Goal: Task Accomplishment & Management: Use online tool/utility

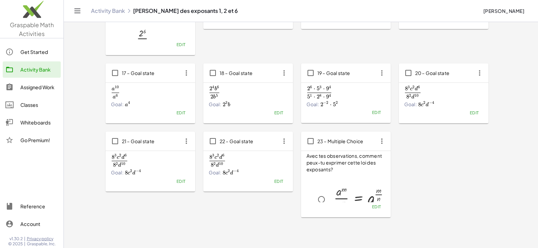
scroll to position [51, 0]
click at [182, 184] on span "Edit" at bounding box center [180, 181] width 9 height 5
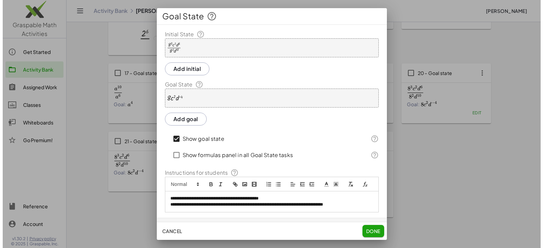
scroll to position [0, 0]
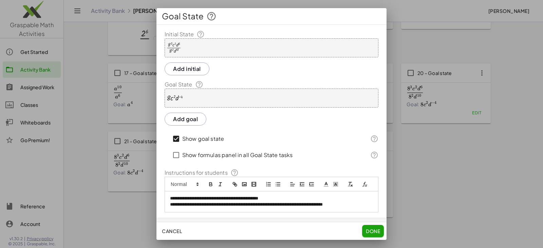
click at [179, 44] on div at bounding box center [174, 48] width 15 height 12
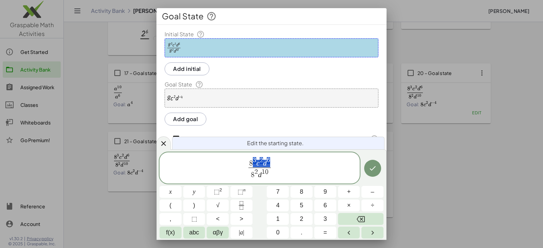
drag, startPoint x: 254, startPoint y: 161, endPoint x: 268, endPoint y: 162, distance: 14.0
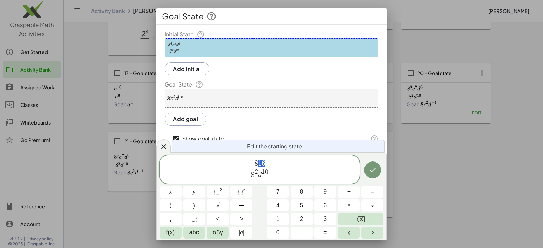
drag, startPoint x: 258, startPoint y: 163, endPoint x: 264, endPoint y: 163, distance: 5.8
click at [243, 194] on span "⬚" at bounding box center [241, 192] width 6 height 7
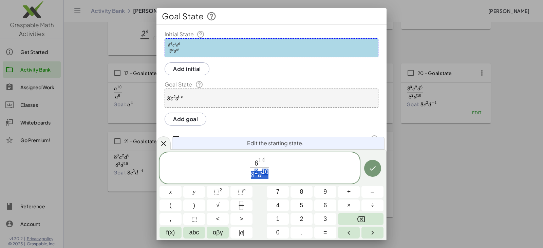
drag, startPoint x: 251, startPoint y: 173, endPoint x: 265, endPoint y: 173, distance: 13.2
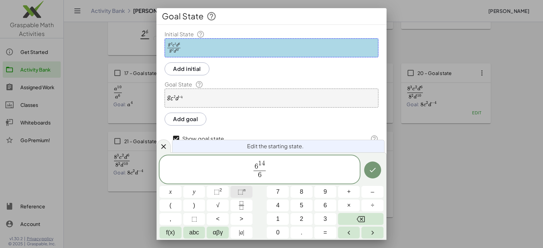
click at [240, 193] on span "⬚" at bounding box center [241, 192] width 6 height 7
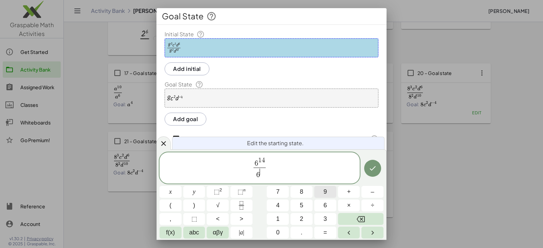
click at [323, 192] on button "9" at bounding box center [326, 192] width 22 height 12
click at [200, 218] on button "⬚" at bounding box center [194, 219] width 22 height 12
click at [371, 168] on icon "Done" at bounding box center [373, 168] width 8 height 8
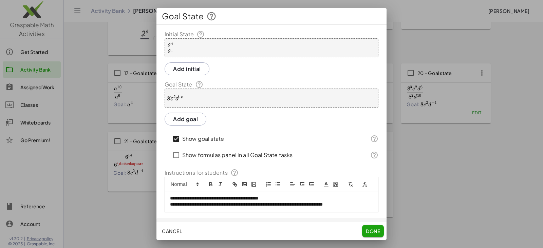
click at [207, 94] on div "· 8 · c 2 · d ( - 4 )" at bounding box center [272, 98] width 214 height 19
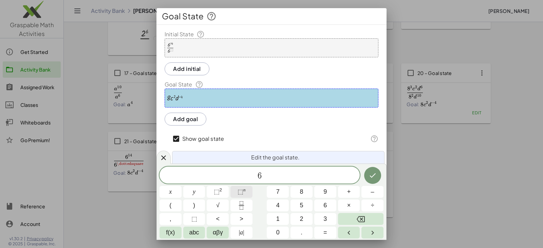
click at [239, 194] on span "⬚" at bounding box center [241, 192] width 6 height 7
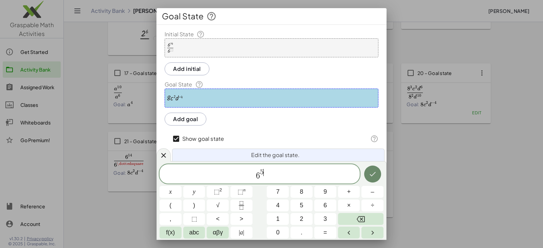
click at [369, 173] on icon "Done" at bounding box center [373, 174] width 8 height 8
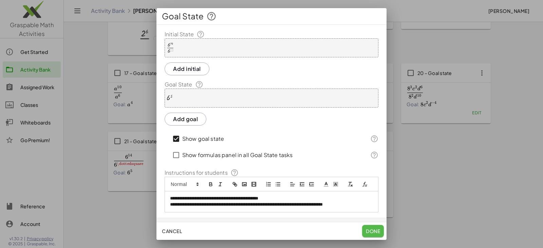
click at [371, 230] on span "Done" at bounding box center [373, 231] width 14 height 6
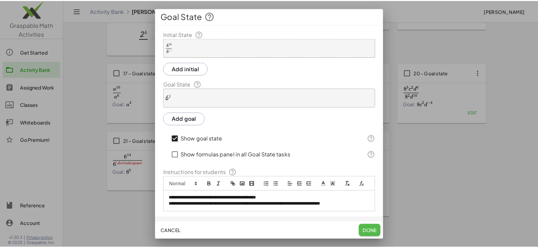
scroll to position [340, 0]
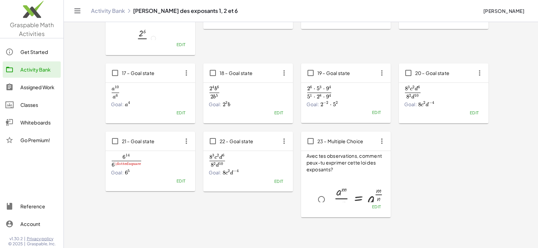
click at [276, 183] on span "Edit" at bounding box center [278, 181] width 9 height 5
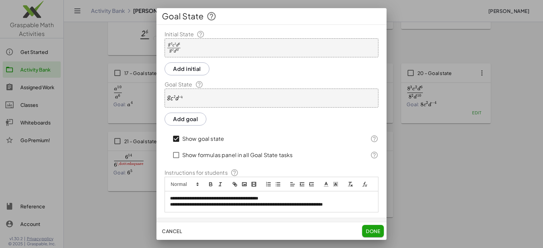
click at [193, 47] on div "· 8 3 · c 2 · d 6 · 8 2 · d 10" at bounding box center [272, 47] width 214 height 19
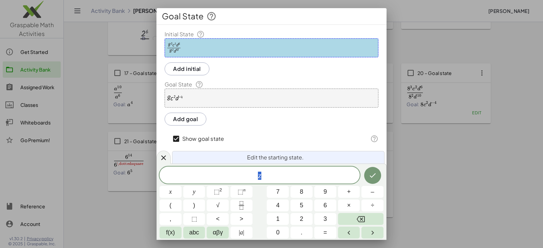
drag, startPoint x: 283, startPoint y: 183, endPoint x: 240, endPoint y: 177, distance: 43.3
click at [240, 177] on div "* z" at bounding box center [260, 175] width 200 height 17
click at [281, 177] on span "z ​" at bounding box center [260, 176] width 200 height 10
drag, startPoint x: 259, startPoint y: 177, endPoint x: 264, endPoint y: 177, distance: 5.1
click at [240, 193] on span "⬚" at bounding box center [241, 192] width 6 height 7
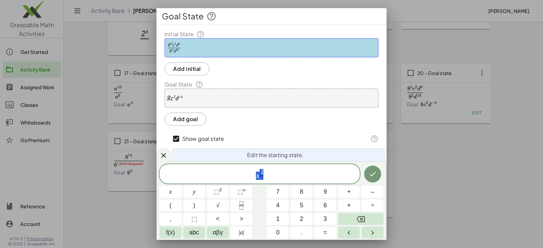
drag, startPoint x: 256, startPoint y: 175, endPoint x: 266, endPoint y: 175, distance: 10.2
click at [266, 175] on span "x 4" at bounding box center [260, 174] width 200 height 12
click at [237, 202] on button "Fraction" at bounding box center [242, 206] width 22 height 12
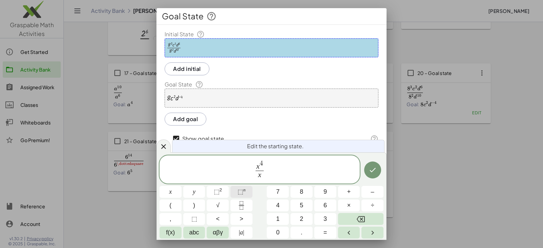
click at [240, 192] on span "⬚" at bounding box center [241, 192] width 6 height 7
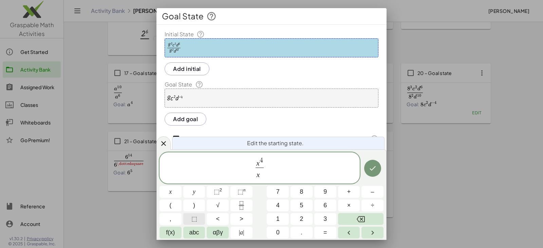
click at [194, 221] on span "⬚" at bounding box center [195, 219] width 6 height 9
click at [369, 168] on icon "Done" at bounding box center [373, 168] width 8 height 8
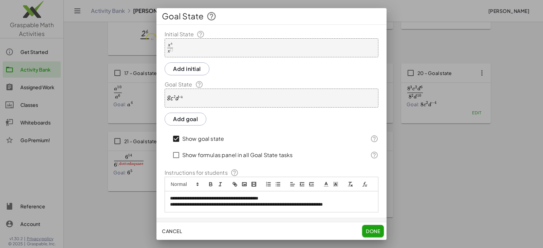
click at [231, 98] on div "· 8 · c 2 · d ( - 4 )" at bounding box center [272, 98] width 214 height 19
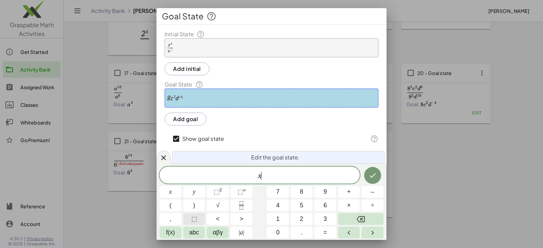
click at [199, 216] on button "⬚" at bounding box center [194, 219] width 22 height 12
click at [243, 192] on span "⬚" at bounding box center [241, 192] width 6 height 7
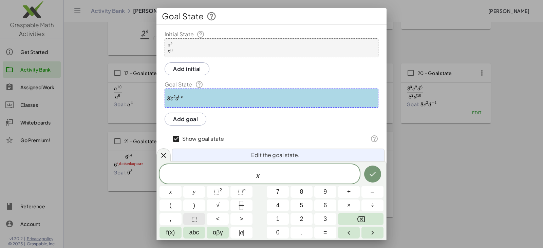
click at [195, 220] on span "⬚" at bounding box center [195, 219] width 6 height 9
click at [261, 172] on span "⬚" at bounding box center [262, 172] width 6 height 7
click at [263, 173] on span "⬚" at bounding box center [262, 172] width 6 height 7
click at [262, 173] on span "⬚" at bounding box center [262, 172] width 6 height 7
click at [261, 172] on span "⬚" at bounding box center [262, 172] width 6 height 7
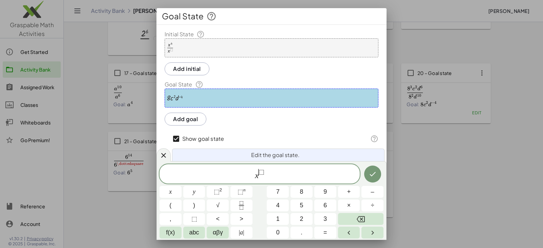
click at [269, 172] on span "x ​ ⬚" at bounding box center [260, 174] width 200 height 12
click at [375, 191] on button "–" at bounding box center [373, 192] width 22 height 12
click at [328, 203] on button "6" at bounding box center [326, 206] width 22 height 12
click at [369, 176] on icon "Done" at bounding box center [373, 174] width 8 height 8
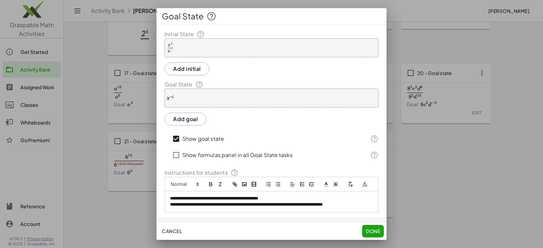
click at [369, 230] on span "Done" at bounding box center [373, 231] width 14 height 6
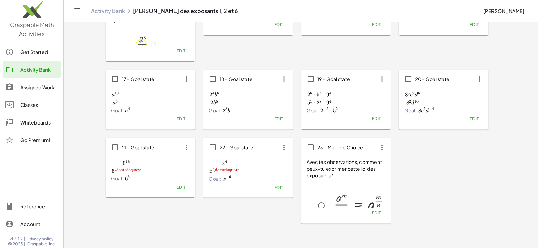
scroll to position [374, 0]
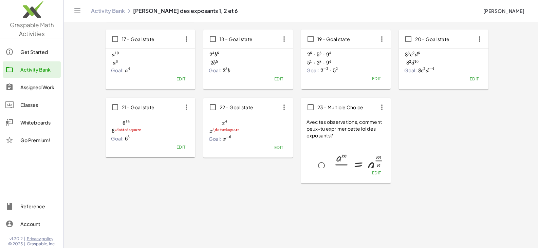
click at [479, 41] on icon "button" at bounding box center [480, 39] width 12 height 12
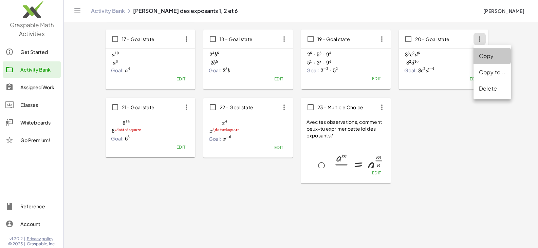
click at [486, 60] on div "Copy" at bounding box center [492, 56] width 27 height 8
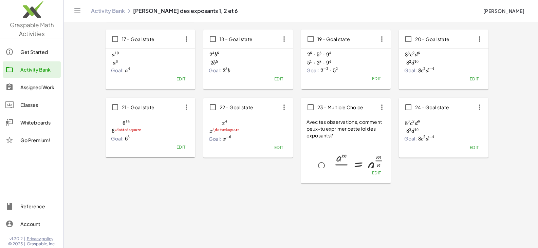
click at [477, 107] on icon "button" at bounding box center [480, 107] width 12 height 12
click at [451, 148] on div "Edit" at bounding box center [444, 148] width 79 height 10
click at [477, 149] on span "Edit" at bounding box center [474, 147] width 9 height 5
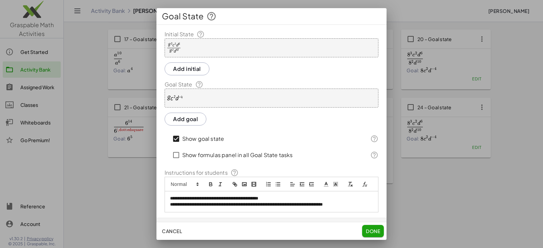
click at [342, 208] on p "**********" at bounding box center [269, 205] width 198 height 6
click at [340, 208] on p "**********" at bounding box center [269, 205] width 198 height 6
click at [186, 39] on div "· 8 3 · c 2 · d 6 · 8 2 · d 10" at bounding box center [272, 47] width 214 height 19
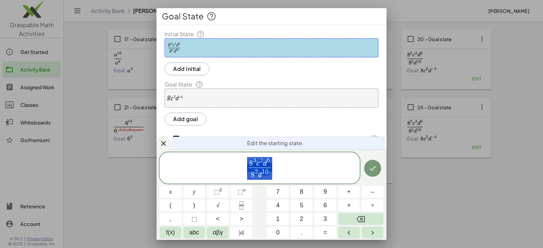
drag, startPoint x: 250, startPoint y: 163, endPoint x: 287, endPoint y: 161, distance: 37.4
click at [275, 160] on span "8 3 c 2 d 6 8 2 d 1 0 ​" at bounding box center [260, 169] width 200 height 24
drag, startPoint x: 250, startPoint y: 163, endPoint x: 267, endPoint y: 162, distance: 17.3
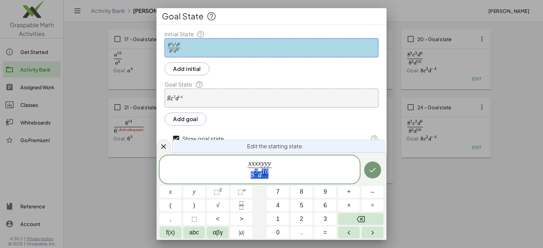
drag, startPoint x: 253, startPoint y: 174, endPoint x: 267, endPoint y: 173, distance: 13.9
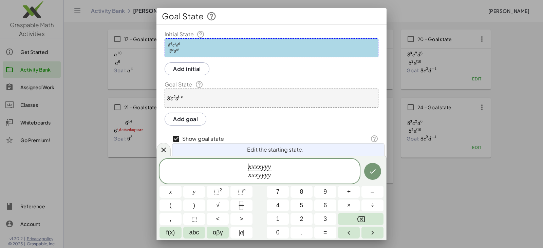
click at [248, 167] on span "​ x x x x y y y" at bounding box center [260, 167] width 24 height 7
click at [371, 172] on icon "Done" at bounding box center [373, 171] width 8 height 8
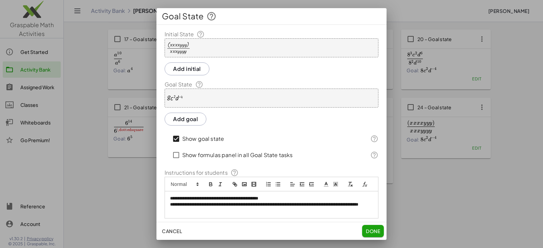
click at [194, 93] on div "· 8 · c 2 · d ( - 4 )" at bounding box center [272, 98] width 214 height 19
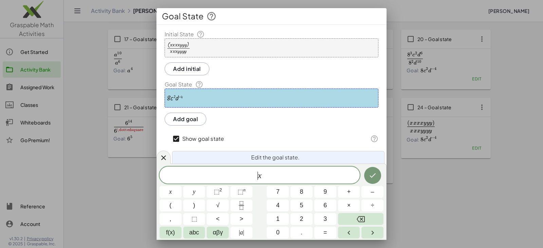
drag, startPoint x: 260, startPoint y: 176, endPoint x: 264, endPoint y: 177, distance: 5.0
click at [247, 203] on button "Fraction" at bounding box center [242, 206] width 22 height 12
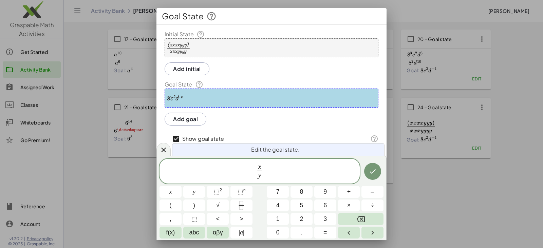
scroll to position [27, 0]
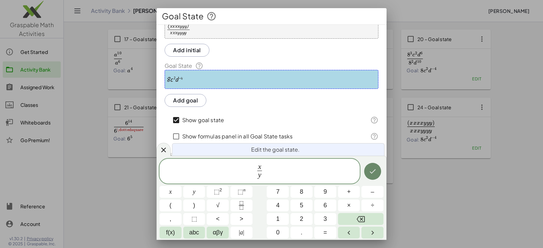
click at [372, 170] on icon "Done" at bounding box center [373, 171] width 8 height 8
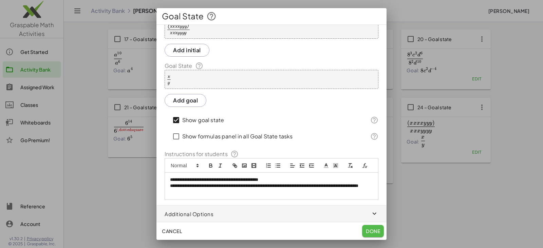
click at [372, 231] on span "Done" at bounding box center [373, 231] width 14 height 6
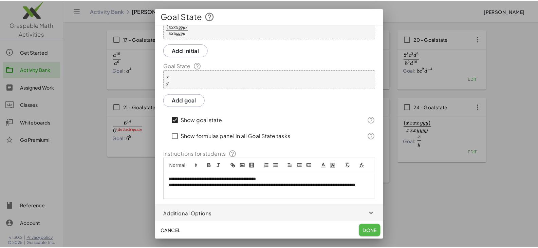
scroll to position [374, 0]
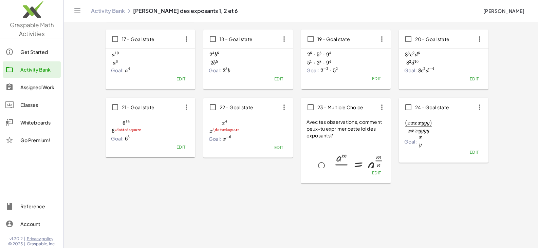
click at [478, 110] on icon "button" at bounding box center [480, 107] width 12 height 12
click at [488, 124] on div "Copy" at bounding box center [492, 124] width 27 height 8
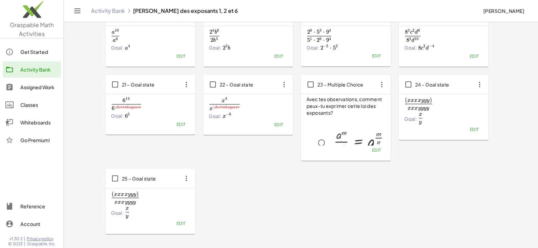
scroll to position [408, 0]
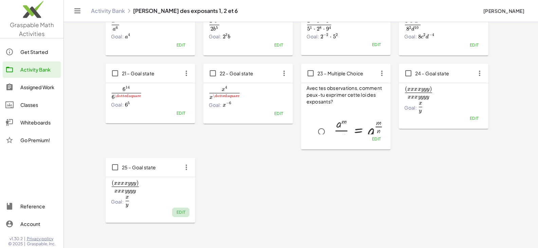
click at [182, 214] on span "Edit" at bounding box center [180, 212] width 9 height 5
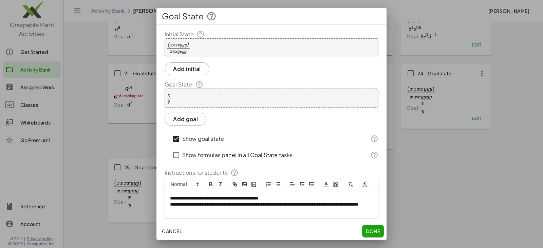
click at [186, 42] on div at bounding box center [179, 48] width 24 height 12
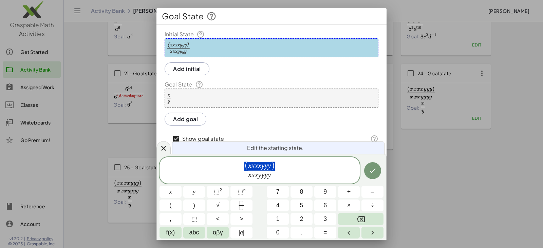
drag, startPoint x: 245, startPoint y: 165, endPoint x: 268, endPoint y: 165, distance: 22.8
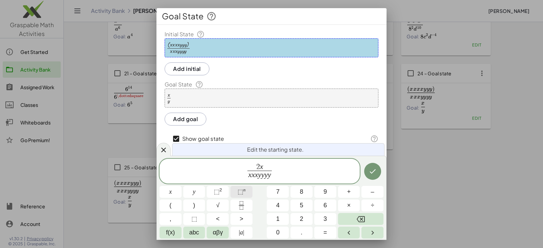
click at [243, 191] on span "⬚" at bounding box center [241, 192] width 6 height 7
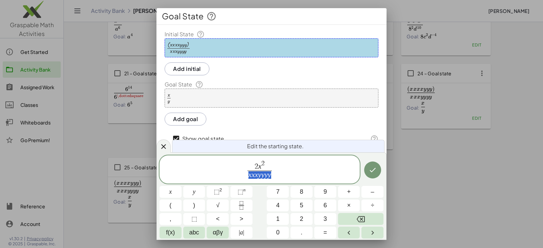
drag, startPoint x: 248, startPoint y: 176, endPoint x: 271, endPoint y: 176, distance: 23.1
click at [271, 176] on span "x x x y y y y" at bounding box center [260, 175] width 24 height 9
click at [258, 176] on span "​ y" at bounding box center [260, 175] width 12 height 9
click at [265, 171] on span "2 x 2" at bounding box center [260, 165] width 12 height 11
click at [274, 172] on span "2 x 2 5 y ​ ​" at bounding box center [260, 170] width 200 height 21
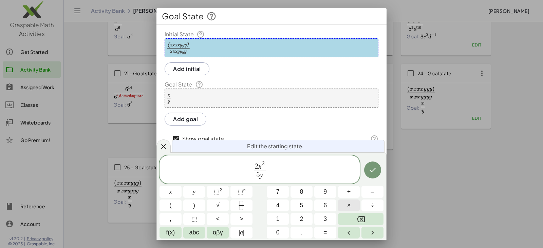
click at [352, 204] on button "×" at bounding box center [349, 206] width 22 height 12
click at [241, 205] on icon "Fraction" at bounding box center [241, 205] width 8 height 8
click at [174, 192] on button "x" at bounding box center [171, 192] width 22 height 12
click at [246, 191] on button "⬚ n" at bounding box center [242, 192] width 22 height 12
click at [196, 194] on span "y" at bounding box center [194, 192] width 3 height 9
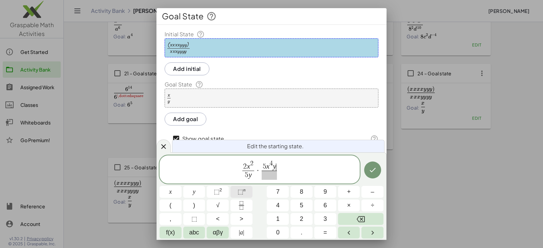
click at [238, 191] on span "⬚" at bounding box center [241, 192] width 6 height 7
click at [266, 178] on span "​" at bounding box center [269, 175] width 19 height 9
click at [241, 191] on span "⬚" at bounding box center [241, 192] width 6 height 7
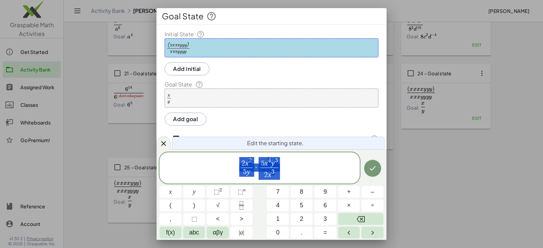
drag, startPoint x: 243, startPoint y: 166, endPoint x: 272, endPoint y: 167, distance: 28.9
click at [298, 169] on span "2 x 2 5 y ​ · 5 x 4 y 3 2 x 3 ​" at bounding box center [260, 169] width 200 height 24
click at [245, 164] on span "2 x 2" at bounding box center [247, 162] width 12 height 11
drag, startPoint x: 248, startPoint y: 165, endPoint x: 242, endPoint y: 165, distance: 6.1
drag, startPoint x: 246, startPoint y: 172, endPoint x: 251, endPoint y: 172, distance: 5.1
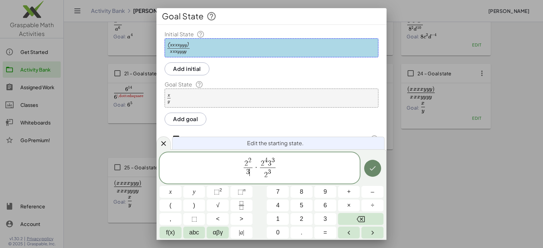
click at [369, 169] on icon "Done" at bounding box center [373, 168] width 8 height 8
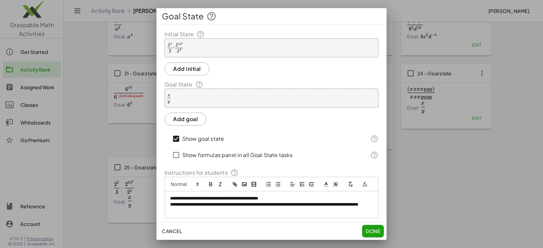
click at [176, 44] on div at bounding box center [175, 48] width 17 height 12
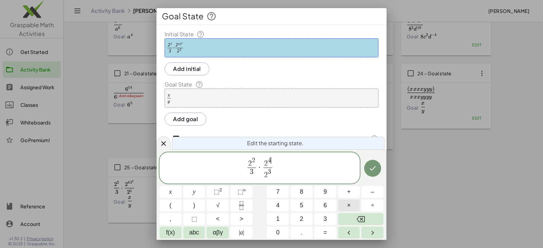
click at [350, 202] on span "×" at bounding box center [349, 205] width 4 height 9
click at [242, 190] on span "⬚" at bounding box center [241, 192] width 6 height 7
click at [267, 165] on span "2 4 3 3 ​" at bounding box center [268, 162] width 16 height 11
click at [351, 207] on span "×" at bounding box center [349, 205] width 4 height 9
drag, startPoint x: 245, startPoint y: 172, endPoint x: 249, endPoint y: 172, distance: 4.1
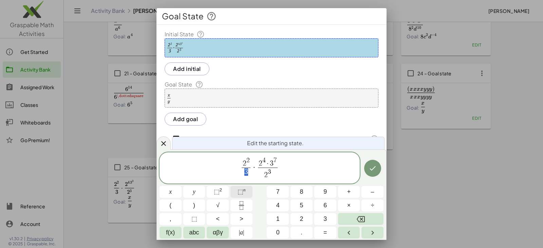
click at [242, 193] on span "⬚" at bounding box center [241, 192] width 6 height 7
click at [244, 190] on sup "n" at bounding box center [245, 190] width 2 height 5
click at [372, 169] on icon "Done" at bounding box center [373, 167] width 6 height 4
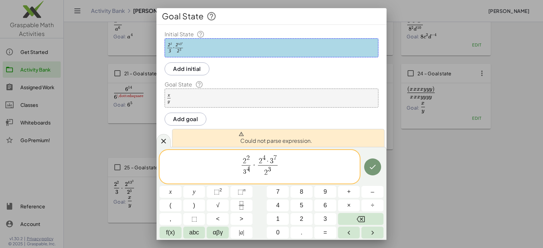
click at [276, 173] on span "2 3" at bounding box center [268, 171] width 20 height 12
click at [372, 165] on icon "Done" at bounding box center [373, 167] width 8 height 8
click at [350, 203] on span "×" at bounding box center [349, 205] width 4 height 9
click at [373, 168] on icon "Done" at bounding box center [373, 167] width 6 height 4
click at [280, 139] on span "Could not parse expression." at bounding box center [276, 138] width 74 height 14
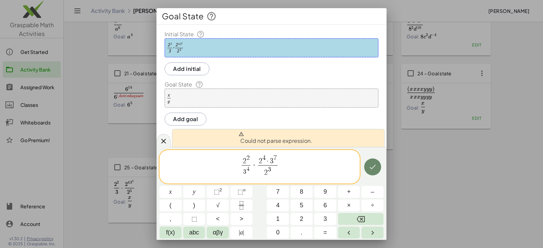
click at [375, 168] on icon "Done" at bounding box center [373, 167] width 8 height 8
drag, startPoint x: 273, startPoint y: 170, endPoint x: 260, endPoint y: 171, distance: 13.6
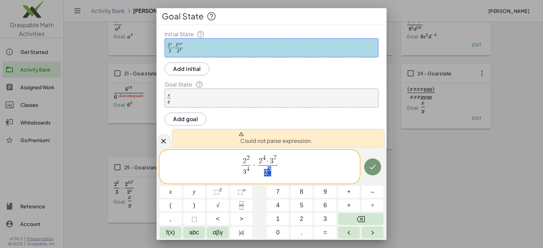
click at [260, 171] on span "2 3" at bounding box center [268, 171] width 20 height 12
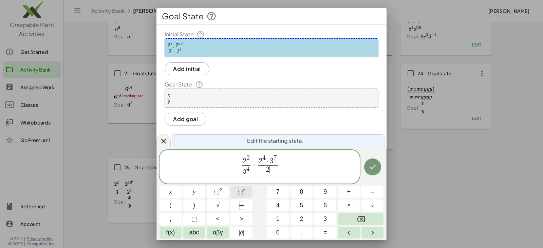
click at [244, 192] on sup "n" at bounding box center [245, 190] width 2 height 5
drag, startPoint x: 241, startPoint y: 170, endPoint x: 246, endPoint y: 171, distance: 5.2
drag, startPoint x: 245, startPoint y: 172, endPoint x: 248, endPoint y: 171, distance: 3.4
click at [248, 171] on span "3 4" at bounding box center [246, 170] width 6 height 9
drag, startPoint x: 243, startPoint y: 172, endPoint x: 248, endPoint y: 172, distance: 4.5
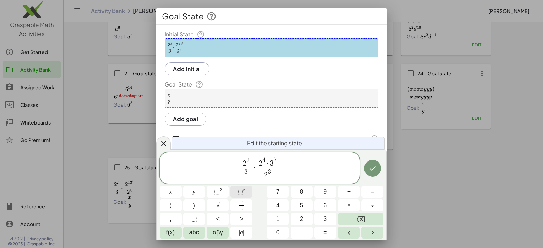
click at [241, 190] on span "⬚" at bounding box center [241, 192] width 6 height 7
click at [244, 191] on sup "n" at bounding box center [245, 190] width 2 height 5
drag, startPoint x: 260, startPoint y: 159, endPoint x: 264, endPoint y: 159, distance: 4.1
click at [242, 190] on span "⬚" at bounding box center [241, 192] width 6 height 7
drag, startPoint x: 271, startPoint y: 161, endPoint x: 277, endPoint y: 160, distance: 6.5
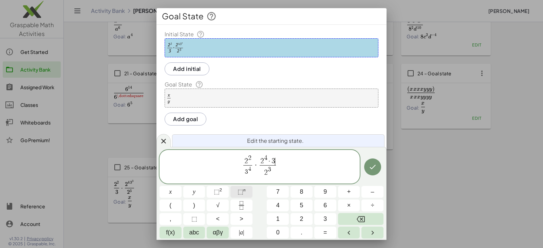
click at [236, 191] on button "⬚ n" at bounding box center [242, 192] width 22 height 12
click at [375, 165] on icon "Done" at bounding box center [373, 167] width 8 height 8
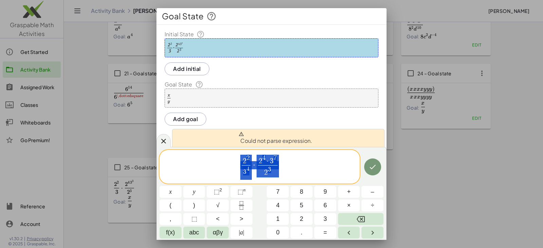
drag, startPoint x: 258, startPoint y: 165, endPoint x: 239, endPoint y: 167, distance: 19.5
click at [239, 167] on span "2 2 3 4 ​ · 2 4 · 3 7 2 3 ​" at bounding box center [260, 167] width 200 height 26
click at [257, 160] on span "2 4 · 3 7 2 3 ​" at bounding box center [268, 166] width 23 height 23
click at [260, 160] on span "2" at bounding box center [261, 161] width 4 height 7
click at [349, 198] on div "2 2 3 4 ​ · ​ 2 4 · 3 7 2 3 ​ x y ⬚ 2 ⬚ n 7 8 9 + – ( ) √ 4 5 6 × ÷ , ⬚ < > 1 2…" at bounding box center [272, 194] width 224 height 89
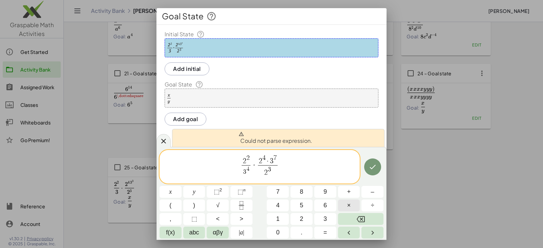
click at [348, 205] on span "×" at bounding box center [349, 205] width 4 height 9
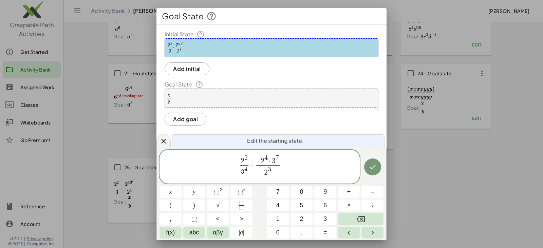
click at [256, 161] on span "· ​ 2 4 · 3 7" at bounding box center [268, 160] width 24 height 11
drag, startPoint x: 242, startPoint y: 161, endPoint x: 248, endPoint y: 161, distance: 5.8
drag, startPoint x: 257, startPoint y: 161, endPoint x: 260, endPoint y: 164, distance: 4.1
click at [257, 161] on span "·" at bounding box center [259, 161] width 4 height 7
click at [262, 171] on span "​ 2 3" at bounding box center [268, 171] width 31 height 12
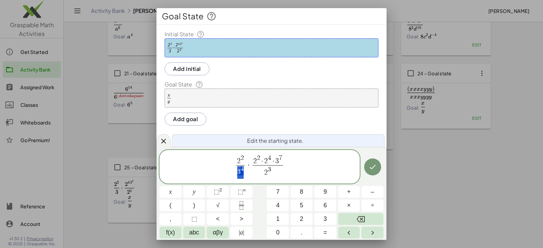
drag, startPoint x: 239, startPoint y: 170, endPoint x: 244, endPoint y: 170, distance: 5.1
click at [260, 172] on span "2 3" at bounding box center [268, 171] width 31 height 12
click at [239, 190] on span "⬚" at bounding box center [241, 192] width 6 height 7
click at [351, 205] on span "×" at bounding box center [349, 205] width 4 height 9
drag, startPoint x: 252, startPoint y: 166, endPoint x: 218, endPoint y: 166, distance: 34.3
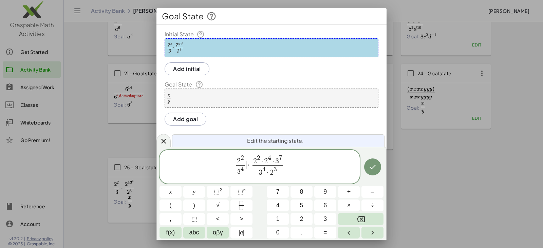
click at [249, 166] on span "·" at bounding box center [249, 165] width 5 height 8
click at [245, 167] on span "2 2 · 2 4 · 3 7" at bounding box center [260, 162] width 31 height 11
click at [245, 168] on span "​ 3 4 · 2 3" at bounding box center [260, 174] width 31 height 12
click at [374, 169] on icon "Done" at bounding box center [373, 168] width 8 height 8
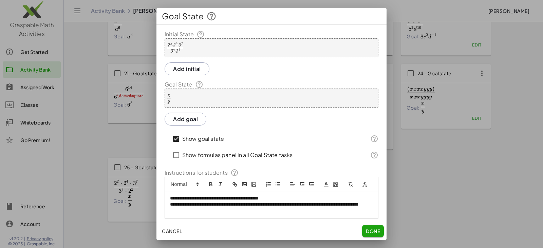
click at [178, 100] on div "· x · y" at bounding box center [272, 98] width 214 height 19
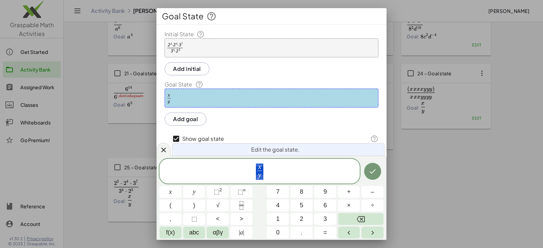
drag, startPoint x: 268, startPoint y: 169, endPoint x: 231, endPoint y: 165, distance: 37.7
click at [231, 165] on span "x y ​" at bounding box center [260, 172] width 200 height 18
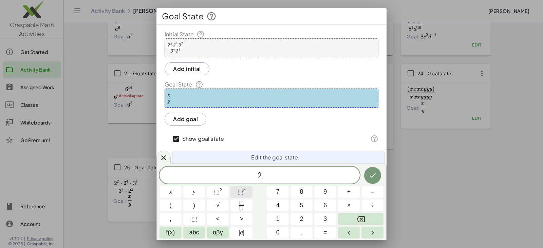
click at [242, 193] on span "⬚" at bounding box center [241, 192] width 6 height 7
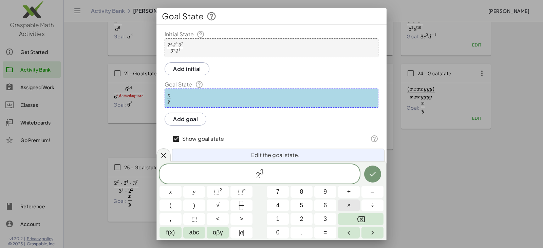
click at [345, 206] on button "×" at bounding box center [349, 206] width 22 height 12
click at [246, 192] on button "⬚ n" at bounding box center [242, 192] width 22 height 12
click at [375, 177] on icon "Done" at bounding box center [373, 174] width 8 height 8
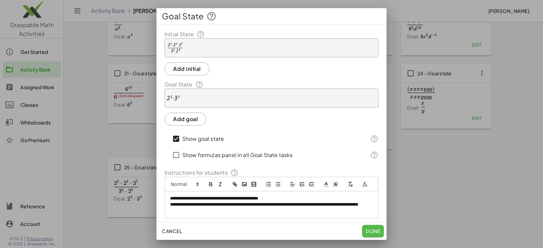
click at [372, 231] on span "Done" at bounding box center [373, 231] width 14 height 6
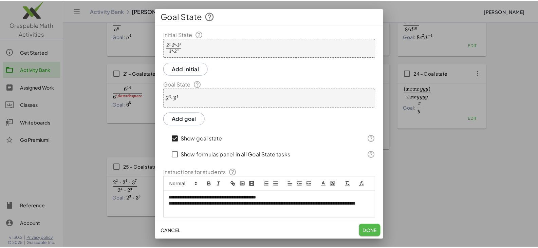
scroll to position [408, 0]
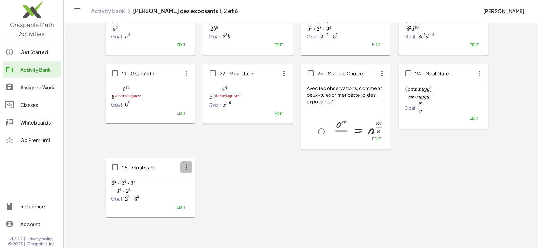
click at [190, 170] on icon "button" at bounding box center [186, 167] width 12 height 12
click at [195, 182] on div "Copy" at bounding box center [199, 184] width 27 height 8
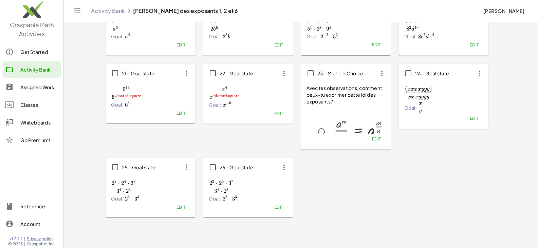
click at [281, 208] on span "Edit" at bounding box center [278, 207] width 9 height 5
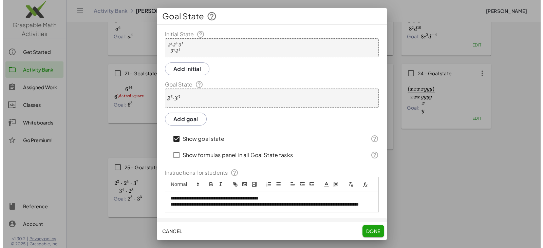
scroll to position [0, 0]
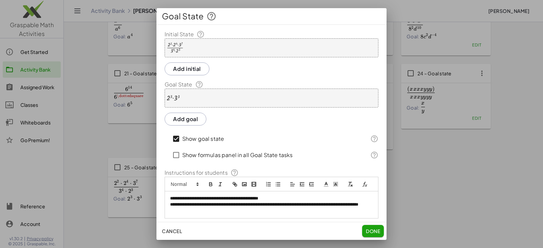
click at [199, 51] on div "· 2 2 · 2 4 · 3 7 · 3 4 · 2 3" at bounding box center [272, 47] width 214 height 19
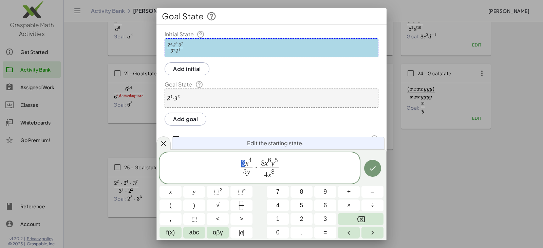
drag, startPoint x: 242, startPoint y: 163, endPoint x: 246, endPoint y: 164, distance: 3.5
click at [373, 172] on icon "Done" at bounding box center [373, 168] width 8 height 8
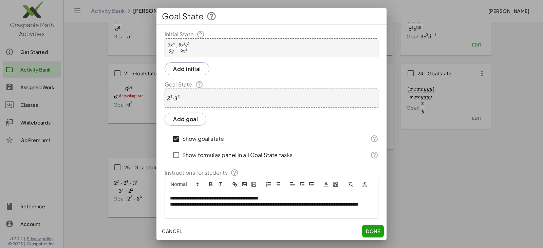
click at [375, 231] on span "Done" at bounding box center [373, 231] width 14 height 6
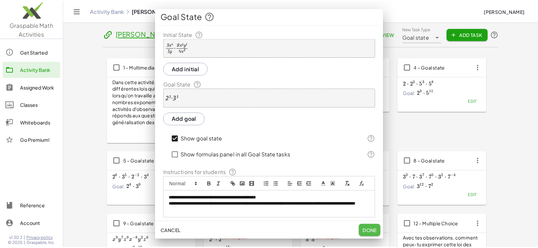
scroll to position [408, 0]
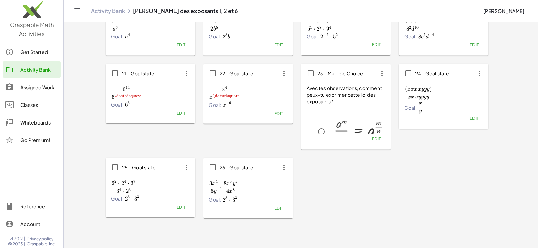
click at [138, 188] on span "2 2 ⋅ 2 4 ⋅ 3 7 3 4 ⋅ 2 3 \frac{2^2\cdot 2^4\cdot 3^7}{3^4\cdot 2^3} 3 4 ⋅ 2 3 …" at bounding box center [150, 186] width 79 height 13
click at [182, 209] on span "Edit" at bounding box center [180, 207] width 9 height 5
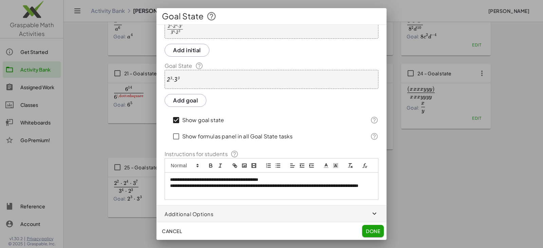
scroll to position [0, 0]
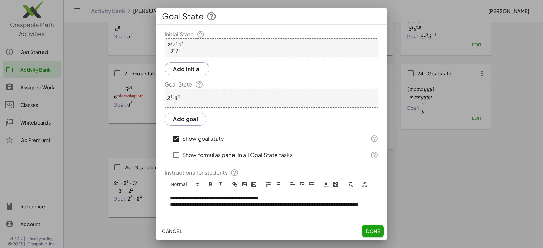
click at [190, 44] on div "· 2 2 · 2 4 · 3 7 · 3 4 · 2 3" at bounding box center [272, 47] width 214 height 19
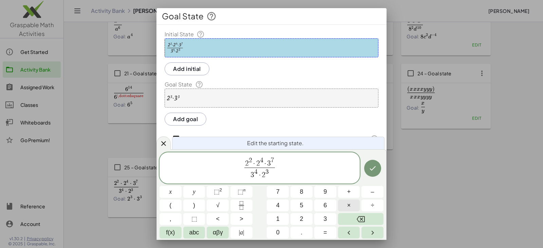
click at [342, 204] on button "×" at bounding box center [349, 206] width 22 height 12
click at [242, 193] on span "⬚" at bounding box center [241, 192] width 6 height 7
click at [370, 169] on icon "Done" at bounding box center [373, 168] width 8 height 8
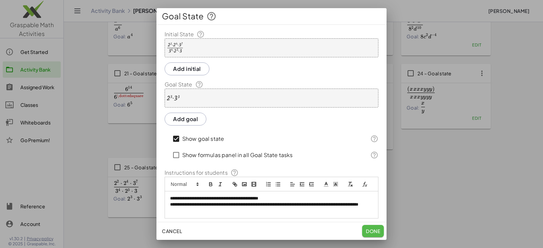
click at [372, 231] on span "Done" at bounding box center [373, 231] width 14 height 6
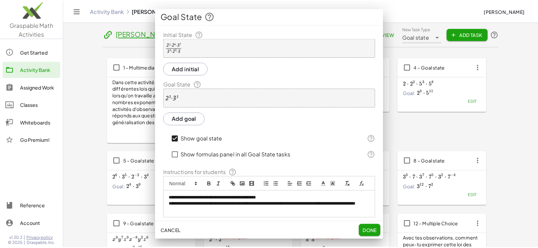
scroll to position [408, 0]
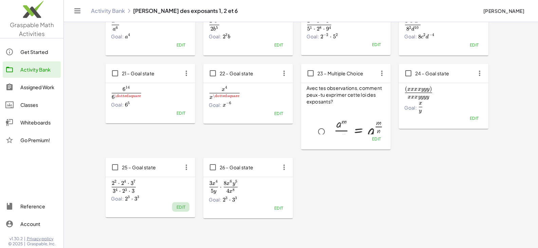
click at [185, 207] on span "Edit" at bounding box center [180, 207] width 9 height 5
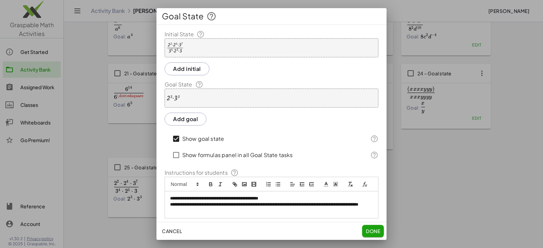
click at [204, 99] on div "· 2 3 · 3 3" at bounding box center [272, 98] width 214 height 19
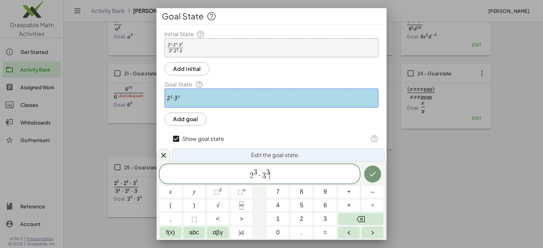
click at [274, 177] on span "2 3 · 3 3 ​" at bounding box center [260, 174] width 200 height 12
click at [373, 175] on icon "Done" at bounding box center [373, 174] width 6 height 4
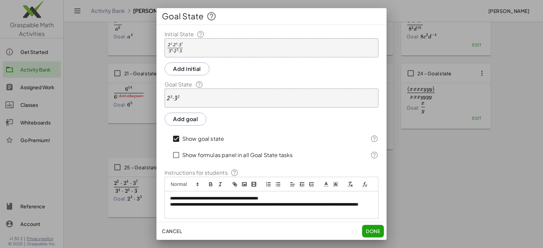
click at [368, 230] on span "Done" at bounding box center [373, 231] width 14 height 6
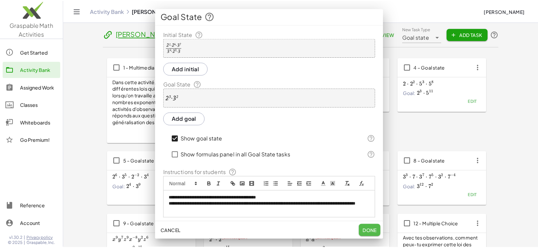
scroll to position [408, 0]
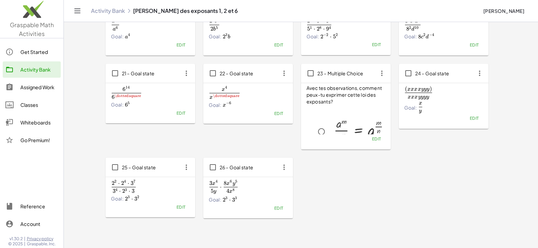
click at [279, 210] on span "Edit" at bounding box center [278, 208] width 9 height 5
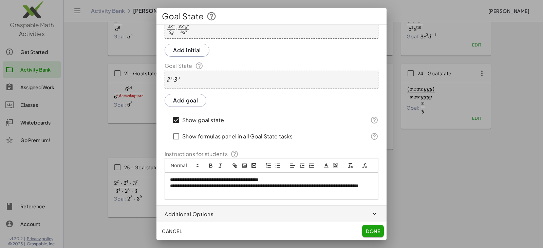
scroll to position [0, 0]
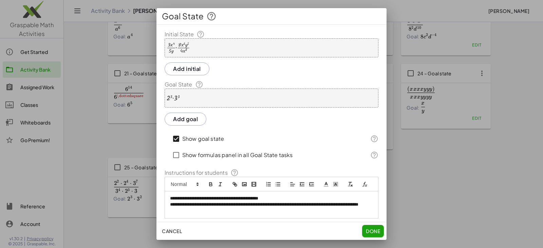
click at [219, 49] on div "· · 3 · x 4 · 5 · y · · 8 · x 6 · y 5 · 4 · x 8" at bounding box center [272, 47] width 214 height 19
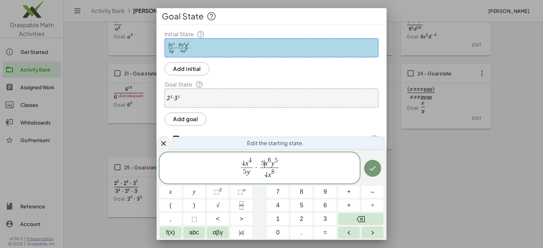
click at [246, 162] on var "x" at bounding box center [246, 163] width 3 height 8
click at [220, 193] on span "⬚ 2" at bounding box center [218, 192] width 8 height 9
click at [248, 173] on var "y" at bounding box center [248, 172] width 3 height 8
click at [241, 193] on span "⬚" at bounding box center [241, 192] width 6 height 7
click at [320, 216] on button "3" at bounding box center [326, 219] width 22 height 12
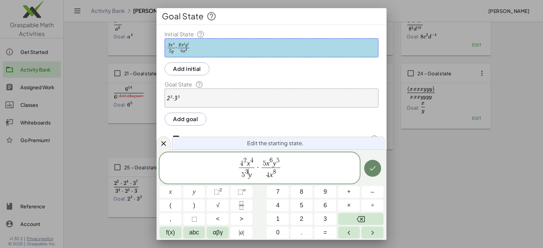
click at [374, 168] on icon "Done" at bounding box center [373, 168] width 6 height 4
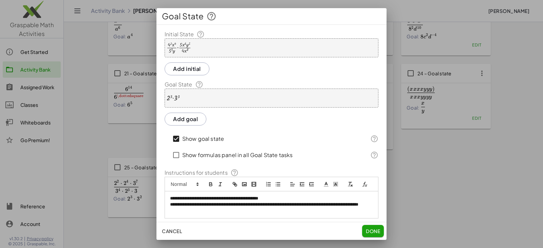
click at [201, 98] on div "· 2 3 · 3 3" at bounding box center [272, 98] width 214 height 19
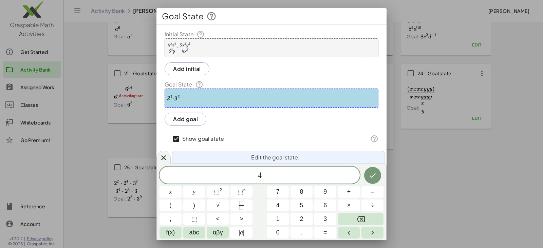
click at [179, 49] on div at bounding box center [179, 48] width 24 height 12
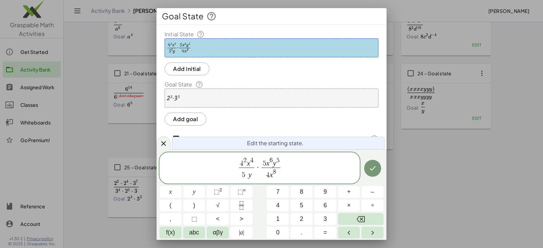
click at [248, 174] on span "​" at bounding box center [247, 172] width 3 height 6
click at [249, 173] on var "y" at bounding box center [250, 175] width 3 height 8
click at [370, 172] on icon "Done" at bounding box center [373, 168] width 8 height 8
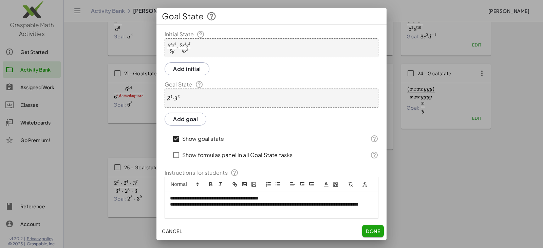
click at [205, 99] on div "· 2 3 · 3 3" at bounding box center [272, 98] width 214 height 19
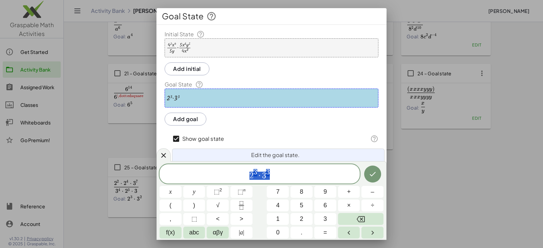
click at [249, 175] on span "2 3 · 3 3" at bounding box center [260, 174] width 200 height 12
drag, startPoint x: 251, startPoint y: 176, endPoint x: 258, endPoint y: 173, distance: 7.3
drag, startPoint x: 262, startPoint y: 175, endPoint x: 267, endPoint y: 175, distance: 5.4
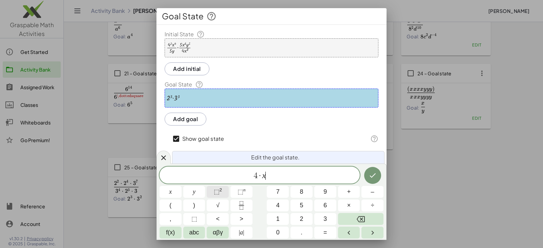
click at [227, 192] on button "⬚ 2" at bounding box center [218, 192] width 22 height 12
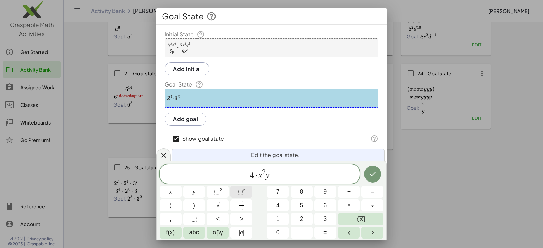
click at [245, 194] on span "⬚ n" at bounding box center [242, 192] width 8 height 9
click at [369, 171] on icon "Done" at bounding box center [373, 174] width 8 height 8
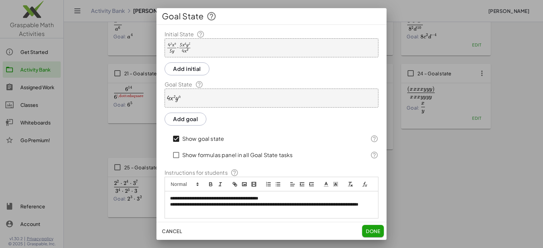
click at [198, 51] on div "· · 4 2 · x 4 · 5 · y · · 5 · x 6 · y 5 · 4 · x 8" at bounding box center [272, 47] width 214 height 19
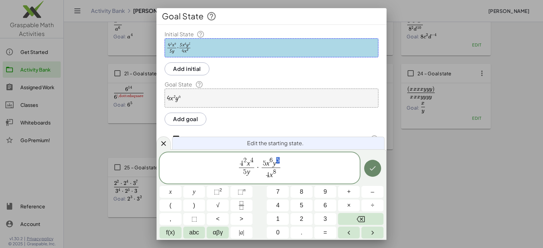
click at [373, 168] on icon "Done" at bounding box center [373, 168] width 8 height 8
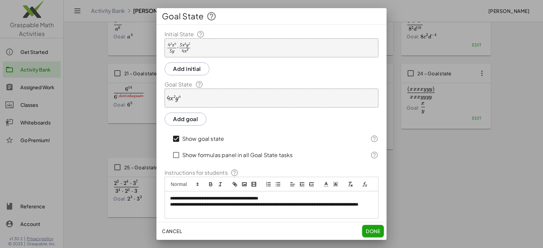
click at [373, 231] on span "Done" at bounding box center [373, 231] width 14 height 6
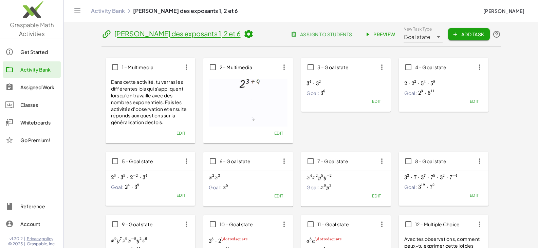
click at [382, 33] on span "Preview" at bounding box center [381, 34] width 30 height 6
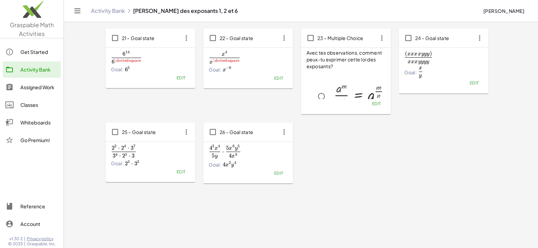
scroll to position [444, 0]
click at [470, 80] on span "Edit" at bounding box center [474, 81] width 9 height 5
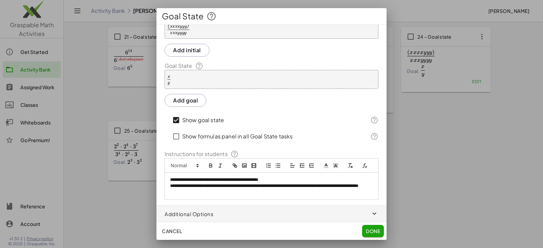
scroll to position [0, 0]
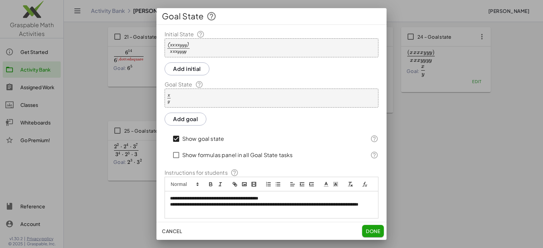
click at [218, 49] on div "· ( · x · x · x · x · y · y · y ) · x · x · x · y · y · y · y" at bounding box center [272, 47] width 214 height 19
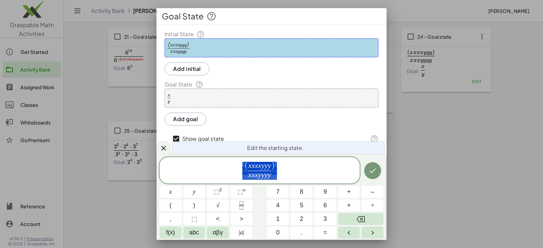
click at [244, 162] on span "( x x x x y y y ) x x x y y y y ​" at bounding box center [260, 170] width 200 height 19
click at [246, 163] on span "(" at bounding box center [247, 166] width 4 height 9
click at [248, 164] on span "( x x x x y y y )" at bounding box center [260, 166] width 31 height 9
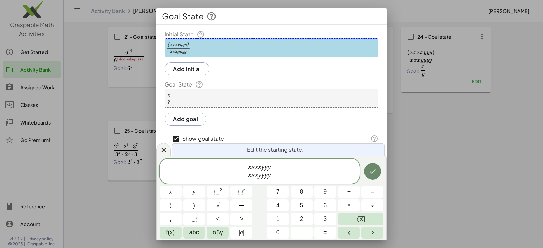
click at [377, 171] on icon "Done" at bounding box center [373, 171] width 8 height 8
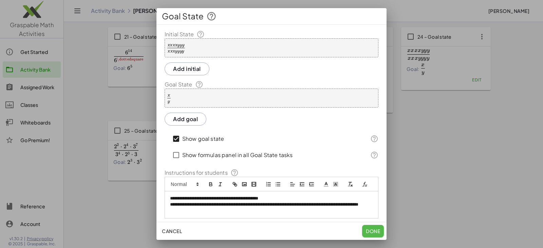
click at [379, 232] on span "Done" at bounding box center [373, 231] width 14 height 6
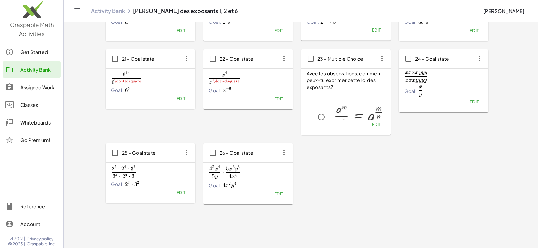
scroll to position [410, 0]
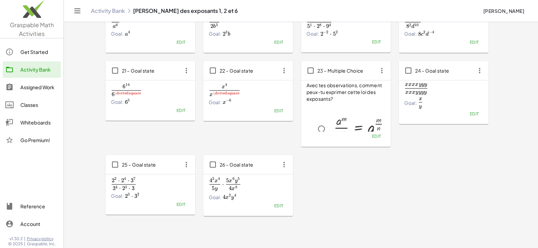
click at [477, 117] on button "Edit" at bounding box center [474, 114] width 17 height 10
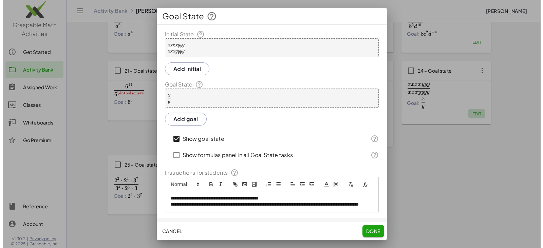
scroll to position [0, 0]
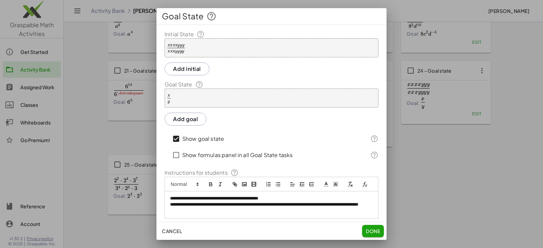
click at [204, 104] on div "· x · y" at bounding box center [272, 98] width 214 height 19
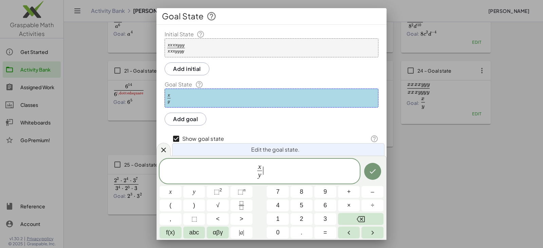
click at [264, 176] on span "x y ​ ​" at bounding box center [260, 172] width 200 height 18
drag, startPoint x: 264, startPoint y: 176, endPoint x: 255, endPoint y: 175, distance: 9.2
click at [255, 175] on span "x y ​" at bounding box center [260, 172] width 200 height 18
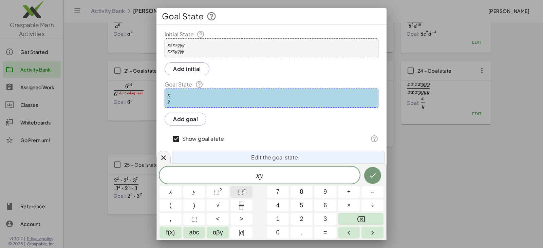
click at [245, 194] on span "⬚ n" at bounding box center [242, 192] width 8 height 9
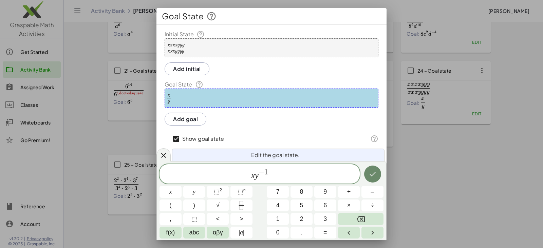
click at [369, 170] on button "Done" at bounding box center [372, 174] width 17 height 17
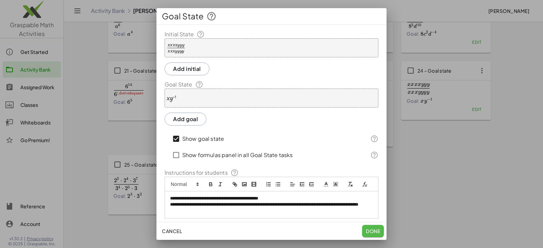
click at [369, 232] on span "Done" at bounding box center [373, 231] width 14 height 6
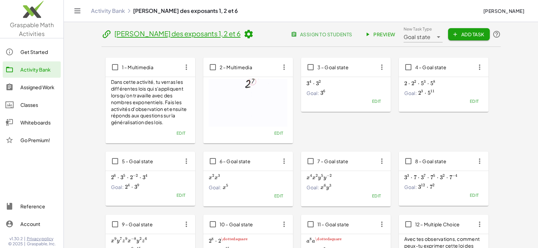
click at [382, 34] on span "Preview" at bounding box center [381, 34] width 30 height 6
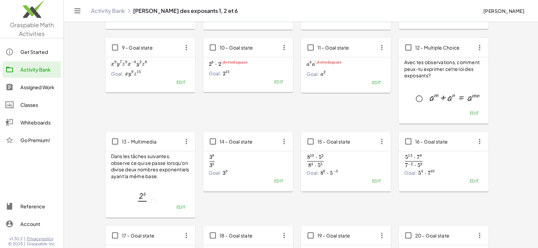
scroll to position [207, 0]
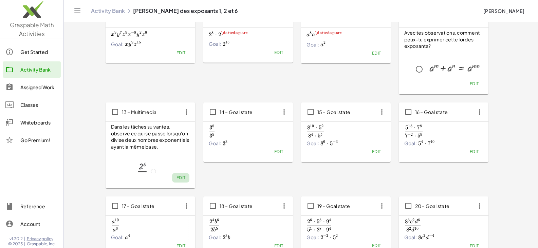
click at [183, 177] on span "Edit" at bounding box center [180, 177] width 9 height 5
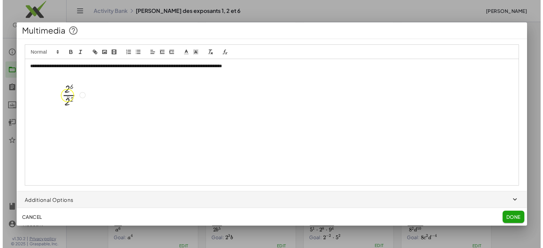
scroll to position [0, 0]
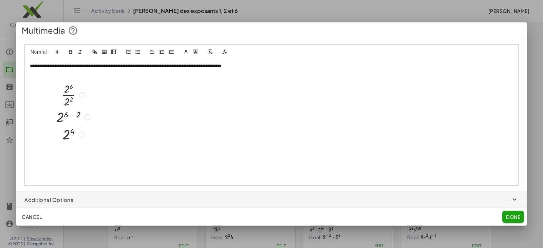
click at [509, 217] on span "Done" at bounding box center [513, 217] width 14 height 6
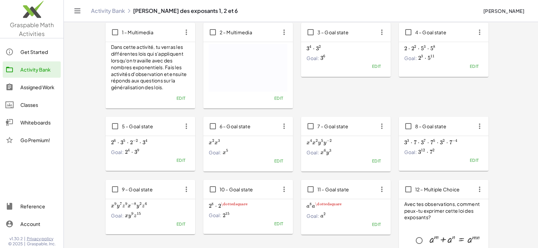
scroll to position [3, 0]
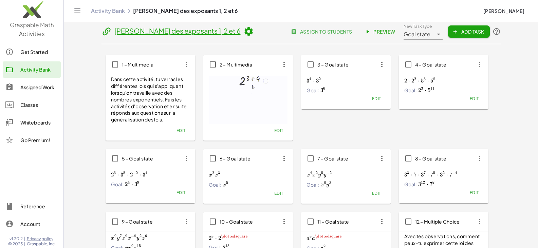
click at [154, 103] on p "Dans cette activité, tu verras les différentes lois qui s'appliquent lorsqu'on …" at bounding box center [150, 99] width 79 height 47
click at [180, 131] on span "Edit" at bounding box center [180, 130] width 9 height 5
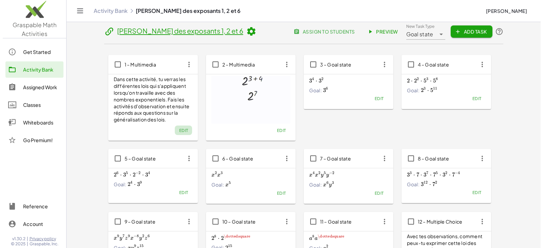
scroll to position [0, 0]
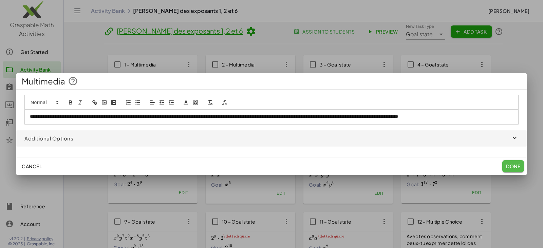
click at [505, 165] on button "Done" at bounding box center [514, 166] width 22 height 12
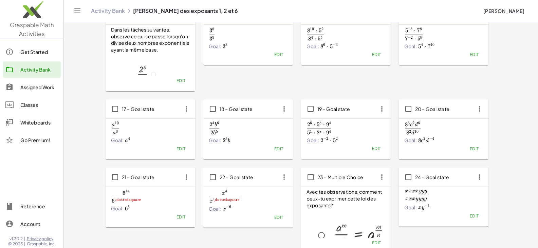
scroll to position [207, 0]
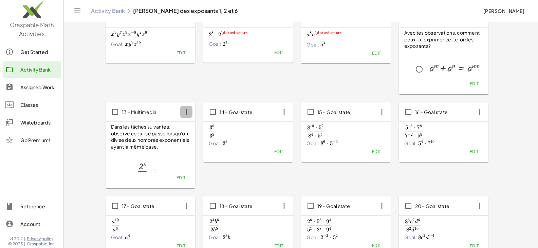
click at [189, 116] on icon "button" at bounding box center [186, 112] width 12 height 12
click at [194, 131] on div "Copy" at bounding box center [199, 129] width 27 height 8
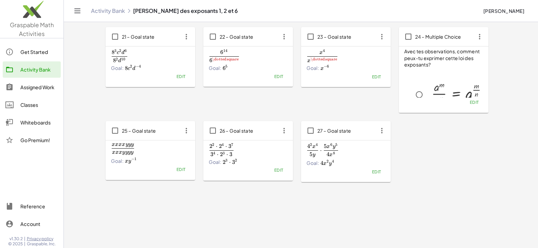
scroll to position [469, 0]
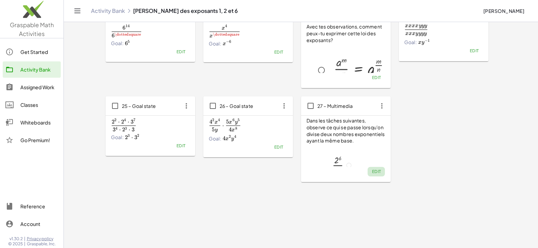
click at [378, 173] on span "Edit" at bounding box center [376, 171] width 9 height 5
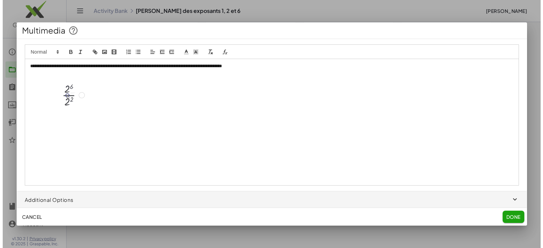
scroll to position [0, 0]
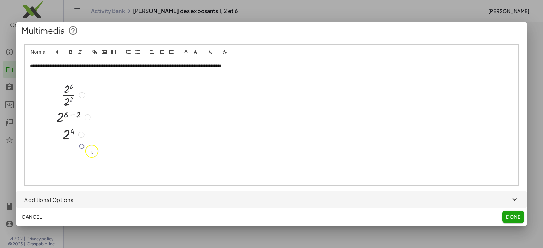
click at [62, 95] on img at bounding box center [78, 121] width 97 height 104
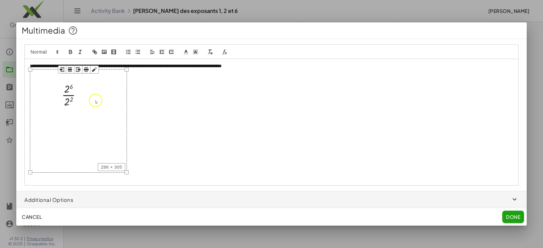
click at [190, 107] on p at bounding box center [272, 122] width 484 height 106
click at [83, 91] on img at bounding box center [78, 121] width 97 height 104
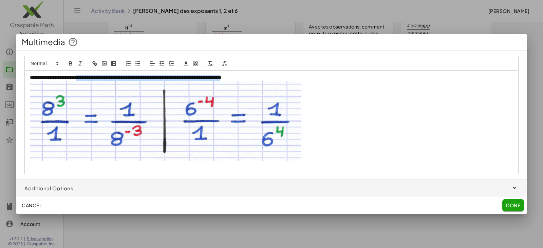
drag, startPoint x: 89, startPoint y: 76, endPoint x: 278, endPoint y: 74, distance: 188.9
click at [278, 74] on div "**********" at bounding box center [272, 122] width 494 height 103
click at [233, 77] on p "**********" at bounding box center [272, 78] width 484 height 6
click at [514, 205] on span "Done" at bounding box center [513, 205] width 14 height 6
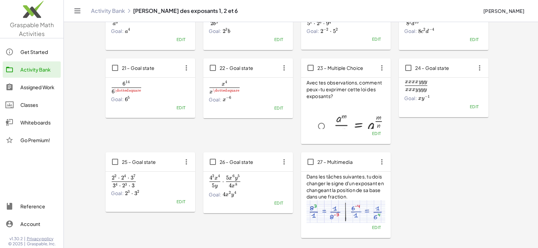
scroll to position [401, 0]
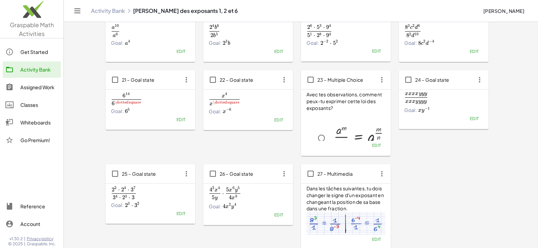
click at [471, 117] on span "Edit" at bounding box center [474, 118] width 9 height 5
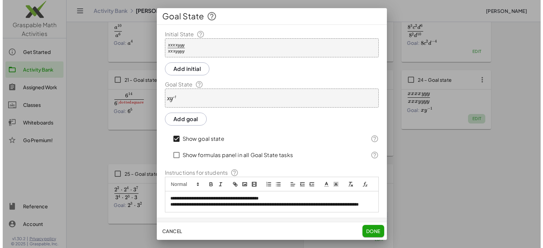
scroll to position [0, 0]
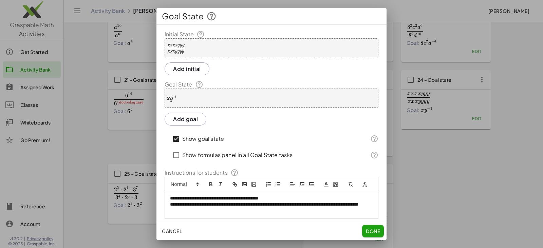
drag, startPoint x: 170, startPoint y: 207, endPoint x: 175, endPoint y: 206, distance: 4.5
click at [170, 202] on p "**********" at bounding box center [269, 199] width 198 height 6
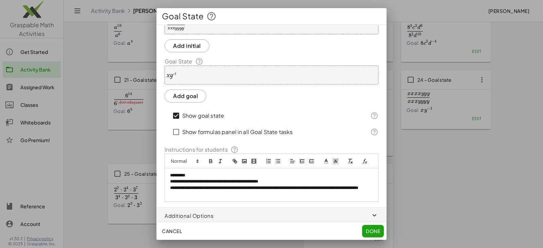
scroll to position [33, 0]
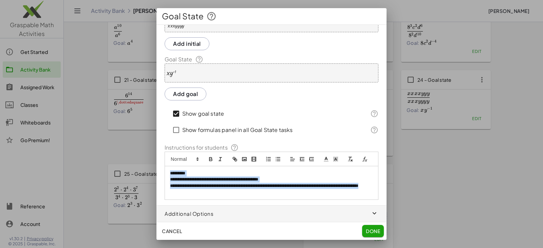
drag, startPoint x: 243, startPoint y: 191, endPoint x: 162, endPoint y: 172, distance: 82.8
click at [162, 172] on div "**********" at bounding box center [272, 102] width 230 height 195
copy div "**********"
click at [373, 231] on span "Done" at bounding box center [373, 231] width 14 height 6
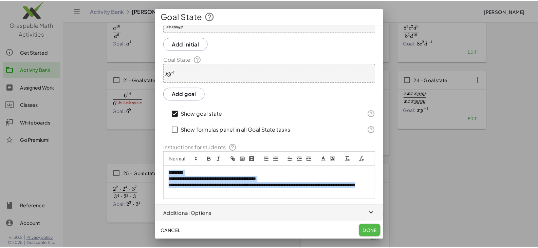
scroll to position [401, 0]
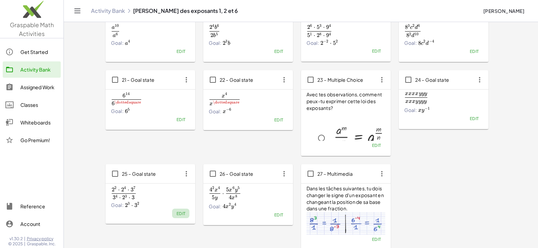
click at [180, 213] on span "Edit" at bounding box center [180, 213] width 9 height 5
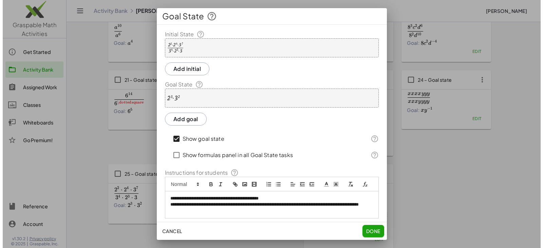
scroll to position [0, 0]
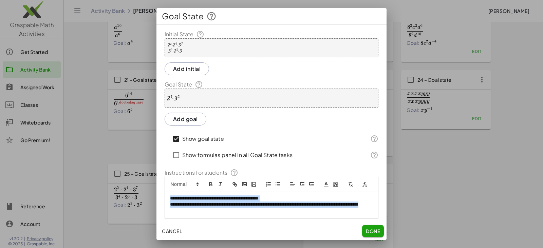
drag, startPoint x: 188, startPoint y: 214, endPoint x: 163, endPoint y: 205, distance: 25.6
click at [163, 205] on div "**********" at bounding box center [272, 124] width 230 height 189
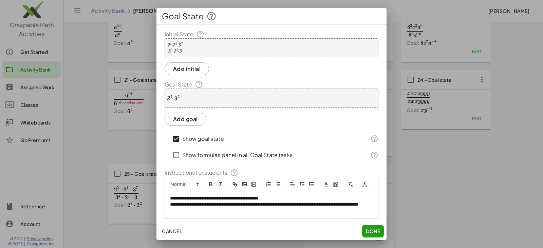
scroll to position [6, 0]
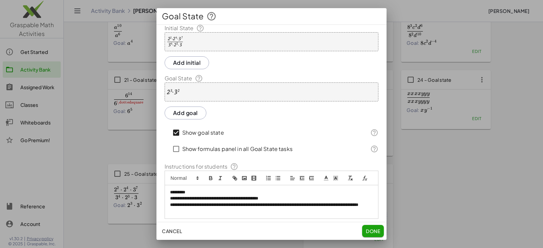
click at [375, 231] on span "Done" at bounding box center [373, 231] width 14 height 6
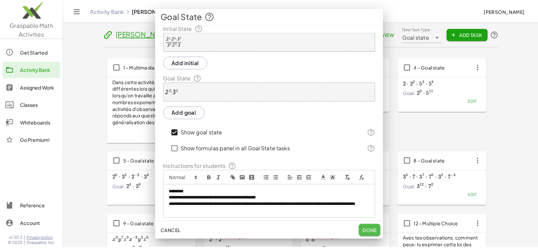
scroll to position [401, 0]
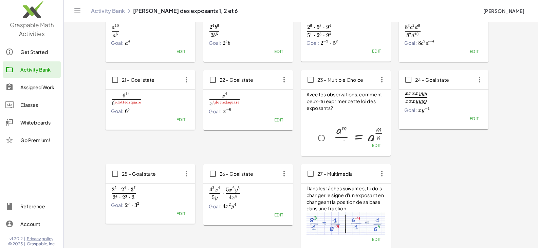
click at [274, 214] on span "Edit" at bounding box center [278, 215] width 9 height 5
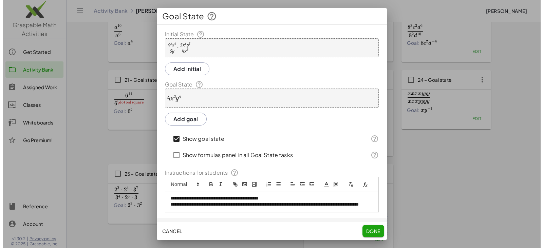
scroll to position [0, 0]
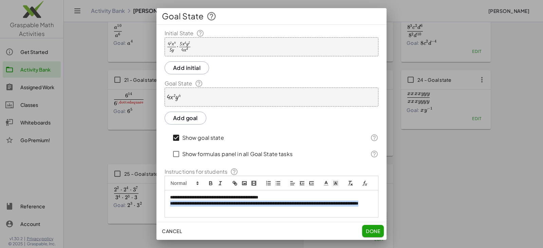
drag, startPoint x: 223, startPoint y: 218, endPoint x: 162, endPoint y: 208, distance: 61.9
click at [164, 208] on div "**********" at bounding box center [272, 123] width 230 height 189
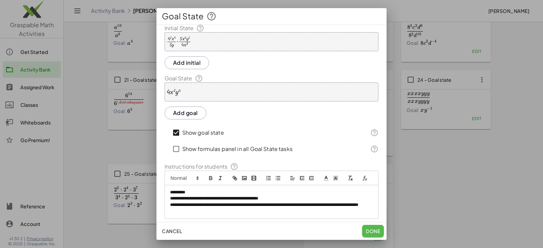
click at [378, 231] on span "Done" at bounding box center [373, 231] width 14 height 6
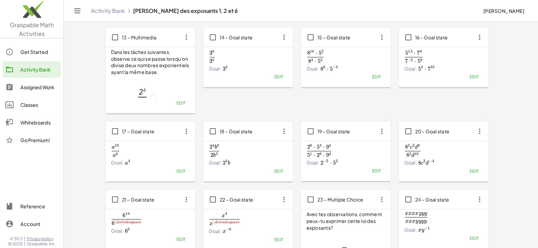
scroll to position [265, 0]
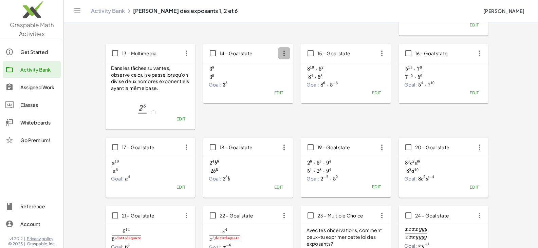
click at [286, 54] on icon "button" at bounding box center [284, 53] width 12 height 12
click at [291, 70] on div "Copy" at bounding box center [297, 70] width 27 height 8
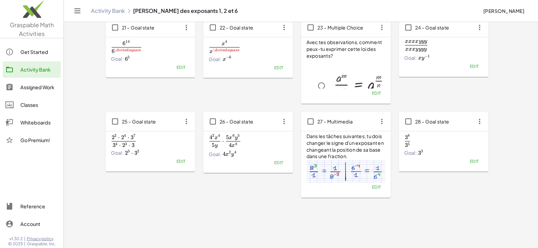
scroll to position [469, 0]
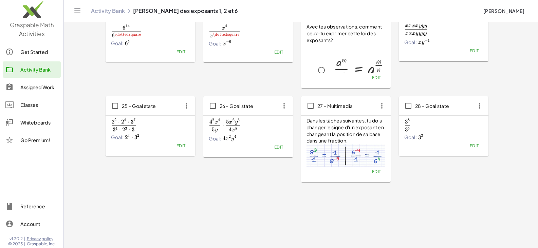
click at [475, 144] on span "Edit" at bounding box center [474, 145] width 9 height 5
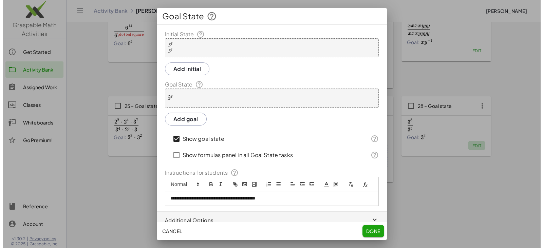
scroll to position [0, 0]
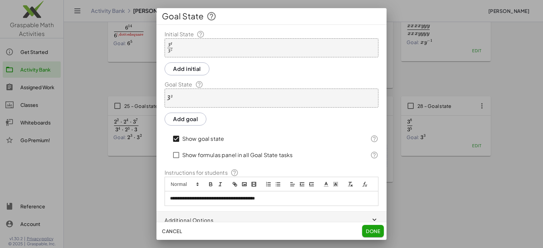
click at [169, 46] on div at bounding box center [170, 48] width 6 height 12
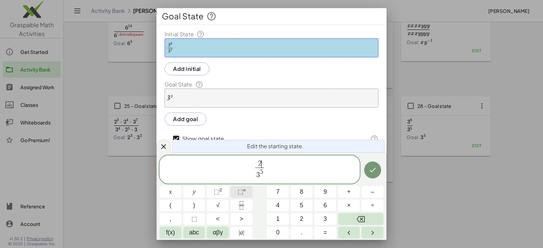
click at [242, 194] on span "⬚" at bounding box center [241, 192] width 6 height 7
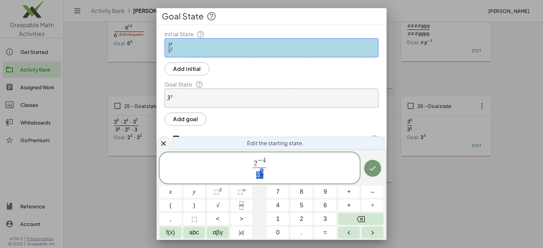
drag, startPoint x: 256, startPoint y: 174, endPoint x: 262, endPoint y: 175, distance: 5.8
click at [262, 175] on span "3 5" at bounding box center [260, 174] width 14 height 12
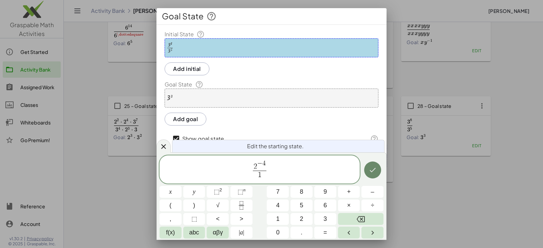
click at [375, 173] on icon "Done" at bounding box center [373, 170] width 8 height 8
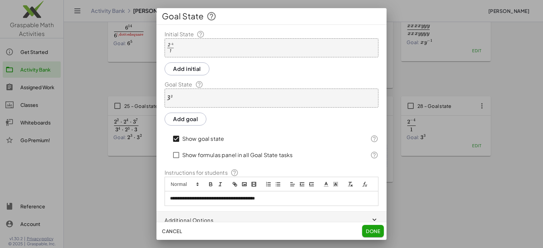
click at [188, 93] on div "3 3" at bounding box center [272, 98] width 214 height 19
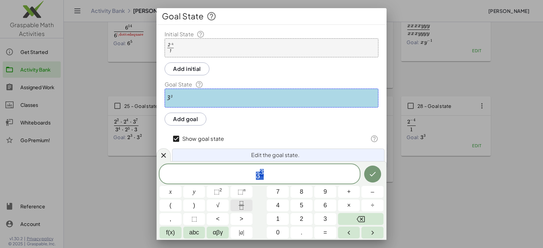
click at [243, 208] on icon "Fraction" at bounding box center [241, 205] width 8 height 8
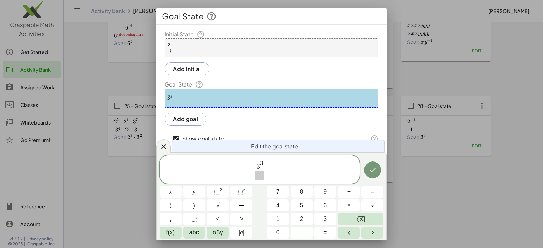
click at [257, 166] on span "​ 3 3 ​" at bounding box center [260, 170] width 12 height 20
drag, startPoint x: 257, startPoint y: 163, endPoint x: 261, endPoint y: 164, distance: 3.8
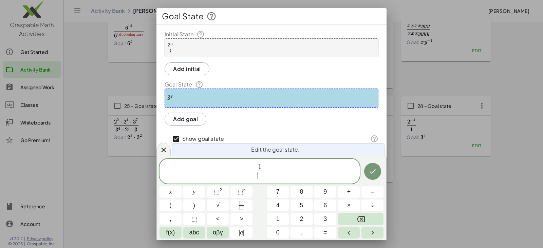
click at [261, 175] on span "​" at bounding box center [259, 175] width 5 height 9
click at [247, 190] on button "⬚ n" at bounding box center [242, 192] width 22 height 12
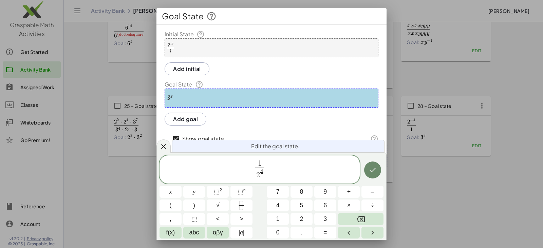
click at [371, 172] on icon "Done" at bounding box center [373, 170] width 6 height 4
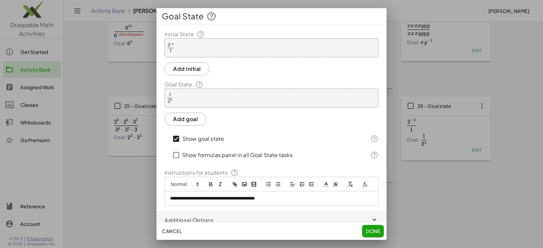
click at [226, 202] on p "**********" at bounding box center [269, 199] width 198 height 6
drag, startPoint x: 276, startPoint y: 206, endPoint x: 124, endPoint y: 206, distance: 152.5
click at [124, 206] on div "**********" at bounding box center [271, 124] width 543 height 248
click at [368, 230] on span "Done" at bounding box center [373, 231] width 14 height 6
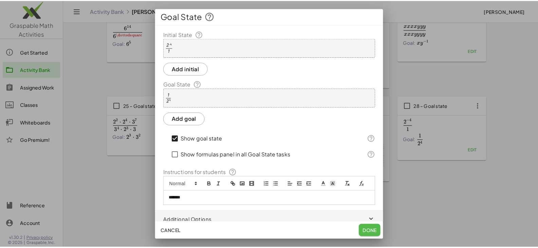
scroll to position [469, 0]
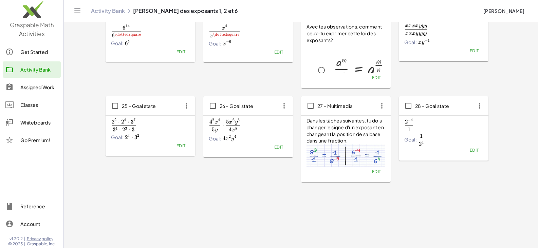
click at [375, 172] on span "Edit" at bounding box center [376, 171] width 9 height 5
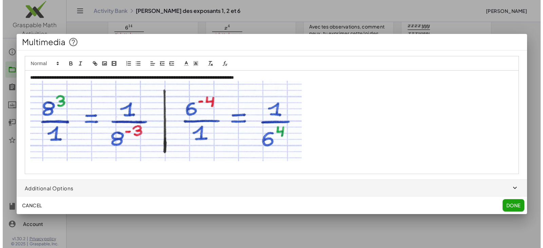
scroll to position [0, 0]
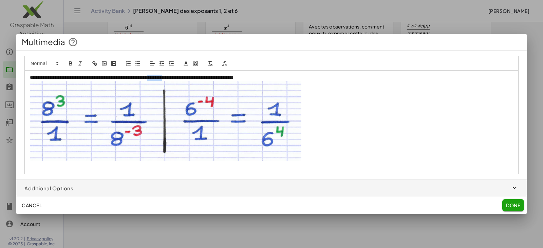
drag, startPoint x: 179, startPoint y: 77, endPoint x: 200, endPoint y: 77, distance: 21.1
click at [200, 77] on p "**********" at bounding box center [272, 78] width 484 height 6
click at [514, 206] on span "Done" at bounding box center [513, 205] width 14 height 6
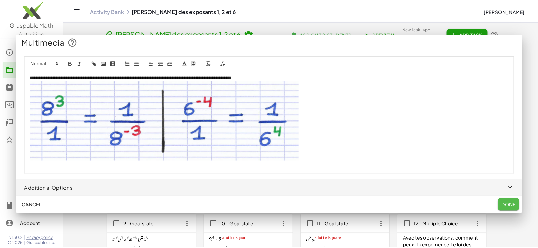
scroll to position [469, 0]
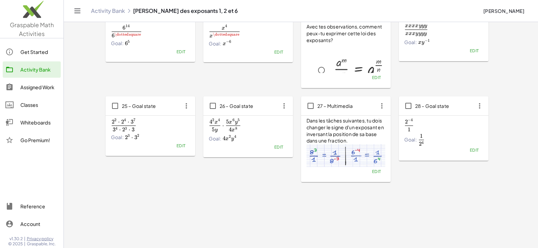
click at [408, 142] on span "Goal:" at bounding box center [411, 140] width 13 height 12
click at [476, 146] on button "Edit" at bounding box center [474, 151] width 17 height 10
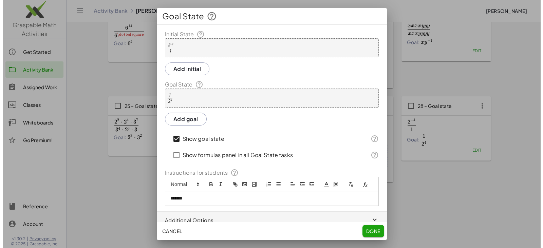
scroll to position [0, 0]
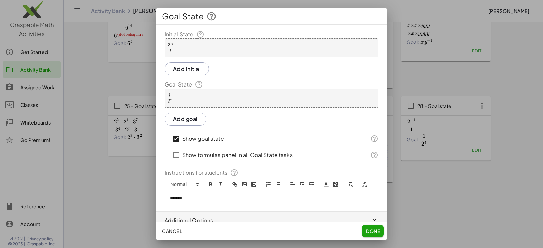
drag, startPoint x: 196, startPoint y: 202, endPoint x: 110, endPoint y: 185, distance: 87.9
click at [140, 200] on div "Goal State Initial State · 2 ( - 4 ) · 1 Add initial Goal State · 1 · 2 4 Add g…" at bounding box center [271, 124] width 543 height 248
click at [372, 228] on button "Done" at bounding box center [373, 231] width 22 height 12
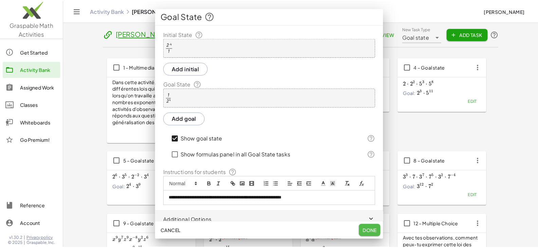
scroll to position [469, 0]
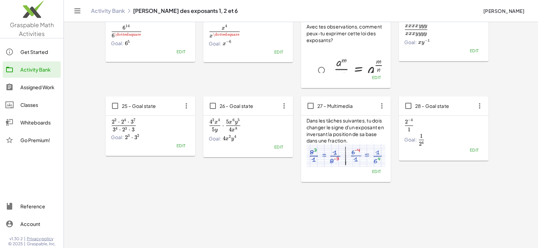
click at [447, 134] on div "Goal: 1 2 4 \frac{1}{2^4} 2 4 1 ​" at bounding box center [444, 140] width 79 height 12
click at [470, 148] on span "Edit" at bounding box center [474, 150] width 9 height 5
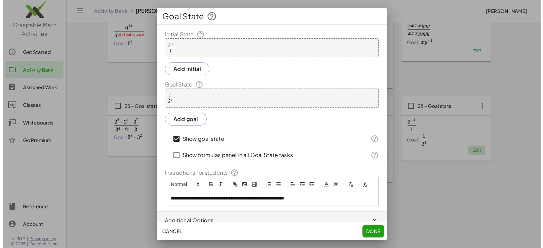
scroll to position [0, 0]
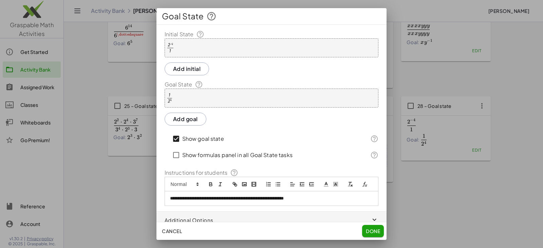
drag, startPoint x: 364, startPoint y: 228, endPoint x: 369, endPoint y: 224, distance: 6.3
click at [364, 228] on button "Done" at bounding box center [373, 231] width 22 height 12
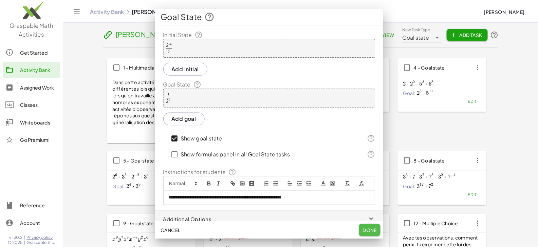
scroll to position [469, 0]
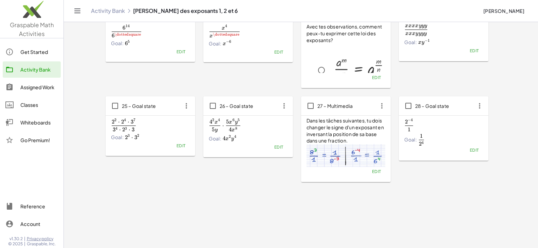
click at [481, 104] on icon "button" at bounding box center [480, 106] width 12 height 12
click at [487, 122] on div "Copy" at bounding box center [492, 123] width 27 height 8
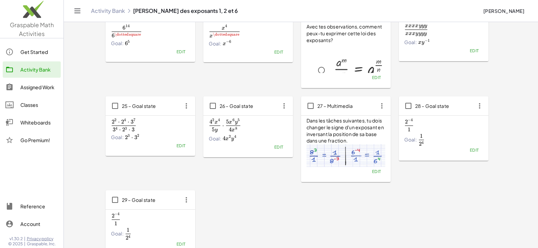
click at [189, 199] on icon "button" at bounding box center [186, 200] width 12 height 12
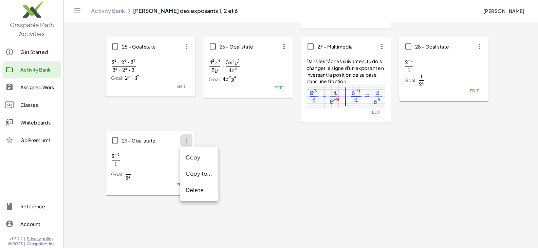
scroll to position [537, 0]
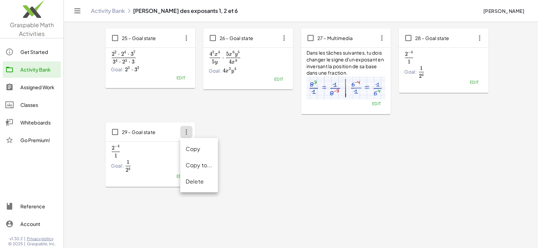
click at [194, 152] on div "Copy" at bounding box center [199, 149] width 27 height 8
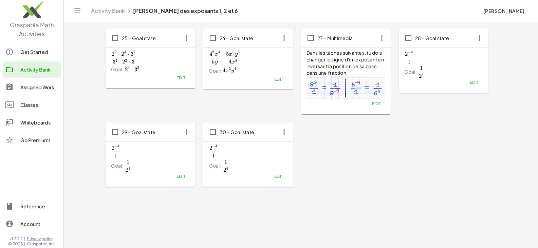
click at [189, 130] on icon "button" at bounding box center [186, 132] width 12 height 12
click at [195, 148] on div "Copy" at bounding box center [199, 149] width 27 height 8
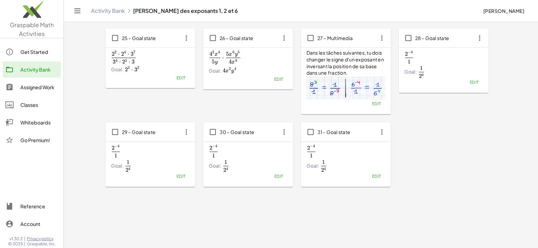
click at [188, 132] on icon "button" at bounding box center [186, 132] width 12 height 12
click at [196, 148] on div "Copy" at bounding box center [199, 149] width 27 height 8
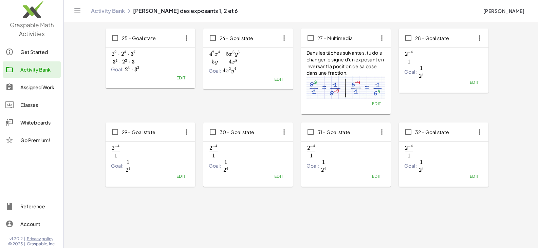
click at [125, 151] on span "2 − 4 1 \frac{2^{-4}}{1} 1 2 − 4 ​" at bounding box center [150, 151] width 79 height 13
click at [180, 179] on span "Edit" at bounding box center [180, 176] width 9 height 5
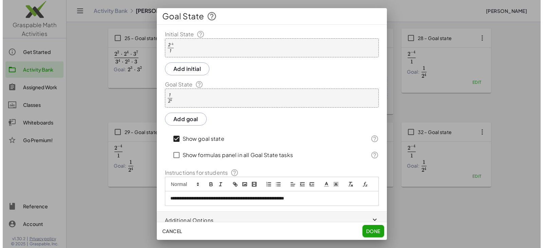
scroll to position [0, 0]
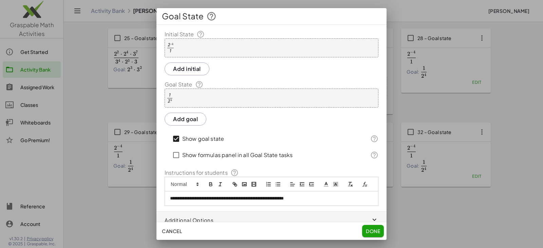
click at [182, 47] on div "· 2 ( - 4 ) · 1" at bounding box center [272, 47] width 214 height 19
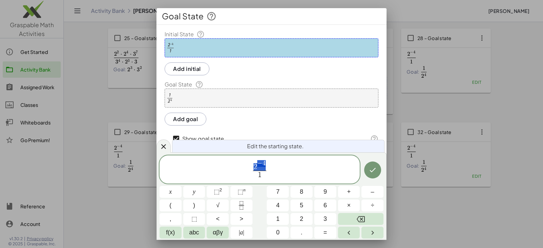
drag, startPoint x: 255, startPoint y: 167, endPoint x: 260, endPoint y: 167, distance: 5.1
drag, startPoint x: 257, startPoint y: 176, endPoint x: 261, endPoint y: 176, distance: 4.1
click at [261, 176] on span "​ 1" at bounding box center [260, 175] width 14 height 9
click at [218, 193] on span "⬚" at bounding box center [217, 192] width 6 height 7
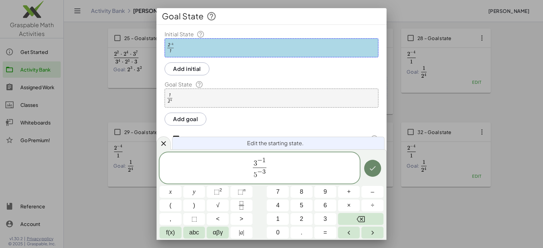
click at [373, 170] on icon "Done" at bounding box center [373, 168] width 8 height 8
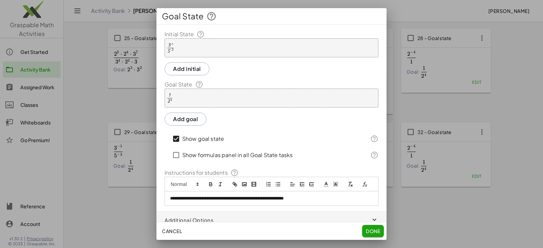
click at [209, 102] on div "· 1 · 2 4" at bounding box center [272, 98] width 214 height 19
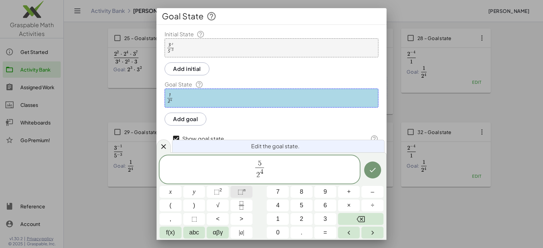
click at [247, 191] on button "⬚ n" at bounding box center [242, 192] width 22 height 12
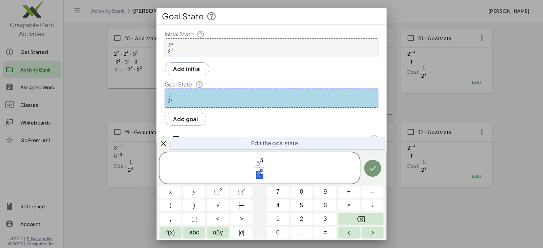
drag, startPoint x: 256, startPoint y: 175, endPoint x: 261, endPoint y: 175, distance: 4.4
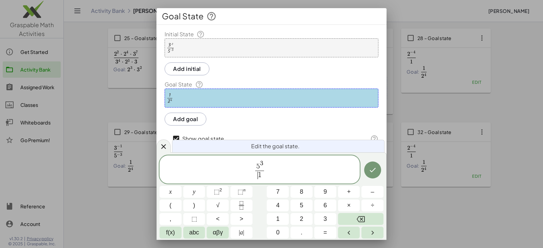
click at [260, 174] on span "​ 1" at bounding box center [259, 175] width 8 height 9
click at [375, 174] on icon "Done" at bounding box center [373, 170] width 8 height 8
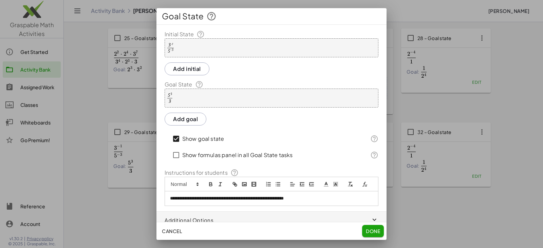
scroll to position [15, 0]
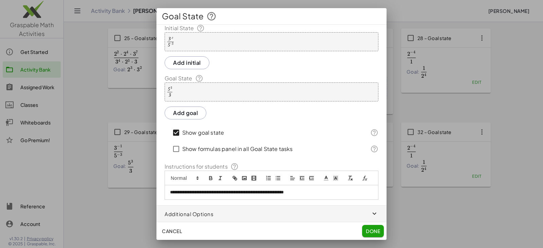
click at [374, 230] on span "Done" at bounding box center [373, 231] width 14 height 6
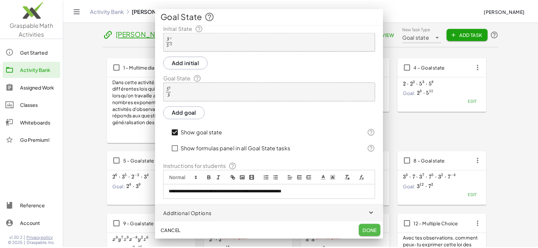
scroll to position [537, 0]
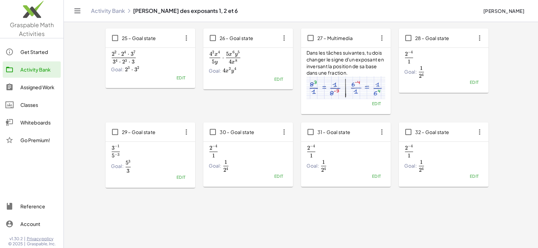
click at [280, 175] on span "Edit" at bounding box center [278, 176] width 9 height 5
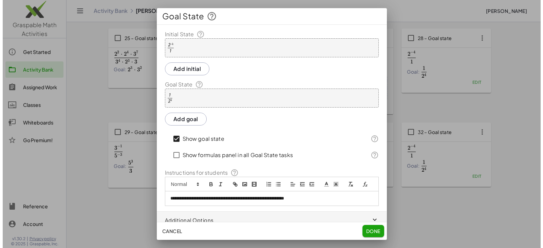
scroll to position [0, 0]
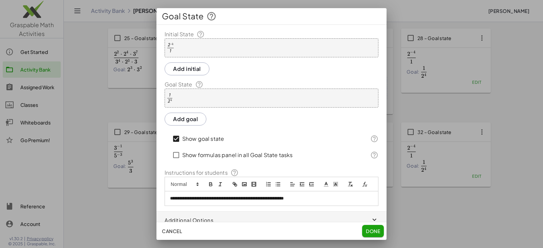
click at [180, 43] on div "· 2 ( - 4 ) · 1" at bounding box center [272, 47] width 214 height 19
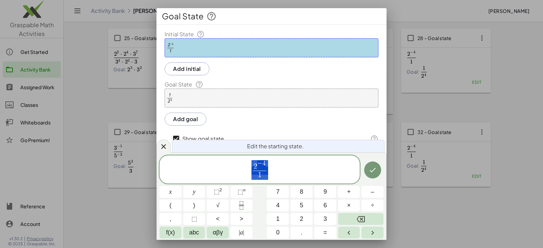
click at [276, 164] on span "2 − 4 1 ​" at bounding box center [260, 170] width 200 height 21
click at [266, 167] on span "4 − 2 ​" at bounding box center [260, 165] width 14 height 11
click at [248, 192] on button "⬚ n" at bounding box center [242, 192] width 22 height 12
drag, startPoint x: 257, startPoint y: 175, endPoint x: 261, endPoint y: 175, distance: 3.7
click at [261, 175] on span "1" at bounding box center [260, 175] width 29 height 9
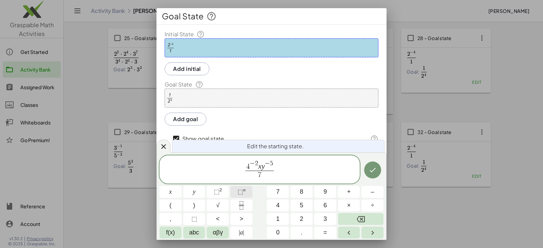
click at [244, 188] on sup "n" at bounding box center [245, 190] width 2 height 5
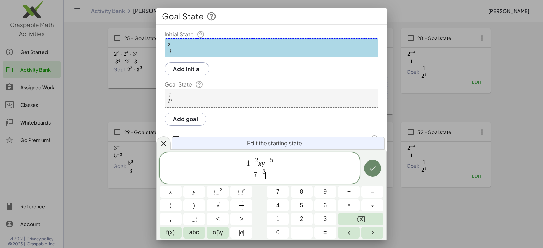
click at [369, 171] on icon "Done" at bounding box center [373, 168] width 8 height 8
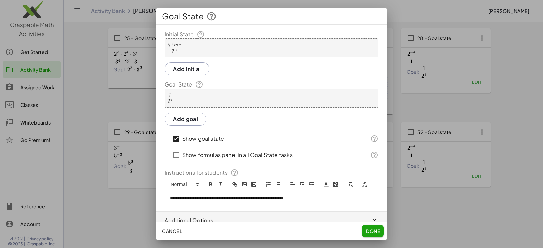
click at [192, 99] on div "· 1 · 2 4" at bounding box center [272, 98] width 214 height 19
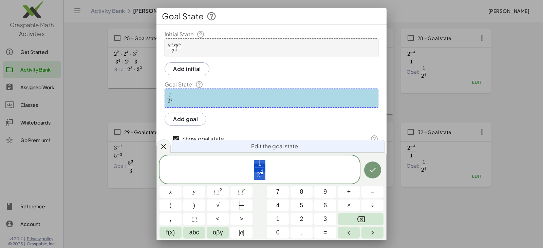
click at [244, 155] on div "Edit the goal state. 1 2 4 ​ x y ⬚ 2 ⬚ n 7 8 9 + – ( ) √ 4 5 6 × ÷ , ⬚ < > 1 2 …" at bounding box center [272, 197] width 230 height 88
click at [246, 191] on button "⬚ n" at bounding box center [242, 192] width 22 height 12
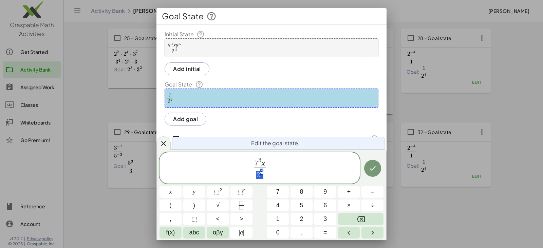
drag, startPoint x: 255, startPoint y: 174, endPoint x: 262, endPoint y: 174, distance: 6.8
click at [262, 174] on span "2 4" at bounding box center [260, 174] width 12 height 12
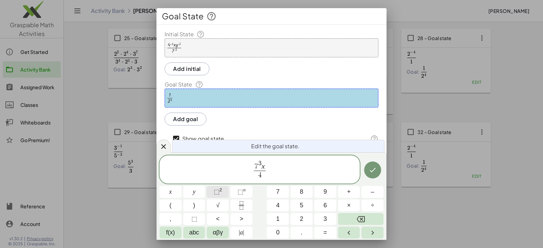
click at [222, 190] on span "⬚ 2" at bounding box center [218, 192] width 8 height 9
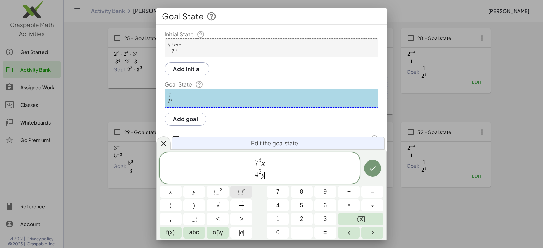
click at [238, 191] on span "⬚" at bounding box center [241, 192] width 6 height 7
click at [372, 164] on icon "Done" at bounding box center [373, 168] width 8 height 8
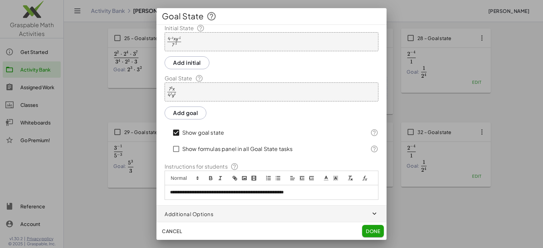
scroll to position [15, 0]
click at [373, 230] on span "Done" at bounding box center [373, 231] width 14 height 6
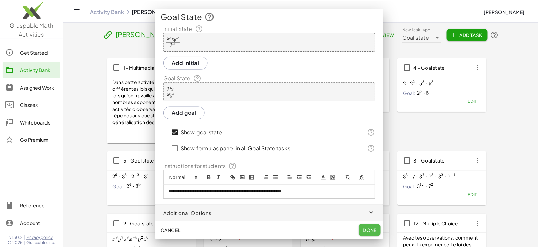
scroll to position [537, 0]
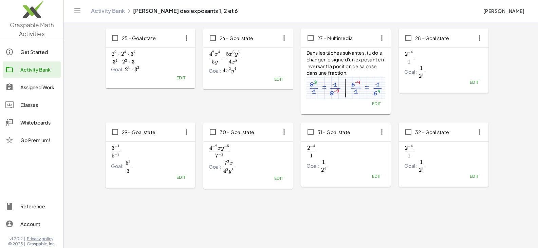
click at [379, 177] on span "Edit" at bounding box center [376, 176] width 9 height 5
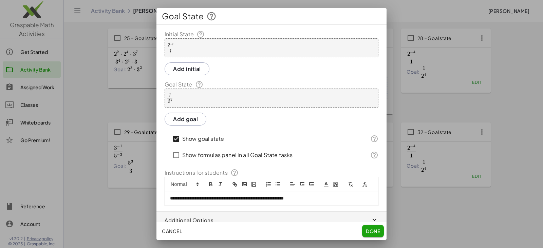
click at [217, 53] on div "· 2 ( - 4 ) · 1" at bounding box center [272, 47] width 214 height 19
click at [374, 232] on span "Done" at bounding box center [373, 231] width 14 height 6
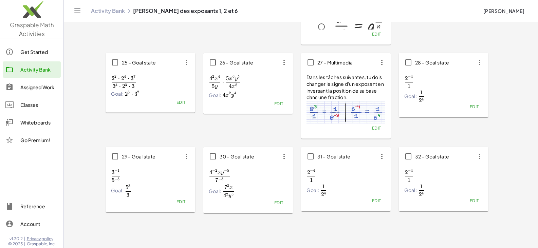
scroll to position [435, 0]
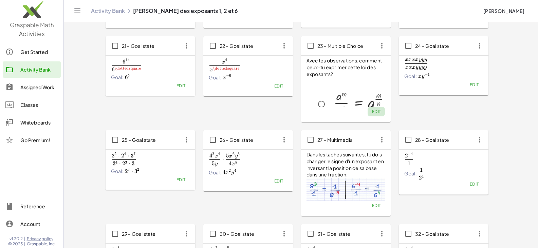
click at [377, 111] on span "Edit" at bounding box center [376, 111] width 9 height 5
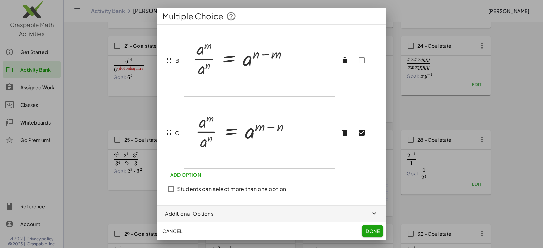
scroll to position [135, 0]
click at [379, 231] on span "Done" at bounding box center [373, 231] width 14 height 6
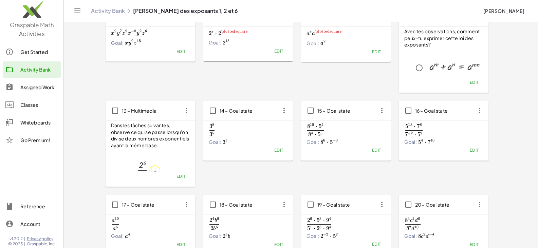
scroll to position [197, 0]
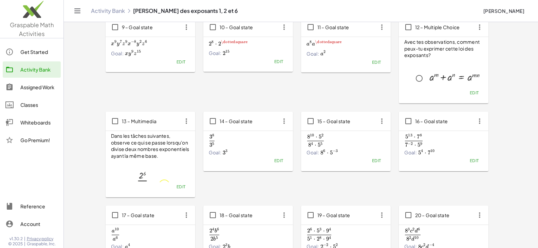
click at [423, 59] on div at bounding box center [444, 148] width 79 height 178
click at [477, 91] on span "Edit" at bounding box center [474, 92] width 9 height 5
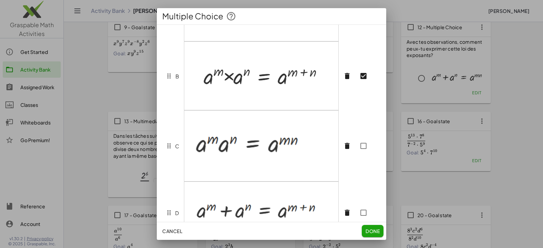
scroll to position [170, 0]
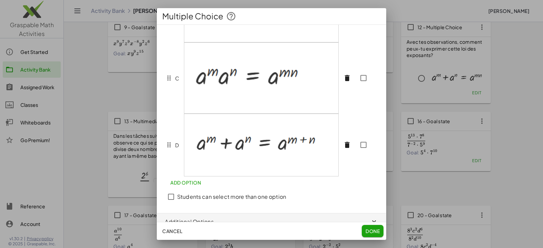
click at [345, 149] on icon "button" at bounding box center [347, 145] width 8 height 8
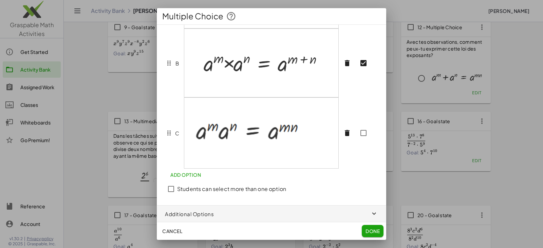
scroll to position [122, 0]
click at [372, 228] on button "Done" at bounding box center [373, 231] width 22 height 12
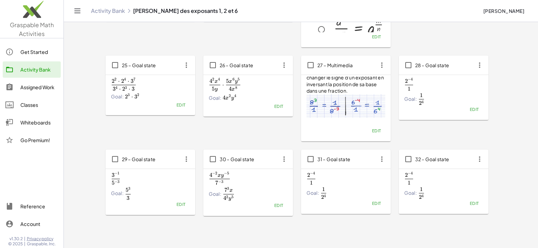
scroll to position [544, 0]
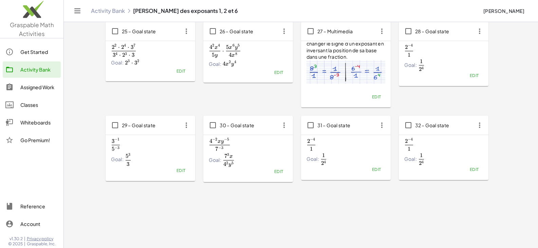
click at [282, 173] on span "Edit" at bounding box center [278, 171] width 9 height 5
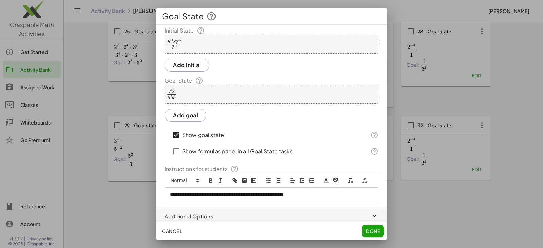
scroll to position [15, 0]
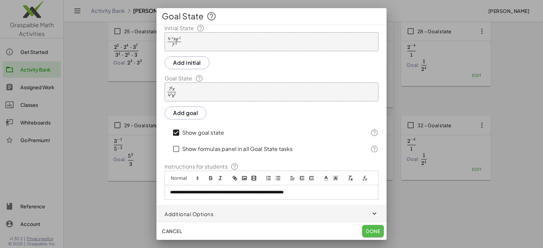
click at [369, 231] on span "Done" at bounding box center [373, 231] width 14 height 6
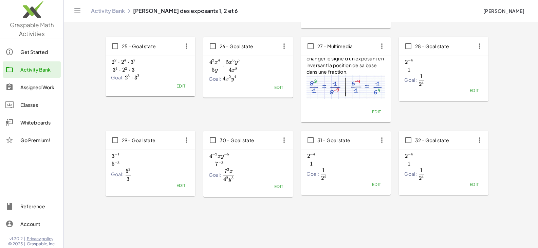
scroll to position [544, 0]
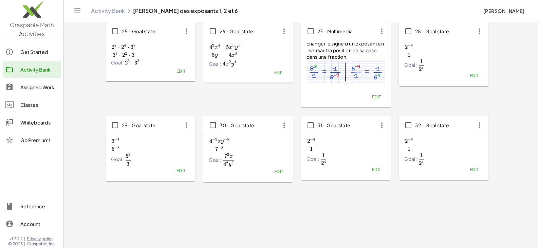
click at [378, 168] on span "Edit" at bounding box center [376, 169] width 9 height 5
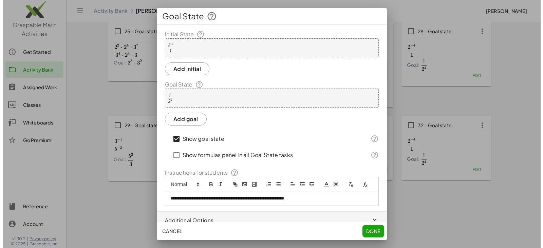
scroll to position [0, 0]
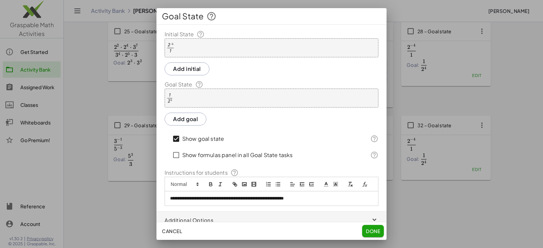
click at [183, 42] on div "· 2 ( - 4 ) · 1" at bounding box center [272, 47] width 214 height 19
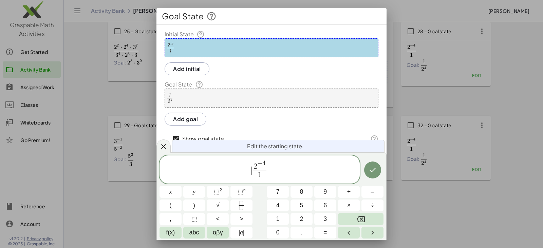
click at [249, 169] on span "​ 2 − 4 1 ​" at bounding box center [260, 170] width 200 height 21
drag, startPoint x: 255, startPoint y: 165, endPoint x: 264, endPoint y: 165, distance: 8.5
click at [264, 165] on span "2 − 4" at bounding box center [260, 165] width 14 height 11
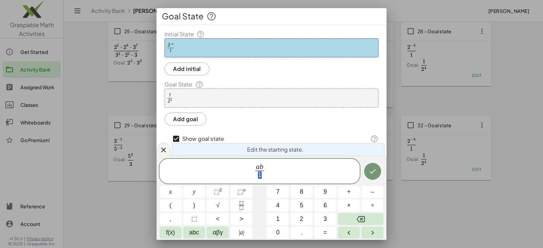
drag, startPoint x: 258, startPoint y: 173, endPoint x: 263, endPoint y: 174, distance: 5.0
click at [259, 165] on var "a" at bounding box center [258, 167] width 4 height 8
click at [242, 191] on span "⬚" at bounding box center [241, 192] width 6 height 7
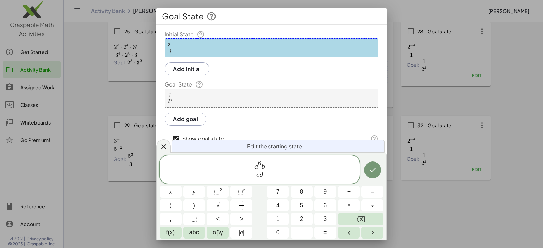
click at [265, 165] on span "a 6 ​ b" at bounding box center [260, 165] width 12 height 11
click at [244, 191] on sup "n" at bounding box center [245, 190] width 2 height 5
click at [259, 175] on span "c ​ d" at bounding box center [260, 175] width 21 height 9
click at [250, 190] on button "⬚ n" at bounding box center [242, 192] width 22 height 12
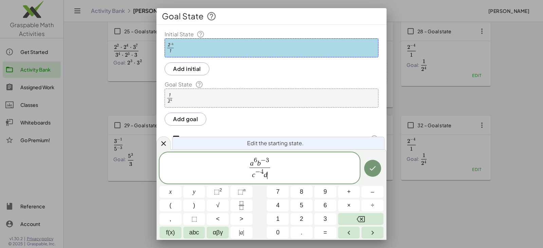
click at [269, 175] on span "c − 4 d ​" at bounding box center [260, 174] width 21 height 12
click at [225, 191] on button "⬚ 2" at bounding box center [218, 192] width 22 height 12
click at [373, 166] on icon "Done" at bounding box center [373, 168] width 8 height 8
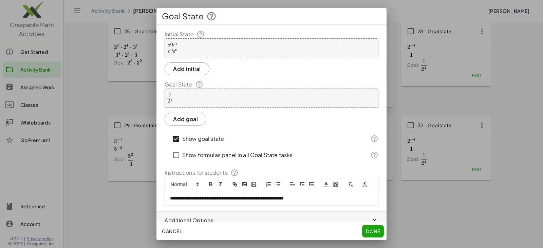
click at [183, 55] on div "· a 6 · b ( - 3 ) · c ( - 4 ) · d 2" at bounding box center [272, 47] width 214 height 19
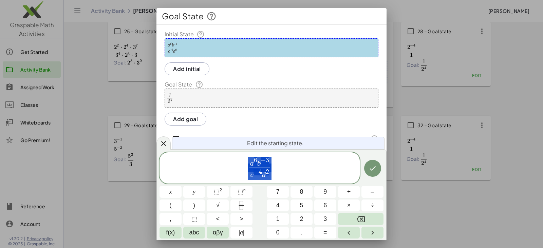
click at [283, 166] on span "a 6 b − 3 c − 4 d 2 ​" at bounding box center [260, 169] width 200 height 24
drag, startPoint x: 290, startPoint y: 168, endPoint x: 230, endPoint y: 162, distance: 60.1
click at [230, 162] on span "a 6 b − 3 c − 4 d 2 ​ ​" at bounding box center [260, 169] width 200 height 24
click at [373, 169] on icon "Done" at bounding box center [373, 168] width 6 height 4
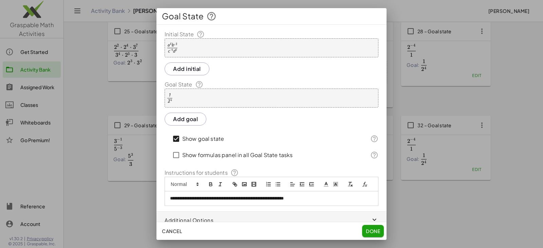
click at [216, 96] on div "· 1 · 2 4" at bounding box center [272, 98] width 214 height 19
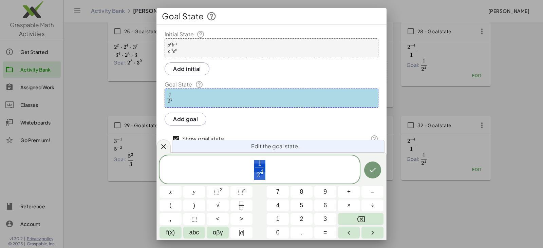
click at [281, 177] on span "1 2 4 ​" at bounding box center [260, 170] width 200 height 21
drag, startPoint x: 295, startPoint y: 173, endPoint x: 202, endPoint y: 162, distance: 93.1
click at [202, 162] on span "1 2 4 ​" at bounding box center [260, 170] width 200 height 21
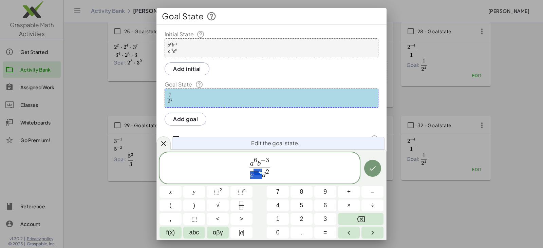
drag, startPoint x: 251, startPoint y: 175, endPoint x: 258, endPoint y: 175, distance: 7.8
click at [258, 163] on var "b" at bounding box center [259, 163] width 4 height 8
drag, startPoint x: 256, startPoint y: 160, endPoint x: 262, endPoint y: 160, distance: 6.1
drag, startPoint x: 262, startPoint y: 162, endPoint x: 271, endPoint y: 162, distance: 9.2
click at [254, 176] on span "d 2" at bounding box center [259, 174] width 15 height 12
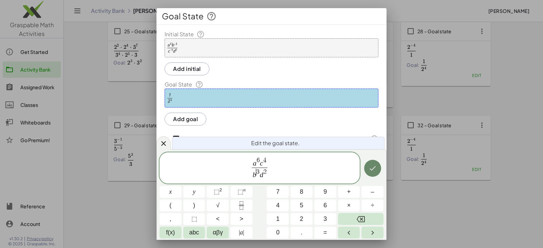
click at [374, 172] on icon "Done" at bounding box center [373, 168] width 8 height 8
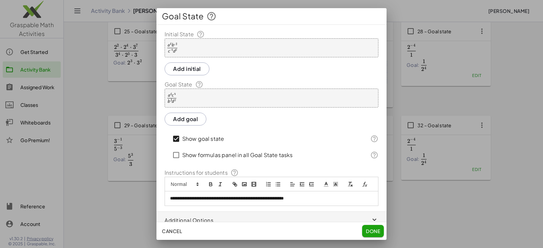
click at [370, 233] on span "Done" at bounding box center [373, 231] width 14 height 6
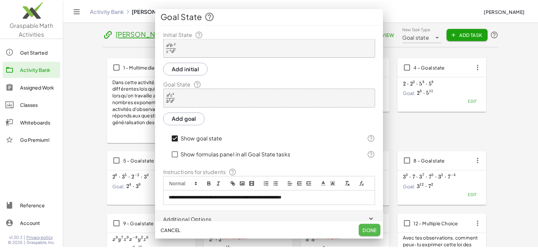
scroll to position [544, 0]
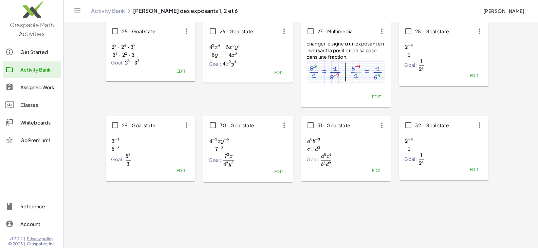
click at [462, 158] on div "Goal: 1 2 4 \frac{1}{2^4} 2 4 1 ​" at bounding box center [444, 160] width 79 height 12
click at [471, 76] on span "Edit" at bounding box center [474, 75] width 9 height 5
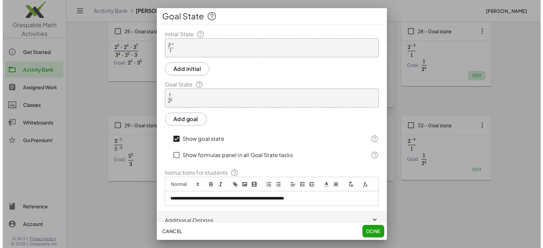
scroll to position [0, 0]
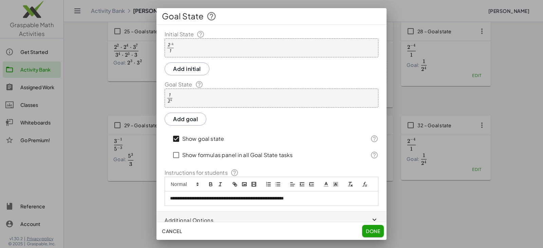
click at [371, 233] on span "Done" at bounding box center [373, 231] width 14 height 6
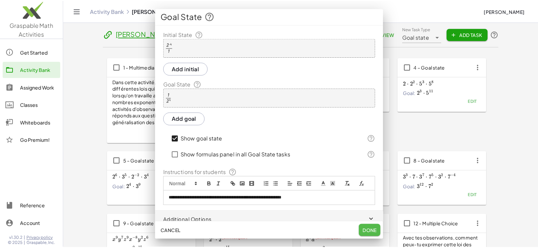
scroll to position [544, 0]
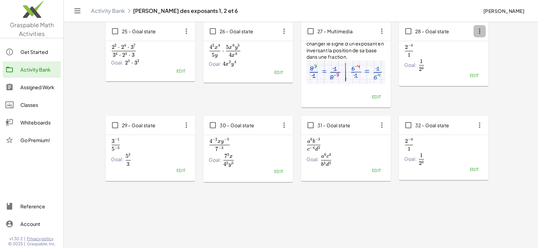
click at [483, 33] on icon "button" at bounding box center [480, 31] width 12 height 12
click at [488, 49] on div "Copy" at bounding box center [492, 48] width 27 height 8
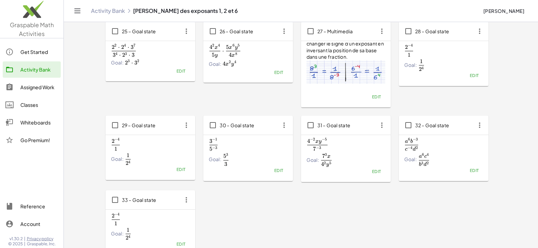
click at [179, 168] on span "Edit" at bounding box center [180, 169] width 9 height 5
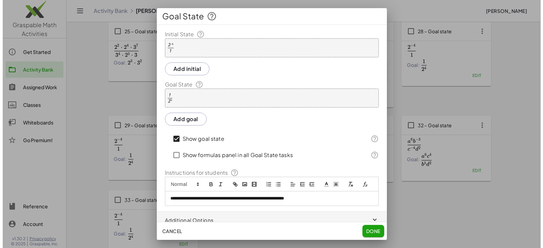
scroll to position [0, 0]
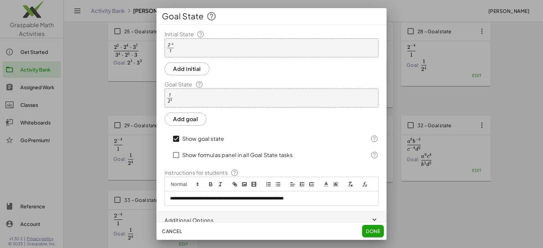
click at [187, 50] on div "· 2 ( - 4 ) · 1" at bounding box center [272, 47] width 214 height 19
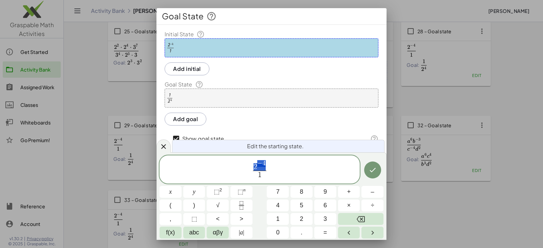
drag, startPoint x: 255, startPoint y: 165, endPoint x: 265, endPoint y: 167, distance: 10.1
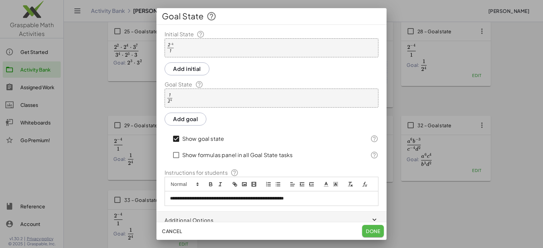
click at [373, 233] on span "Done" at bounding box center [373, 231] width 14 height 6
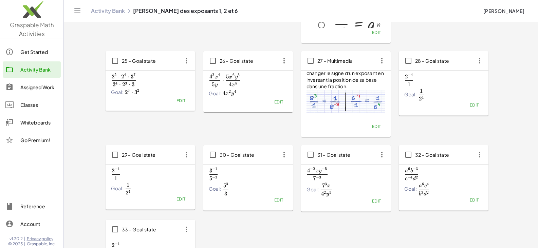
scroll to position [515, 0]
click at [181, 201] on span "Edit" at bounding box center [180, 198] width 9 height 5
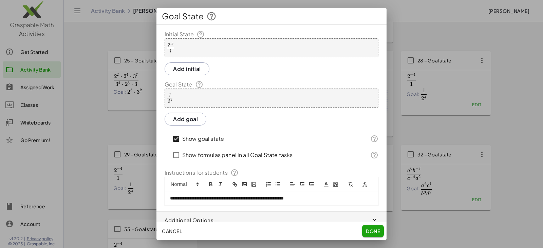
click at [181, 50] on div "· 2 ( - 4 ) · 1" at bounding box center [272, 47] width 214 height 19
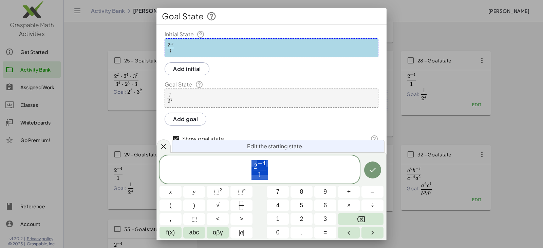
drag, startPoint x: 251, startPoint y: 161, endPoint x: 254, endPoint y: 165, distance: 4.8
click at [251, 161] on span "2 − 4 1 ​" at bounding box center [260, 170] width 200 height 21
drag, startPoint x: 254, startPoint y: 166, endPoint x: 266, endPoint y: 166, distance: 11.2
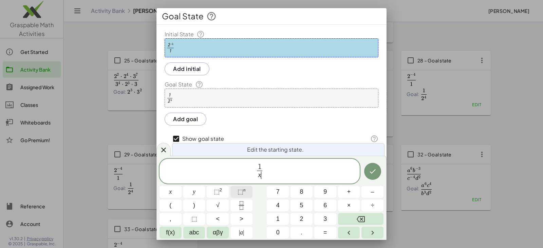
click at [244, 187] on button "⬚ n" at bounding box center [242, 192] width 22 height 12
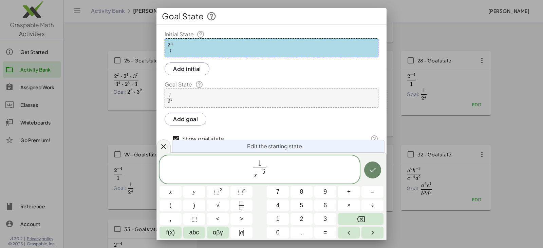
click at [372, 172] on icon "Done" at bounding box center [373, 170] width 6 height 4
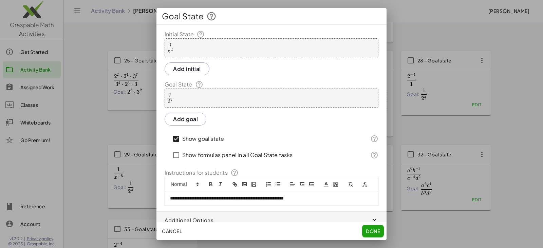
click at [375, 229] on span "Done" at bounding box center [373, 231] width 14 height 6
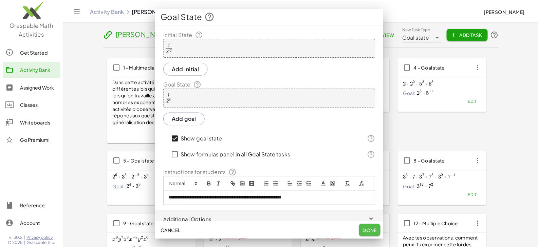
scroll to position [515, 0]
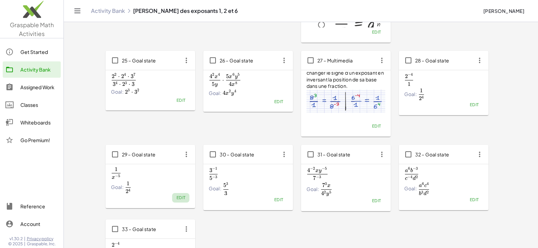
click at [181, 197] on span "Edit" at bounding box center [180, 197] width 9 height 5
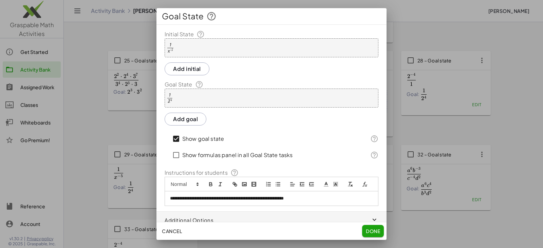
click at [189, 90] on div "· 1 · 2 4" at bounding box center [272, 98] width 214 height 19
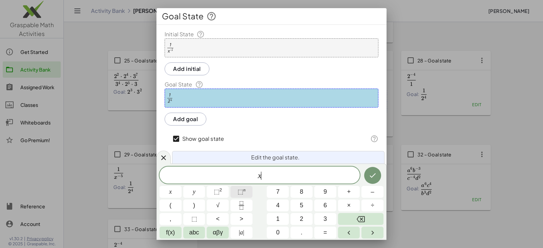
click at [244, 191] on sup "n" at bounding box center [245, 190] width 2 height 5
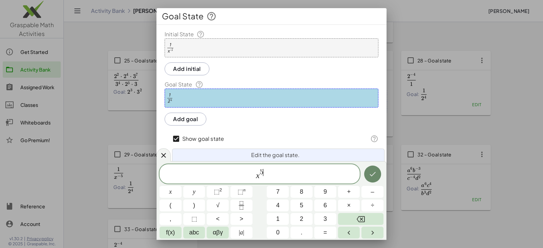
click at [372, 171] on icon "Done" at bounding box center [373, 174] width 8 height 8
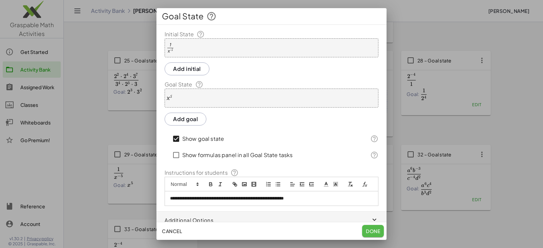
click at [373, 231] on span "Done" at bounding box center [373, 231] width 14 height 6
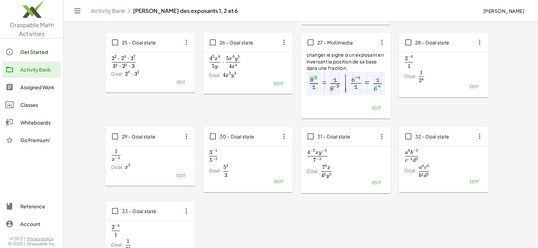
scroll to position [549, 0]
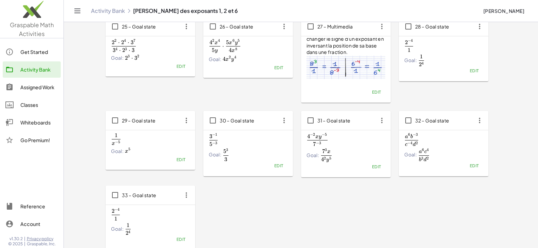
click at [450, 144] on span "a 6 b − 3 c − 4 d 2 \frac{a^6b^{-3}}{c^{-4}d^2} c − 4 d 2 a 6 b − 3 ​" at bounding box center [444, 139] width 79 height 13
click at [471, 164] on span "Edit" at bounding box center [474, 165] width 9 height 5
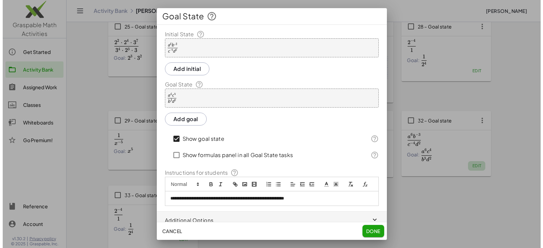
scroll to position [0, 0]
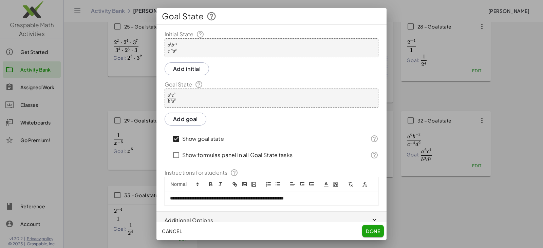
click at [228, 49] on div "· a 6 · b ( - 3 ) · c ( - 4 ) · d 2" at bounding box center [272, 47] width 214 height 19
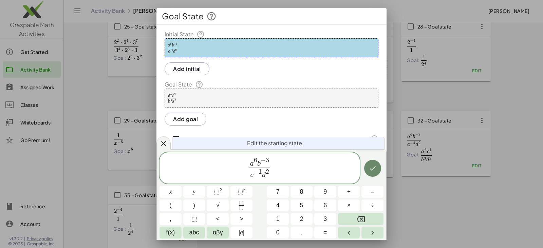
click at [369, 169] on icon "Done" at bounding box center [373, 168] width 8 height 8
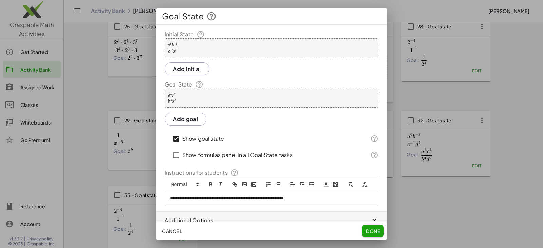
click at [217, 97] on div "· a 6 · c 4 · b 3 · d 2" at bounding box center [272, 98] width 214 height 19
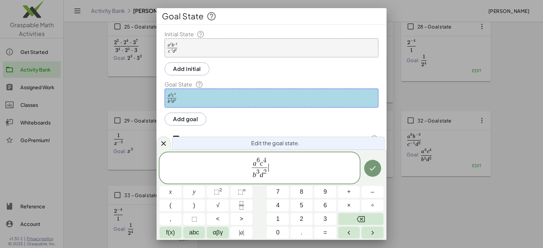
click at [270, 158] on span "a 6 c 4 b 3 d 2 ​ ​" at bounding box center [260, 169] width 200 height 24
click at [265, 162] on span "a 6 c ​ 4" at bounding box center [260, 162] width 16 height 11
drag, startPoint x: 262, startPoint y: 162, endPoint x: 266, endPoint y: 163, distance: 4.1
click at [372, 168] on icon "Done" at bounding box center [373, 168] width 8 height 8
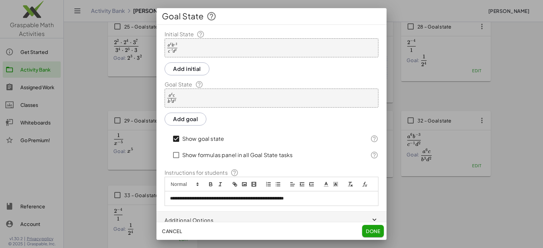
click at [373, 235] on button "Done" at bounding box center [373, 231] width 22 height 12
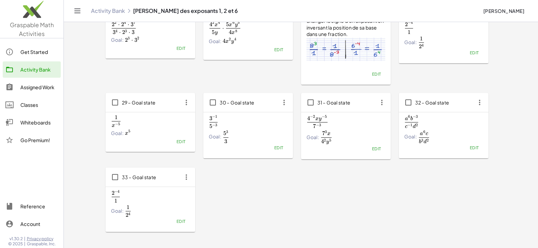
scroll to position [583, 0]
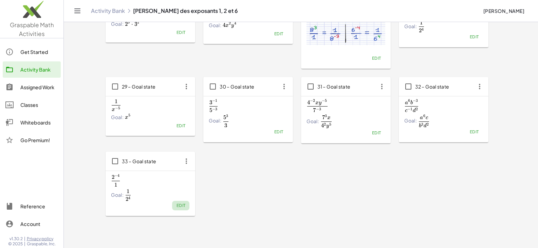
click at [184, 206] on span "Edit" at bounding box center [180, 205] width 9 height 5
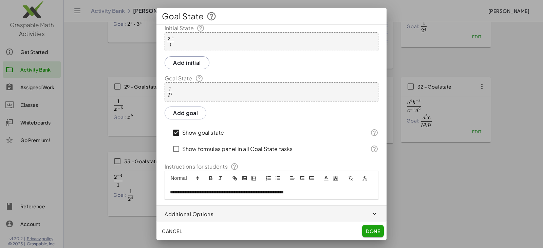
scroll to position [0, 0]
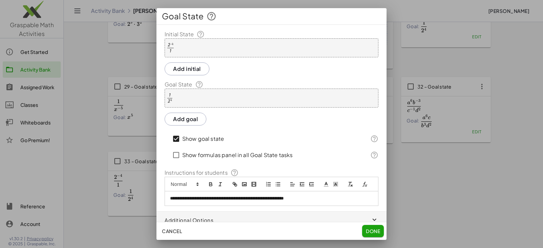
click at [186, 50] on div "· 2 ( - 4 ) · 1" at bounding box center [272, 47] width 214 height 19
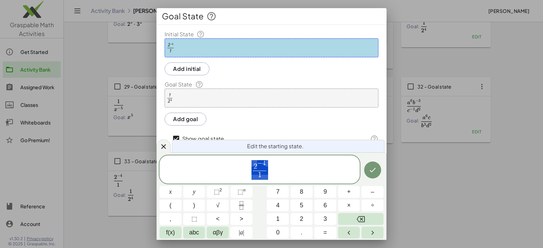
scroll to position [15, 0]
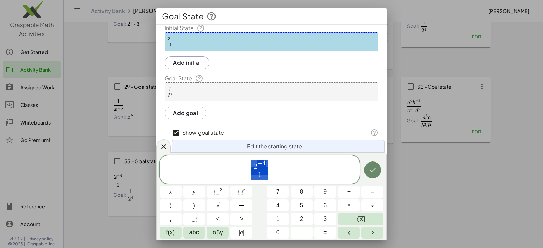
click at [372, 173] on icon "Done" at bounding box center [373, 170] width 8 height 8
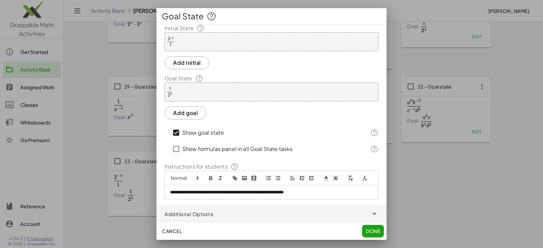
click at [247, 195] on p "**********" at bounding box center [269, 193] width 198 height 6
drag, startPoint x: 322, startPoint y: 194, endPoint x: 158, endPoint y: 197, distance: 164.4
click at [158, 197] on div "**********" at bounding box center [272, 112] width 230 height 176
drag, startPoint x: 236, startPoint y: 192, endPoint x: 329, endPoint y: 195, distance: 93.8
click at [329, 195] on p "**********" at bounding box center [269, 193] width 198 height 6
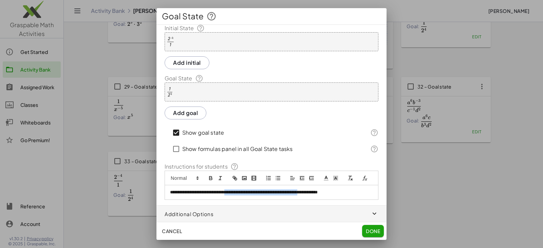
click at [281, 191] on p "**********" at bounding box center [269, 193] width 198 height 6
click at [273, 192] on p "**********" at bounding box center [269, 193] width 198 height 6
click at [370, 229] on span "Done" at bounding box center [373, 231] width 14 height 6
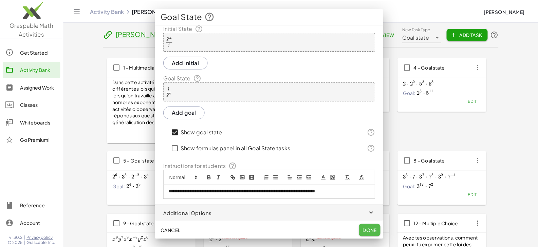
scroll to position [583, 0]
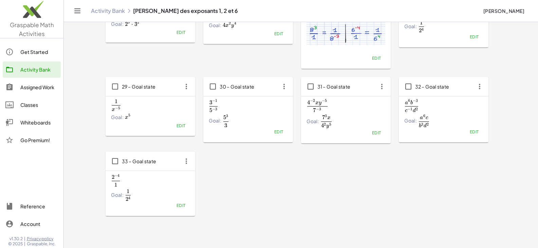
click at [183, 205] on span "Edit" at bounding box center [180, 205] width 9 height 5
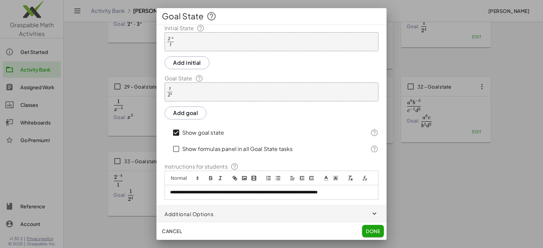
scroll to position [0, 0]
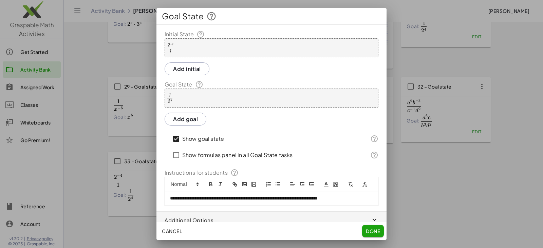
click at [191, 52] on div "· 2 ( - 4 ) · 1" at bounding box center [272, 47] width 214 height 19
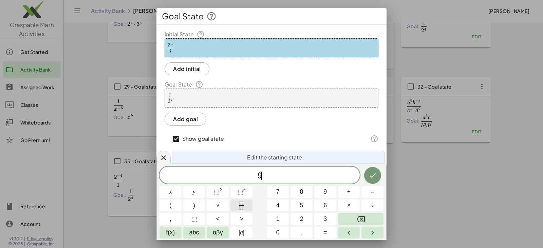
click at [241, 206] on icon "Fraction" at bounding box center [241, 205] width 8 height 8
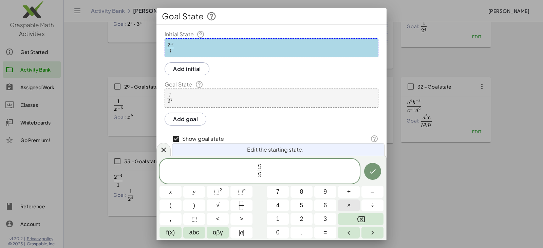
click at [347, 204] on span "×" at bounding box center [349, 205] width 4 height 9
click at [291, 168] on span "9 9 · 9 ​ ​" at bounding box center [260, 172] width 200 height 18
click at [351, 207] on span "×" at bounding box center [349, 205] width 4 height 9
click at [350, 208] on span "×" at bounding box center [349, 205] width 4 height 9
drag, startPoint x: 265, startPoint y: 169, endPoint x: 276, endPoint y: 172, distance: 11.4
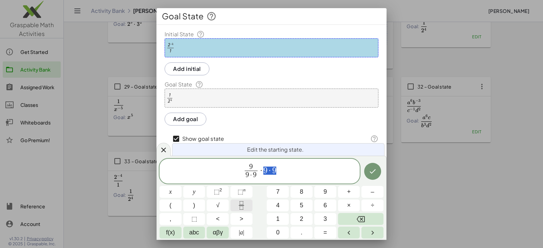
click at [244, 206] on icon "Fraction" at bounding box center [241, 205] width 8 height 8
click at [349, 204] on span "×" at bounding box center [349, 205] width 4 height 9
click at [254, 175] on span "9 · 9" at bounding box center [249, 175] width 13 height 9
click at [246, 191] on button "⬚ n" at bounding box center [242, 192] width 22 height 12
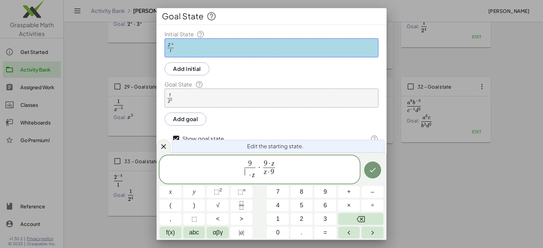
click at [248, 176] on span "·" at bounding box center [250, 175] width 4 height 7
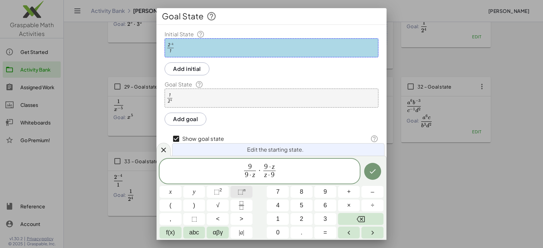
click at [243, 190] on span "⬚" at bounding box center [241, 192] width 6 height 7
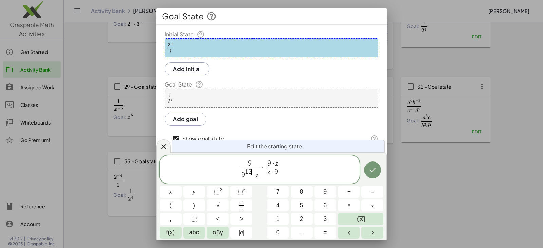
click at [258, 173] on span "9 1 2 ​ · z" at bounding box center [250, 174] width 19 height 12
click at [247, 191] on button "⬚ n" at bounding box center [242, 192] width 22 height 12
click at [281, 163] on span "9 · z ​" at bounding box center [276, 163] width 12 height 7
click at [249, 189] on button "⬚ n" at bounding box center [242, 192] width 22 height 12
click at [241, 193] on span "⬚" at bounding box center [241, 192] width 6 height 7
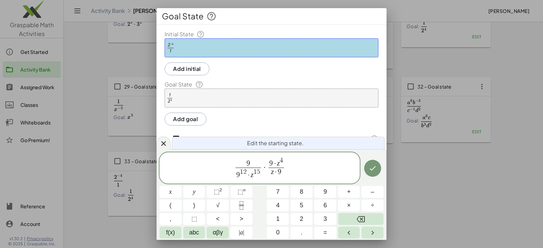
click at [273, 173] on span "z · 9" at bounding box center [276, 172] width 15 height 9
click at [241, 191] on span "⬚" at bounding box center [241, 192] width 6 height 7
click at [285, 172] on span "9" at bounding box center [283, 175] width 4 height 7
click at [242, 190] on span "⬚" at bounding box center [241, 192] width 6 height 7
click at [372, 168] on icon "Done" at bounding box center [373, 168] width 8 height 8
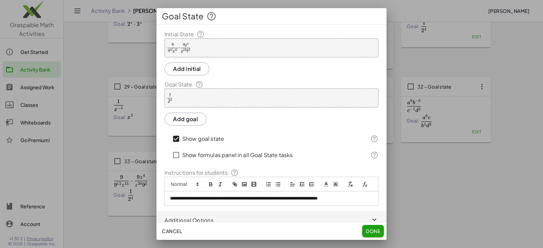
click at [195, 100] on div "· 1 · 2 4" at bounding box center [272, 98] width 214 height 19
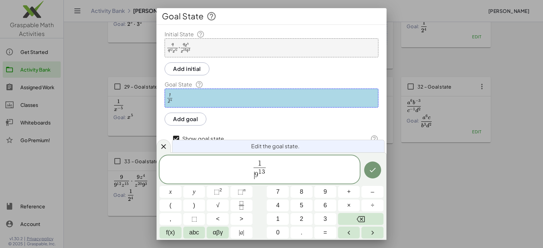
click at [256, 174] on span "9" at bounding box center [257, 175] width 4 height 7
click at [371, 168] on icon "Done" at bounding box center [373, 170] width 8 height 8
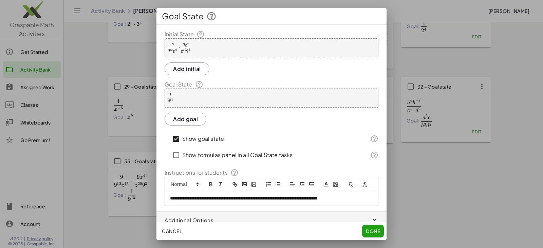
click at [204, 47] on div "· · 9 · 9 12 · z 15 · · 9 · z 4 · z 20 · 9 3" at bounding box center [272, 47] width 214 height 19
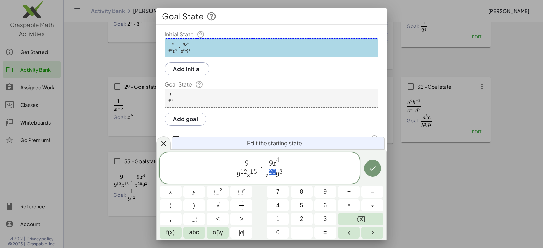
drag, startPoint x: 269, startPoint y: 172, endPoint x: 274, endPoint y: 172, distance: 5.4
click at [275, 174] on span "9" at bounding box center [276, 175] width 4 height 7
click at [347, 202] on button "×" at bounding box center [349, 206] width 22 height 12
click at [376, 168] on icon "Done" at bounding box center [373, 168] width 8 height 8
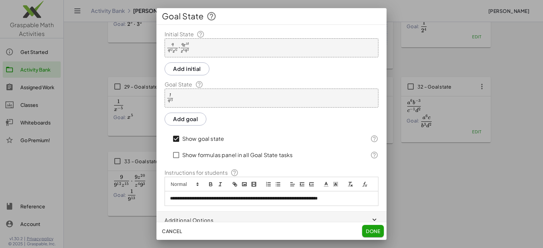
click at [208, 45] on div "· · 9 · 9 12 · z 15 · · 9 · z 20 · z 4 · 9 3" at bounding box center [272, 47] width 214 height 19
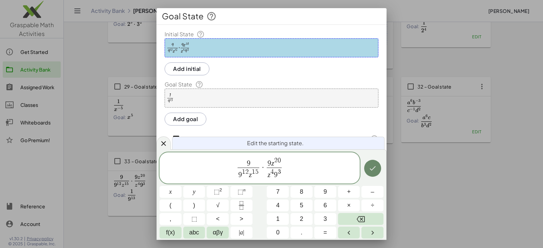
click at [375, 171] on icon "Done" at bounding box center [373, 168] width 8 height 8
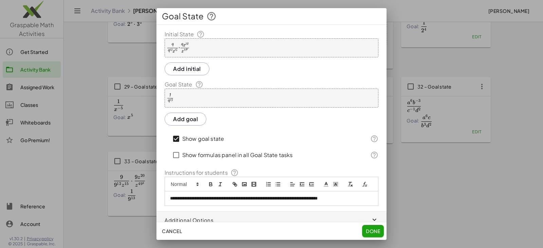
click at [222, 47] on div "· · 9 · 9 12 · z 15 · · 9 · z 20 · z ( 49 3 )" at bounding box center [272, 47] width 214 height 19
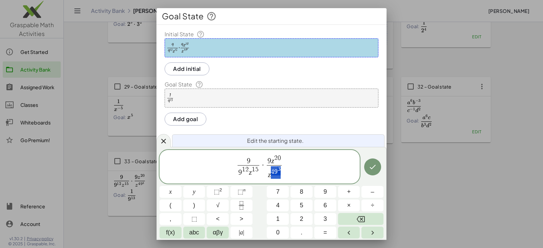
drag, startPoint x: 275, startPoint y: 172, endPoint x: 281, endPoint y: 172, distance: 6.1
click at [281, 172] on span "z 4 9 3" at bounding box center [274, 172] width 15 height 15
click at [269, 174] on span "z 4 ​" at bounding box center [274, 174] width 15 height 12
click at [234, 191] on button "⬚ n" at bounding box center [242, 192] width 22 height 12
drag, startPoint x: 274, startPoint y: 160, endPoint x: 281, endPoint y: 160, distance: 7.1
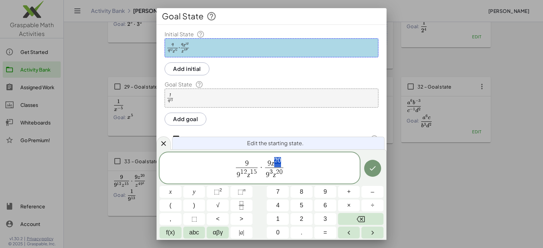
click at [281, 160] on span "9 z 2 0" at bounding box center [274, 162] width 18 height 11
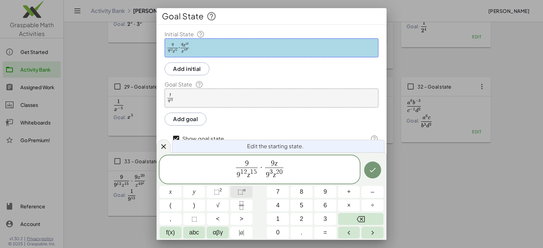
click at [247, 191] on button "⬚ n" at bounding box center [242, 192] width 22 height 12
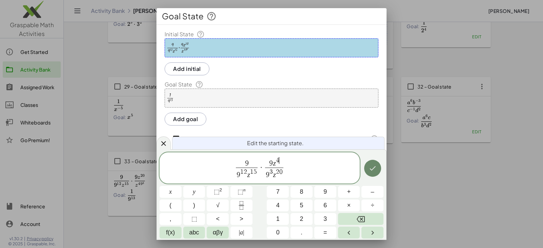
click at [369, 167] on icon "Done" at bounding box center [373, 168] width 8 height 8
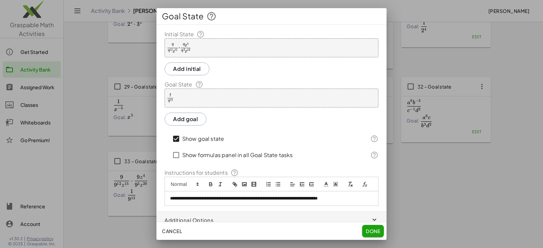
click at [234, 87] on div "**********" at bounding box center [272, 118] width 230 height 176
click at [231, 99] on div "· 1 · 9 13" at bounding box center [272, 98] width 214 height 19
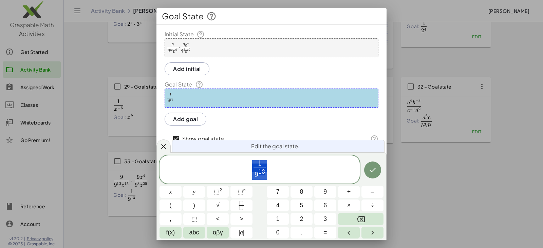
click at [264, 180] on span "1 9 1 3 ​" at bounding box center [260, 170] width 200 height 21
click at [265, 177] on span "9 1 3" at bounding box center [260, 174] width 12 height 12
click at [244, 191] on sup "n" at bounding box center [245, 190] width 2 height 5
click at [372, 167] on icon "Done" at bounding box center [373, 170] width 8 height 8
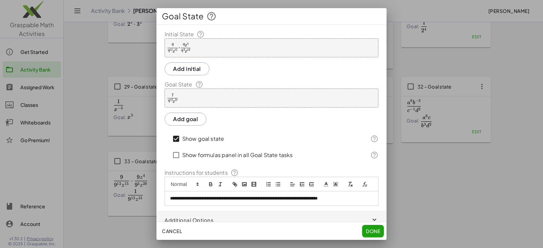
click at [239, 52] on div "· · 9 · 9 12 · z 15 · · 9 · z 4 · 9 3 · z 20" at bounding box center [272, 47] width 214 height 19
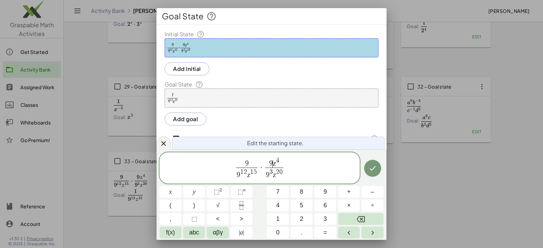
click at [272, 162] on span "9" at bounding box center [271, 163] width 4 height 7
click at [237, 191] on button "⬚ n" at bounding box center [242, 192] width 22 height 12
click at [272, 175] on span "​" at bounding box center [271, 172] width 3 height 6
click at [354, 203] on button "×" at bounding box center [349, 206] width 22 height 12
drag, startPoint x: 276, startPoint y: 172, endPoint x: 283, endPoint y: 172, distance: 6.5
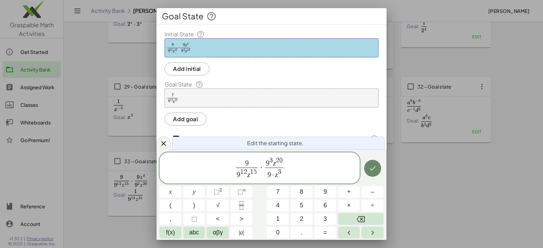
click at [370, 167] on icon "Done" at bounding box center [373, 168] width 8 height 8
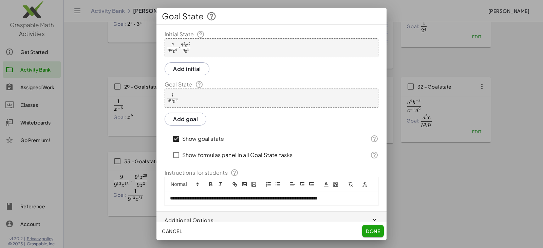
click at [219, 102] on div "· 1 · 9 13 · z 31" at bounding box center [272, 98] width 214 height 19
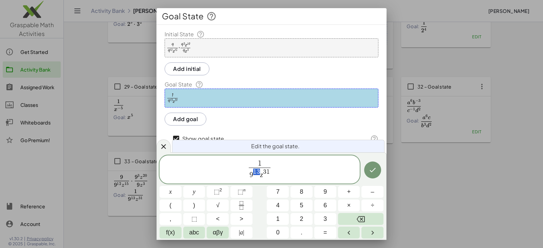
drag, startPoint x: 254, startPoint y: 171, endPoint x: 260, endPoint y: 171, distance: 6.2
click at [262, 161] on span "1 ​" at bounding box center [260, 163] width 18 height 7
drag, startPoint x: 262, startPoint y: 161, endPoint x: 255, endPoint y: 161, distance: 6.8
click at [255, 161] on span "1" at bounding box center [260, 163] width 18 height 7
click at [245, 192] on sup "n" at bounding box center [245, 190] width 2 height 5
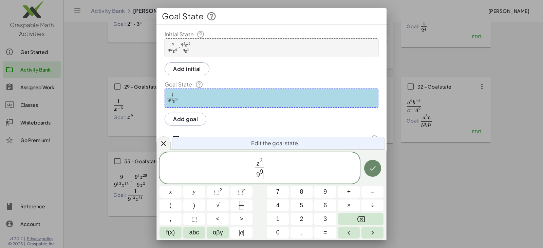
click at [375, 169] on icon "Done" at bounding box center [373, 168] width 8 height 8
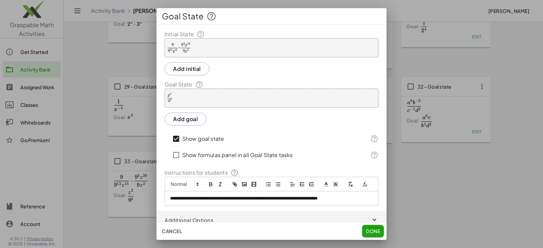
click at [215, 52] on div "· · 9 · 9 12 · z 15 · · 9 3 · z 20 · 9 · z 3" at bounding box center [272, 47] width 214 height 19
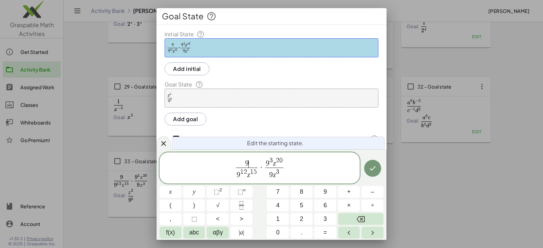
click at [250, 161] on span "9 ​" at bounding box center [247, 163] width 22 height 7
click at [224, 191] on button "⬚ 2" at bounding box center [218, 192] width 22 height 12
click at [372, 167] on icon "Done" at bounding box center [373, 168] width 8 height 8
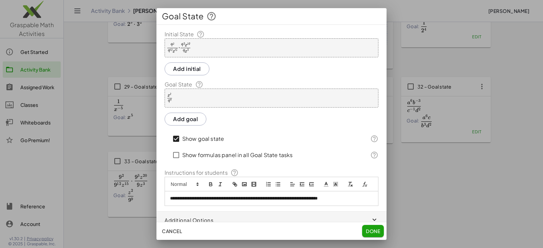
click at [174, 100] on div "· z 2 · 9 9" at bounding box center [272, 98] width 214 height 19
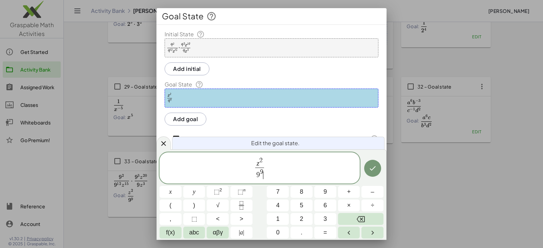
drag, startPoint x: 265, startPoint y: 171, endPoint x: 261, endPoint y: 170, distance: 4.1
click at [182, 186] on div at bounding box center [171, 192] width 22 height 12
click at [372, 168] on icon "Done" at bounding box center [373, 168] width 8 height 8
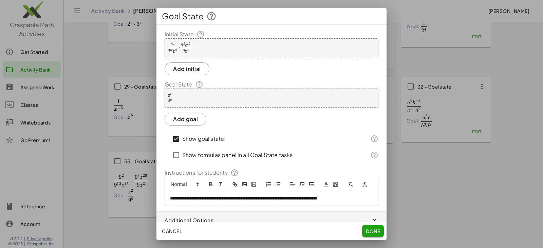
click at [378, 230] on span "Done" at bounding box center [373, 231] width 14 height 6
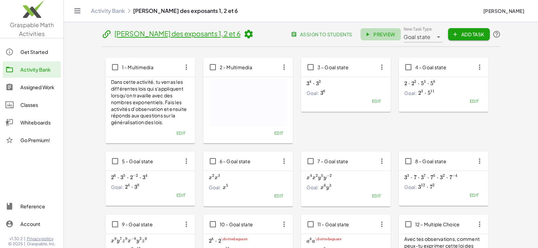
click at [380, 34] on span "Preview" at bounding box center [381, 34] width 30 height 6
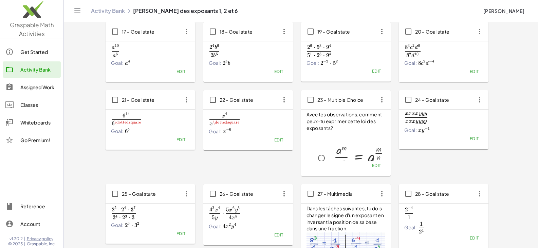
scroll to position [346, 0]
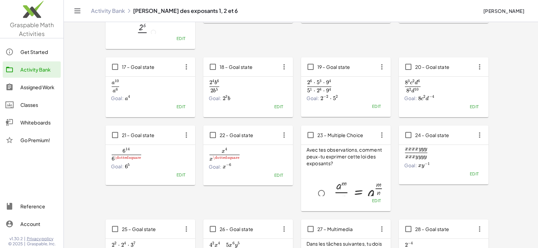
click at [381, 134] on icon "button" at bounding box center [382, 135] width 12 height 12
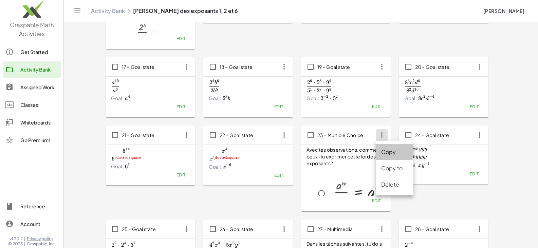
click at [395, 149] on div "Copy" at bounding box center [394, 152] width 27 height 8
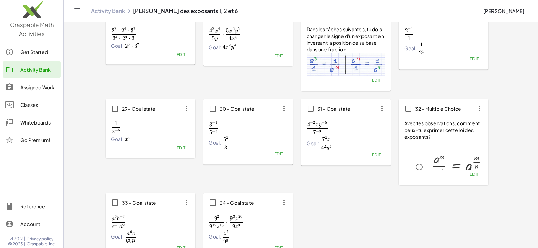
scroll to position [584, 0]
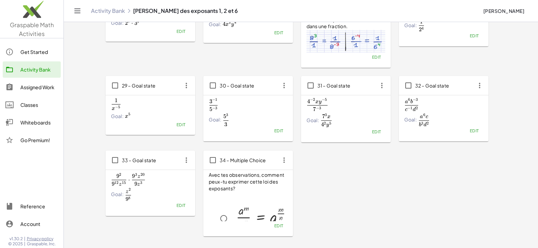
click at [259, 179] on p "Avec tes observations, comment peux-tu exprimer cette loi des exposants?" at bounding box center [248, 182] width 79 height 20
click at [283, 160] on icon "button" at bounding box center [284, 160] width 12 height 12
click at [252, 187] on p "Avec tes observations, comment peux-tu exprimer cette loi des exposants?" at bounding box center [248, 182] width 79 height 20
click at [278, 226] on span "Edit" at bounding box center [278, 226] width 9 height 5
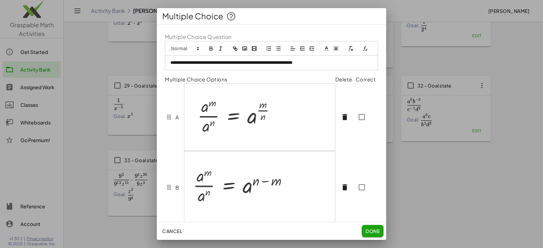
scroll to position [135, 0]
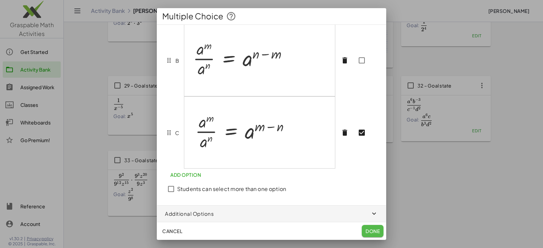
click at [372, 231] on span "Done" at bounding box center [373, 231] width 14 height 6
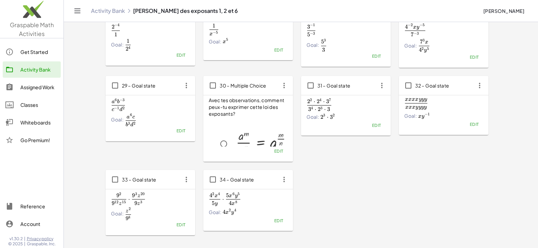
scroll to position [570, 0]
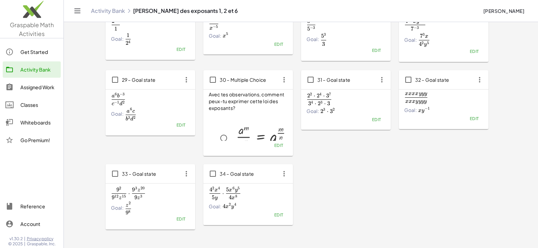
click at [165, 201] on div "9 2 9 12 z 15 ⋅ 9 3 z 20 9 z 3 \frac{9^2}{9^{12}z^{15}}\cdot \frac{9^3z^{20}}{9…" at bounding box center [150, 199] width 79 height 29
click at [182, 219] on span "Edit" at bounding box center [180, 219] width 9 height 5
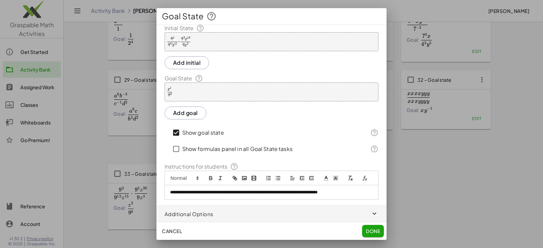
scroll to position [15, 0]
drag, startPoint x: 358, startPoint y: 194, endPoint x: 146, endPoint y: 191, distance: 212.0
click at [146, 191] on div "**********" at bounding box center [271, 124] width 543 height 248
copy p "**********"
click at [373, 232] on span "Done" at bounding box center [373, 231] width 14 height 6
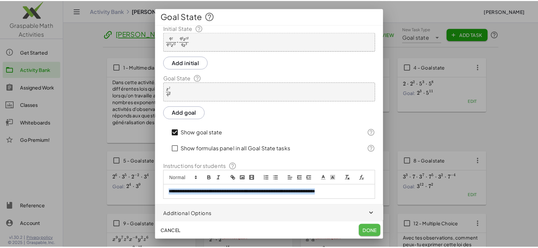
scroll to position [570, 0]
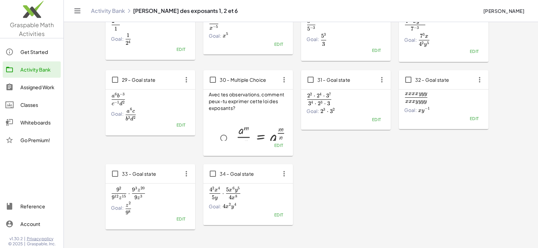
click at [376, 121] on span "Edit" at bounding box center [376, 119] width 9 height 5
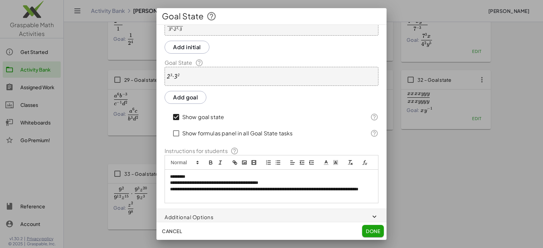
scroll to position [33, 0]
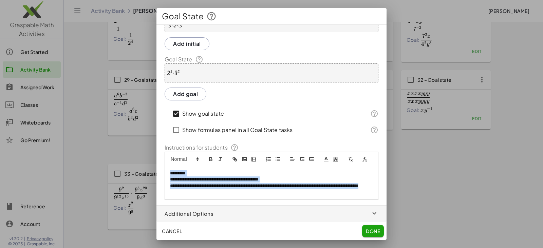
drag, startPoint x: 227, startPoint y: 194, endPoint x: 152, endPoint y: 167, distance: 79.8
click at [152, 167] on div "**********" at bounding box center [271, 124] width 543 height 248
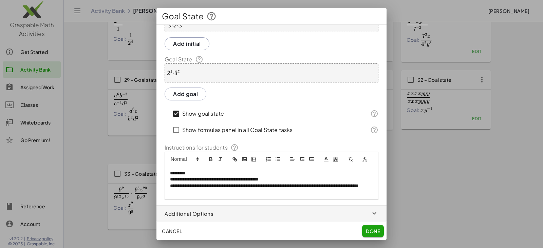
scroll to position [15, 0]
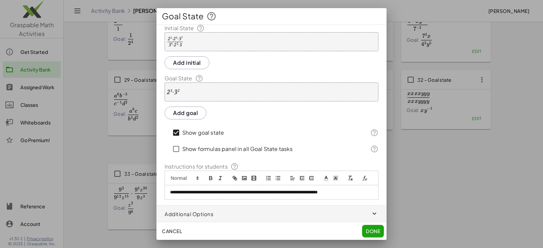
click at [370, 231] on span "Done" at bounding box center [373, 231] width 14 height 6
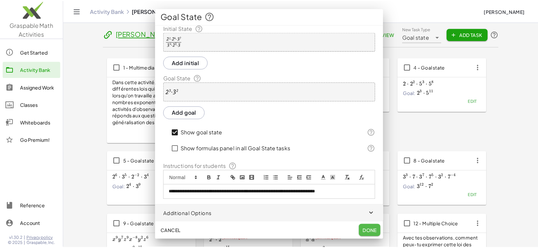
scroll to position [570, 0]
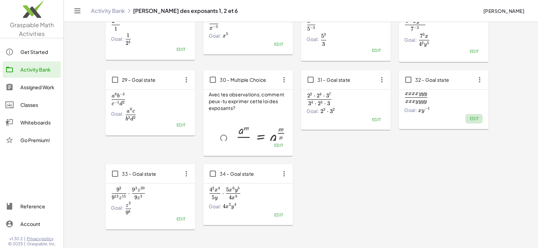
click at [477, 122] on button "Edit" at bounding box center [474, 119] width 17 height 10
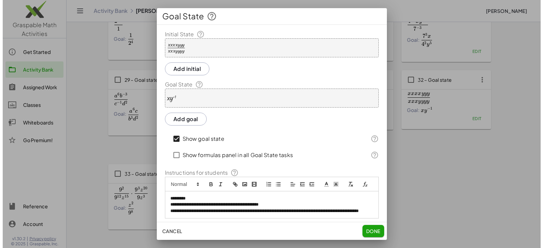
scroll to position [0, 0]
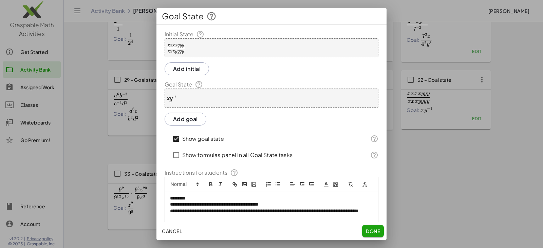
click at [297, 217] on p "**********" at bounding box center [269, 214] width 198 height 13
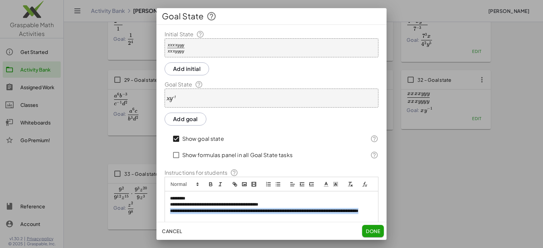
click at [297, 217] on p "**********" at bounding box center [269, 214] width 198 height 13
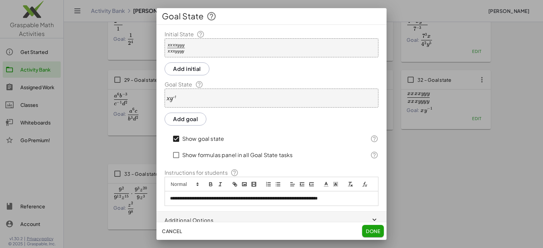
click at [366, 228] on span "Done" at bounding box center [373, 231] width 14 height 6
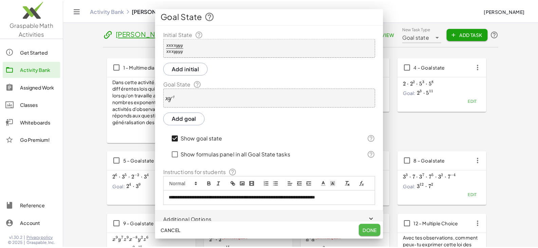
scroll to position [570, 0]
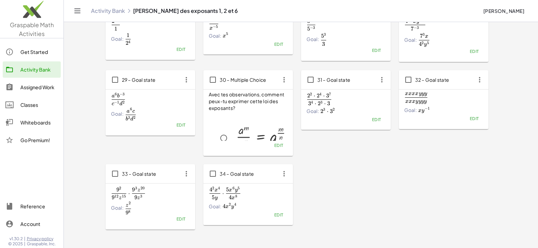
click at [184, 221] on span "Edit" at bounding box center [180, 219] width 9 height 5
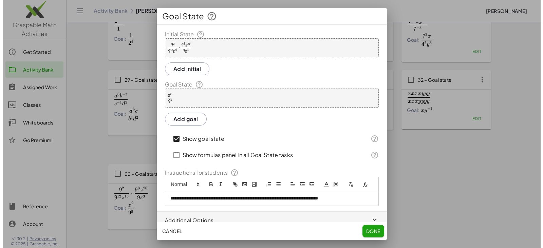
scroll to position [0, 0]
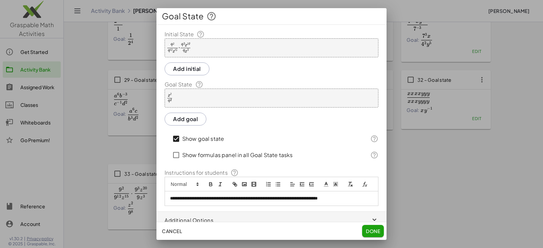
click at [371, 232] on span "Done" at bounding box center [373, 231] width 14 height 6
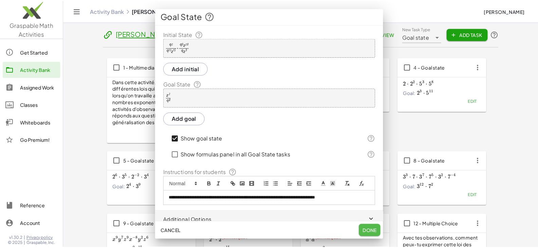
scroll to position [570, 0]
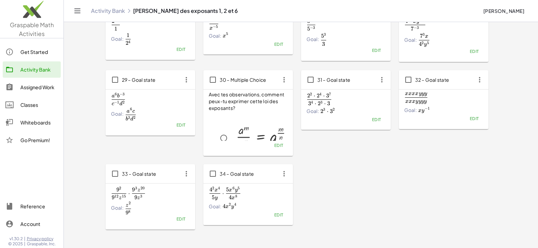
click at [374, 122] on button "Edit" at bounding box center [376, 120] width 17 height 10
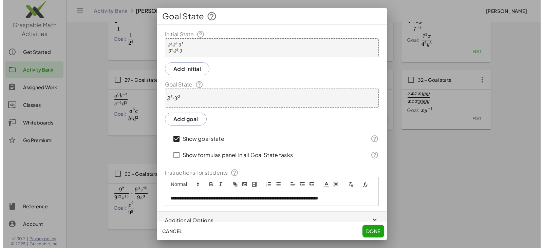
scroll to position [0, 0]
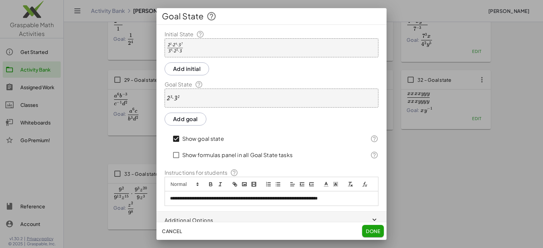
click at [374, 233] on span "Done" at bounding box center [373, 231] width 14 height 6
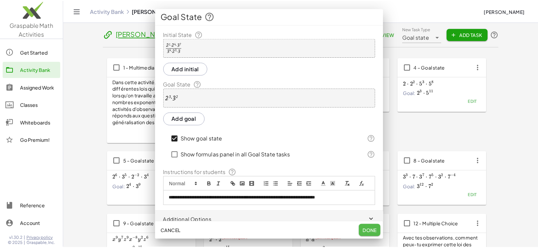
scroll to position [570, 0]
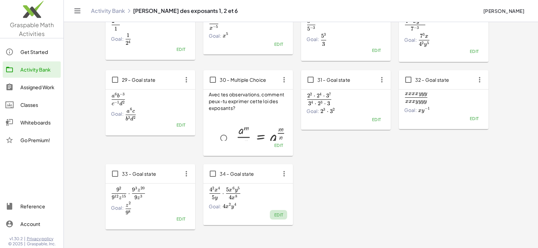
click at [278, 217] on span "Edit" at bounding box center [278, 215] width 9 height 5
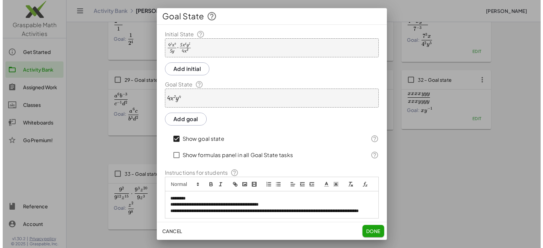
scroll to position [0, 0]
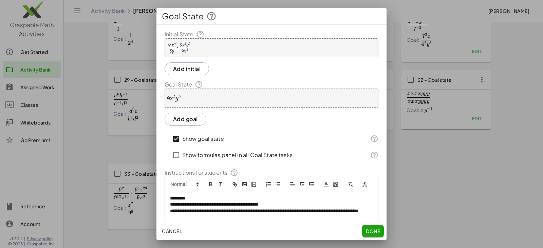
click at [253, 208] on p "**********" at bounding box center [269, 205] width 198 height 6
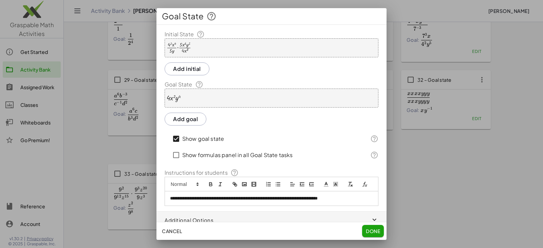
click at [373, 229] on span "Done" at bounding box center [373, 231] width 14 height 6
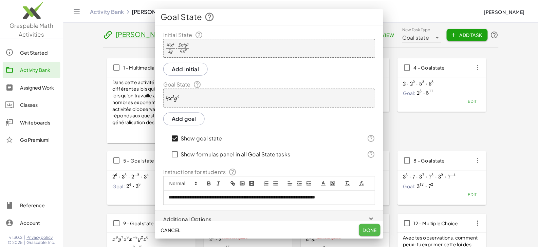
scroll to position [570, 0]
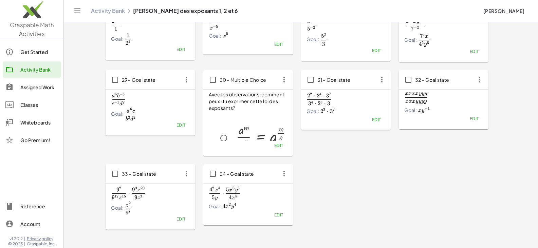
click at [231, 119] on p at bounding box center [259, 118] width 57 height 8
click at [278, 146] on span "Edit" at bounding box center [278, 145] width 9 height 5
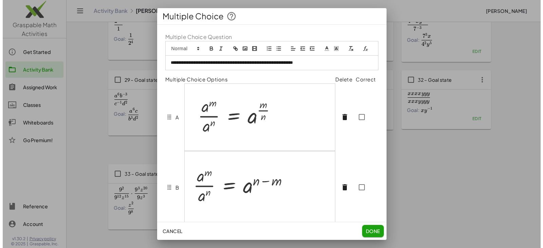
scroll to position [0, 0]
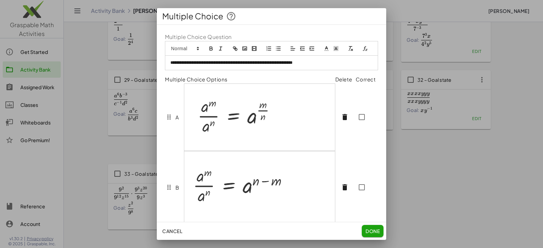
click at [245, 119] on img at bounding box center [231, 116] width 83 height 44
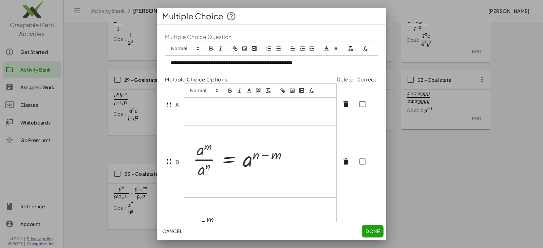
click at [241, 166] on img at bounding box center [239, 160] width 98 height 49
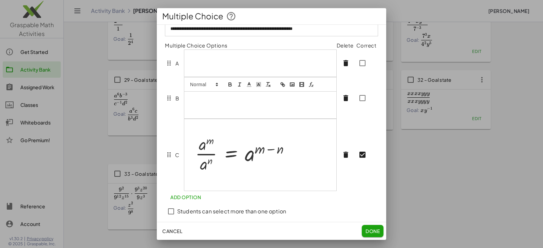
click at [238, 165] on img at bounding box center [240, 154] width 100 height 49
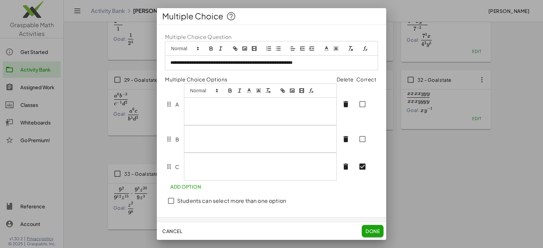
click at [219, 107] on div at bounding box center [260, 111] width 152 height 27
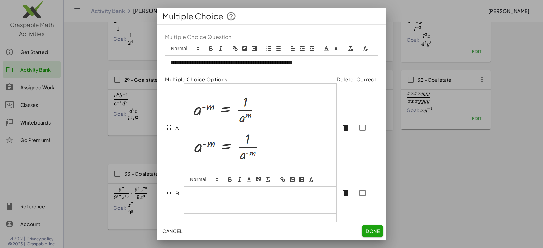
click at [223, 205] on div at bounding box center [260, 200] width 152 height 27
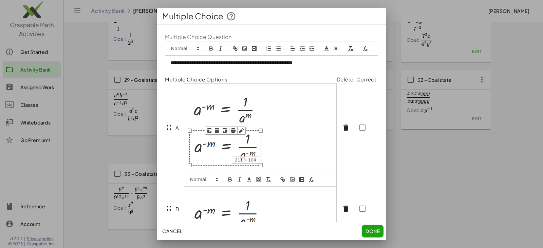
click at [217, 163] on img at bounding box center [226, 147] width 72 height 35
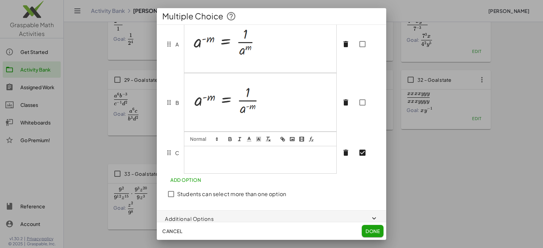
click at [220, 169] on p at bounding box center [261, 166] width 142 height 6
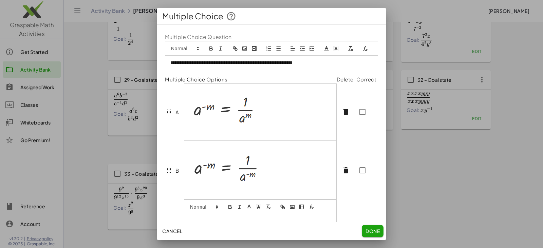
click at [270, 101] on div at bounding box center [260, 112] width 153 height 57
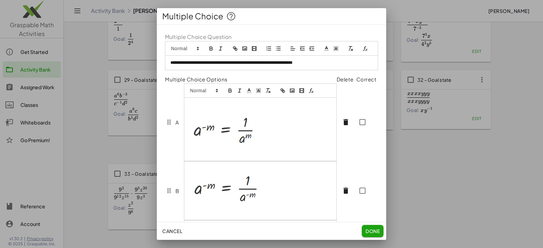
click at [275, 157] on p at bounding box center [261, 154] width 142 height 6
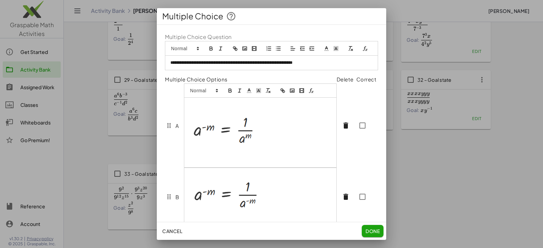
click at [229, 187] on div at bounding box center [260, 197] width 153 height 59
click at [197, 178] on p at bounding box center [261, 175] width 142 height 6
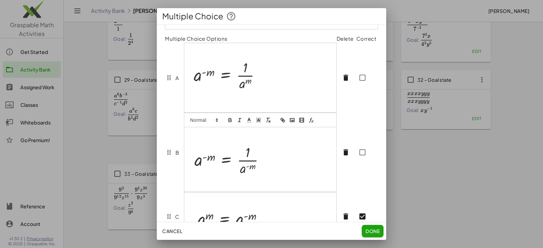
scroll to position [102, 0]
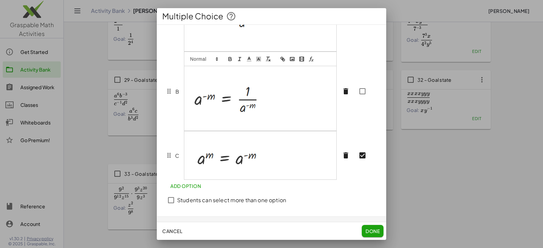
click at [203, 131] on div at bounding box center [260, 98] width 152 height 65
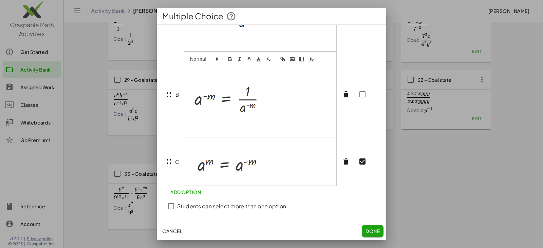
click at [204, 153] on div at bounding box center [260, 162] width 152 height 48
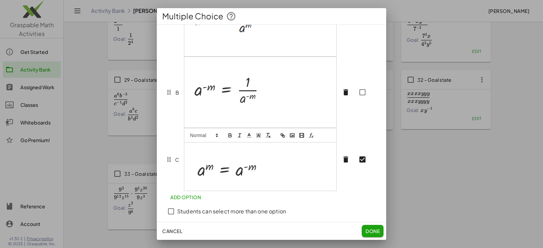
scroll to position [96, 0]
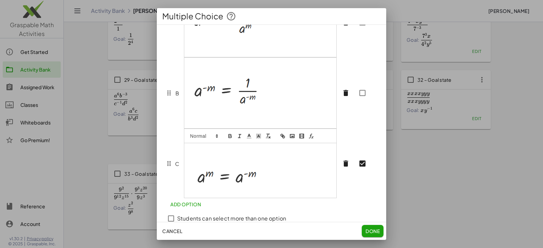
click at [215, 194] on p at bounding box center [261, 180] width 142 height 28
click at [274, 194] on p at bounding box center [261, 180] width 142 height 28
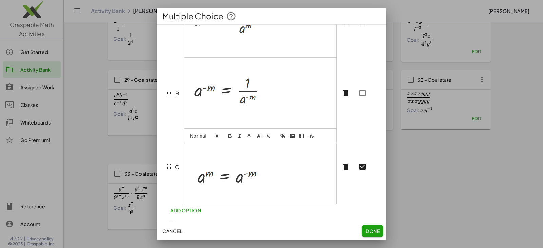
click at [236, 188] on img at bounding box center [226, 178] width 73 height 25
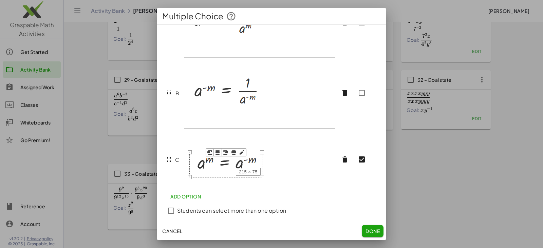
click at [218, 154] on rect "button" at bounding box center [218, 152] width 4 height 2
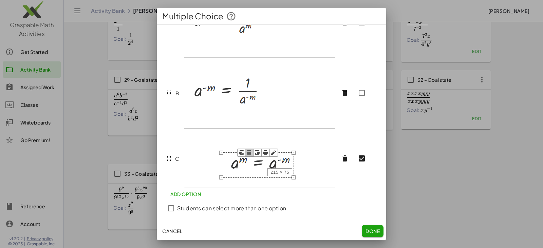
click at [226, 104] on img at bounding box center [226, 91] width 72 height 35
click at [219, 78] on icon "button" at bounding box center [217, 75] width 6 height 6
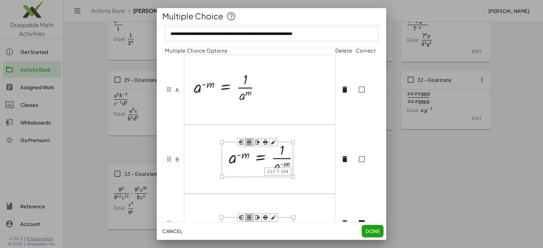
scroll to position [28, 0]
click at [218, 99] on img at bounding box center [223, 89] width 67 height 34
click at [215, 74] on rect "button" at bounding box center [215, 73] width 4 height 2
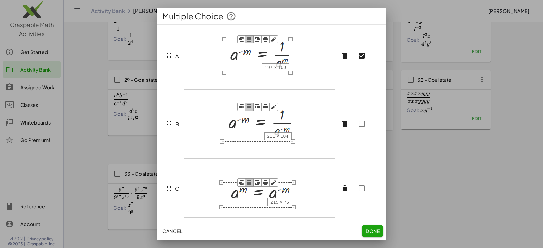
scroll to position [68, 0]
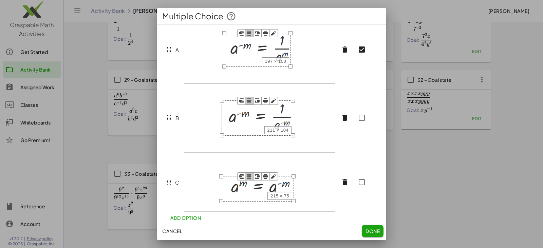
click at [369, 229] on span "Done" at bounding box center [373, 231] width 14 height 6
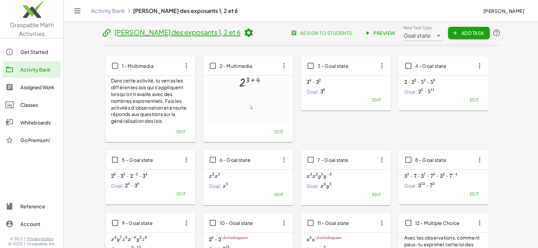
scroll to position [0, 0]
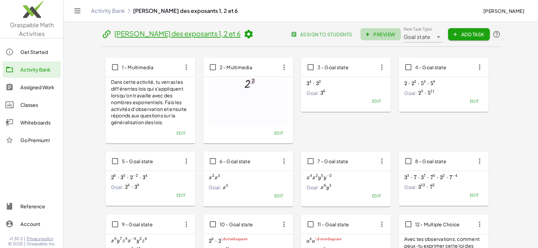
click at [378, 34] on span "Preview" at bounding box center [381, 34] width 30 height 6
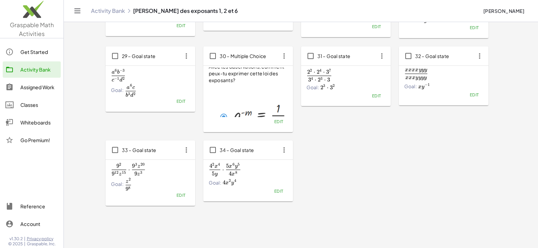
scroll to position [584, 0]
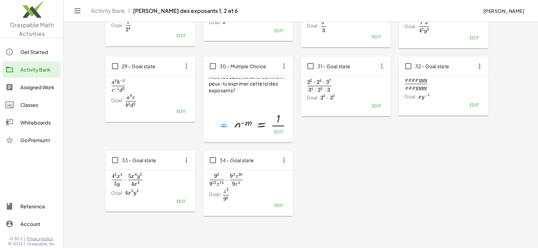
click at [278, 204] on span "Edit" at bounding box center [278, 205] width 9 height 5
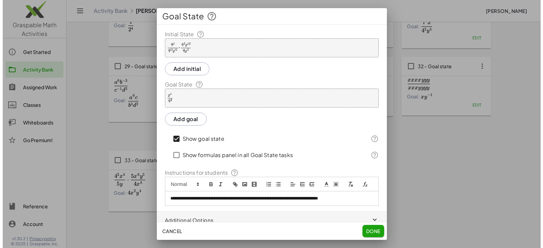
scroll to position [0, 0]
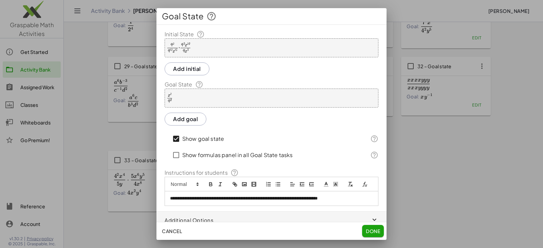
click at [209, 45] on div "· · 9 2 · 9 12 · z 15 · · 9 3 · z 20 · 9 · z 3" at bounding box center [272, 47] width 214 height 19
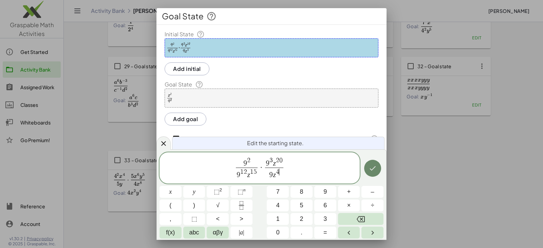
click at [373, 169] on icon "Done" at bounding box center [373, 168] width 8 height 8
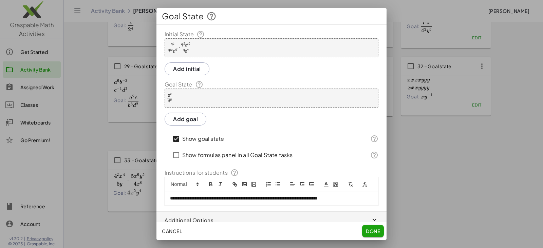
click at [236, 103] on div "· z 2 · 9 8" at bounding box center [272, 98] width 214 height 19
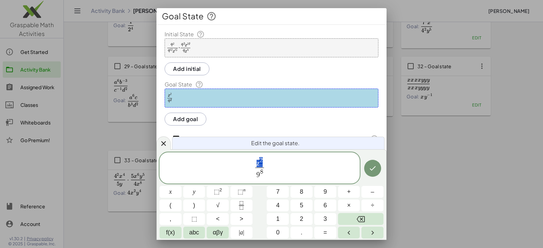
drag, startPoint x: 258, startPoint y: 161, endPoint x: 263, endPoint y: 161, distance: 5.1
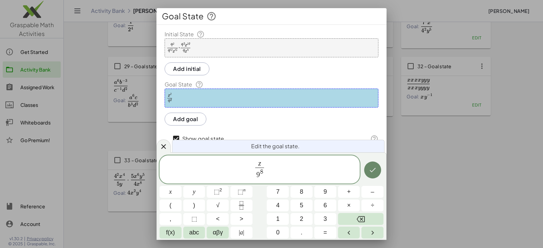
click at [372, 173] on icon "Done" at bounding box center [373, 170] width 8 height 8
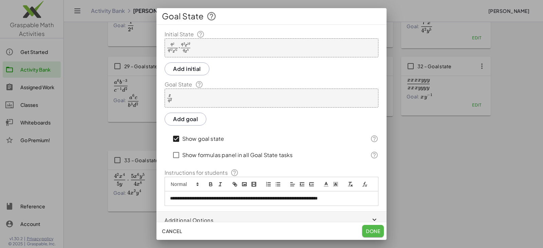
click at [369, 228] on span "Done" at bounding box center [373, 231] width 14 height 6
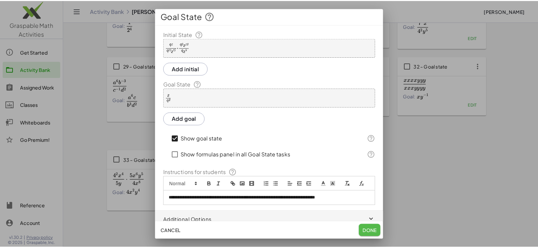
scroll to position [584, 0]
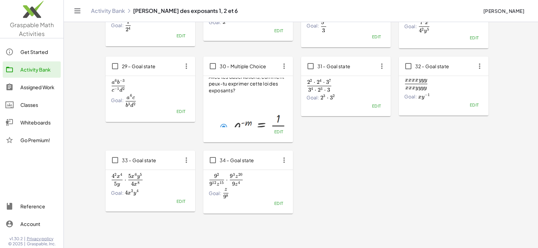
click at [165, 185] on span "4 2 x 4 5 y ⋅ 5 x 6 y 5 4 x 8 \frac{4^2x^4}{5y}\cdot \frac{5x^6y^5}{4x^8} 5 y 4…" at bounding box center [150, 180] width 79 height 14
click at [179, 199] on span "Edit" at bounding box center [180, 201] width 9 height 5
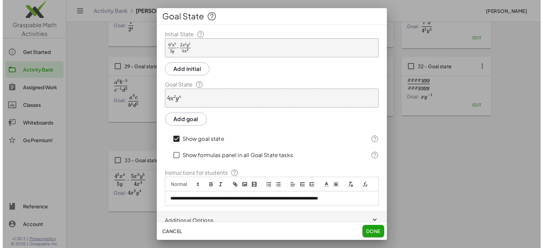
scroll to position [0, 0]
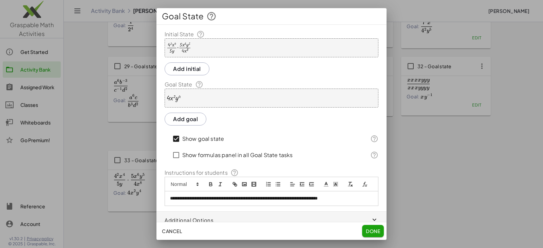
click at [217, 46] on div "· · 4 2 · x 4 · 5 · y · · 5 · x 6 · y 5 · 4 · x 8" at bounding box center [272, 47] width 214 height 19
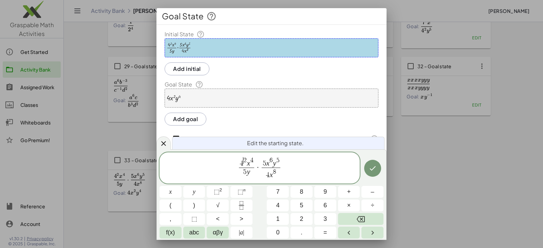
click at [247, 171] on span "5 y" at bounding box center [246, 172] width 15 height 9
click at [217, 193] on span "⬚" at bounding box center [217, 192] width 6 height 7
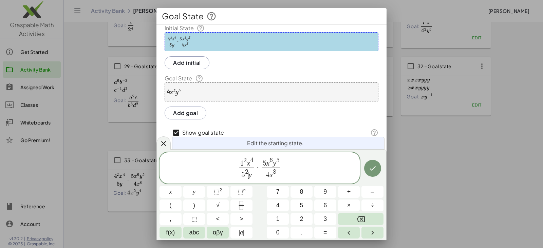
scroll to position [15, 0]
click at [253, 172] on span "5 3 y ​" at bounding box center [246, 174] width 15 height 12
click at [248, 192] on button "⬚ n" at bounding box center [242, 192] width 22 height 12
click at [373, 167] on icon "Done" at bounding box center [373, 168] width 8 height 8
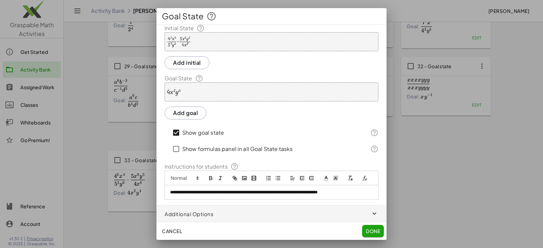
click at [214, 83] on div "· 4 · x 2 · y 4" at bounding box center [272, 92] width 214 height 19
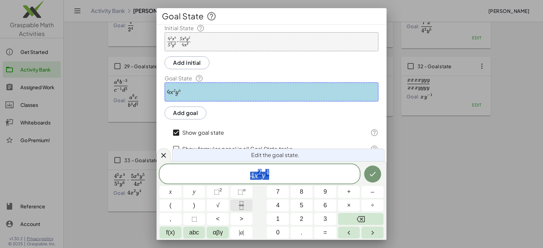
click at [243, 208] on icon "Fraction" at bounding box center [241, 207] width 3 height 3
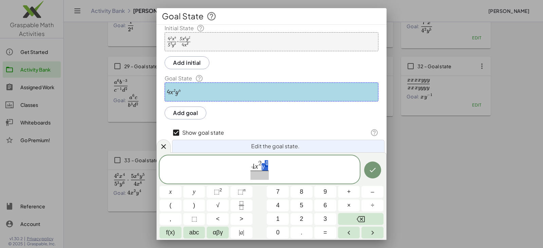
drag, startPoint x: 263, startPoint y: 166, endPoint x: 267, endPoint y: 166, distance: 4.1
click at [261, 178] on span at bounding box center [260, 175] width 12 height 9
click at [370, 172] on icon "Done" at bounding box center [373, 170] width 8 height 8
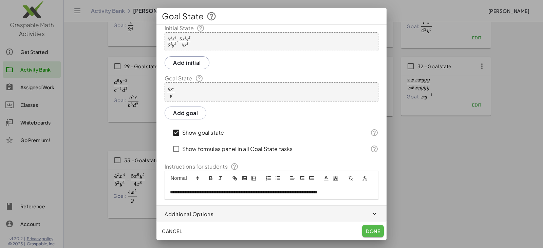
click at [372, 231] on span "Done" at bounding box center [373, 231] width 14 height 6
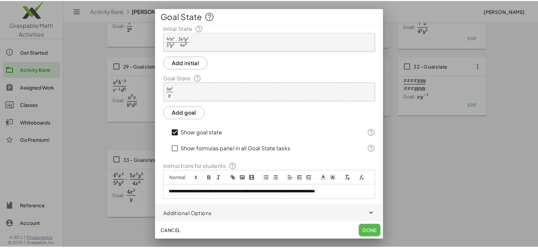
scroll to position [584, 0]
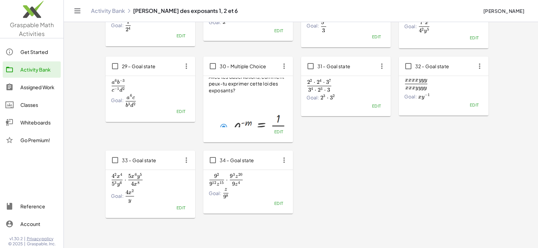
click at [474, 106] on span "Edit" at bounding box center [474, 105] width 9 height 5
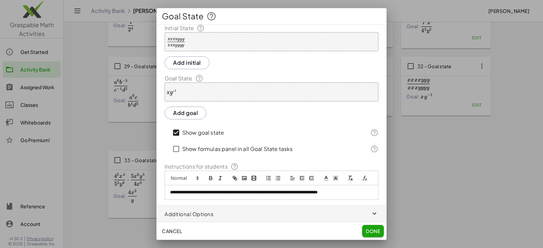
scroll to position [0, 0]
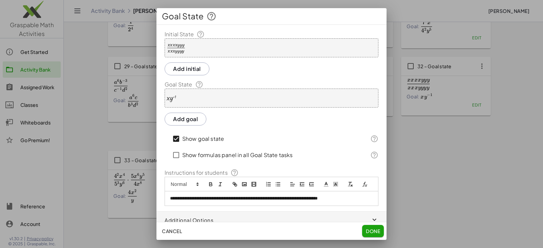
click at [192, 97] on div "· x · y ( - 1 )" at bounding box center [272, 98] width 214 height 19
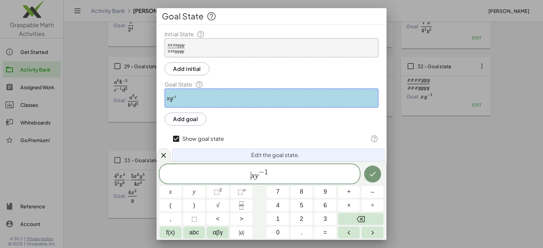
drag, startPoint x: 252, startPoint y: 174, endPoint x: 310, endPoint y: 179, distance: 58.7
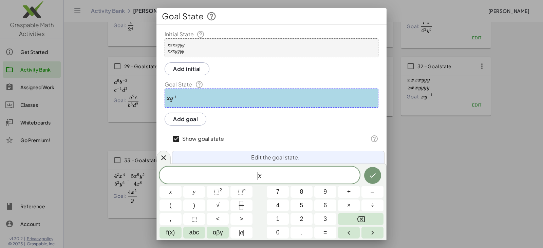
drag, startPoint x: 251, startPoint y: 176, endPoint x: 279, endPoint y: 175, distance: 27.9
click at [279, 175] on span "​ x" at bounding box center [260, 176] width 200 height 10
click at [240, 206] on icon "Fraction" at bounding box center [241, 205] width 8 height 8
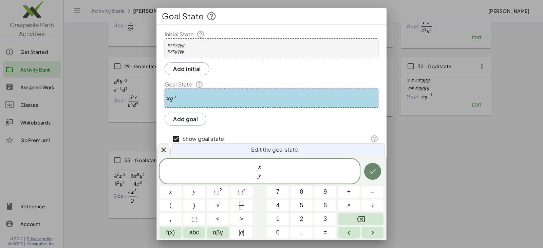
click at [371, 171] on icon "Done" at bounding box center [373, 171] width 8 height 8
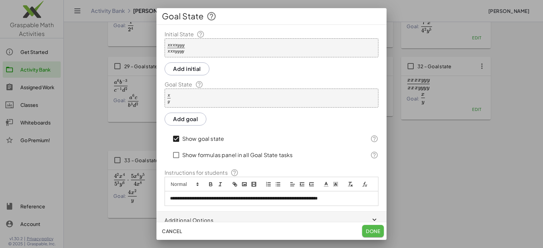
click at [368, 235] on button "Done" at bounding box center [373, 231] width 22 height 12
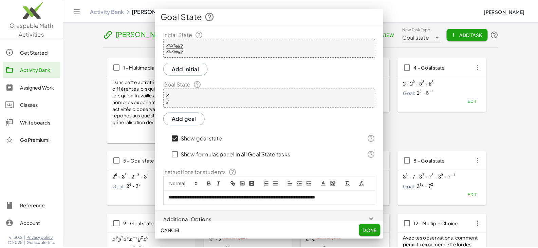
scroll to position [584, 0]
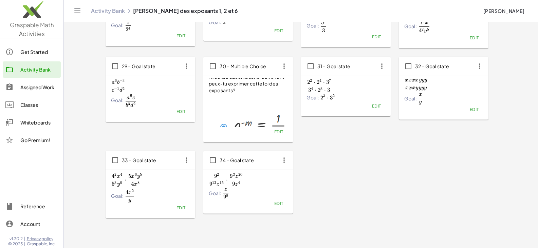
click at [378, 104] on span "Edit" at bounding box center [376, 106] width 9 height 5
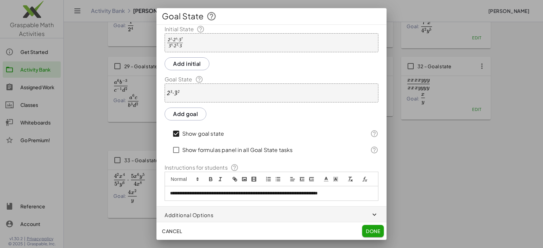
scroll to position [0, 0]
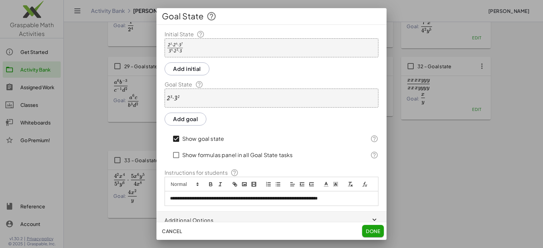
click at [201, 46] on div "· 2 2 · 2 4 · 3 7 · 3 4 · 2 3 · 3" at bounding box center [272, 47] width 214 height 19
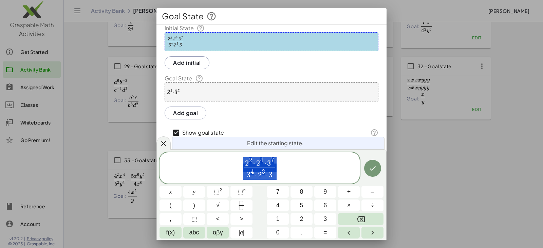
scroll to position [15, 0]
click at [243, 193] on span "⬚" at bounding box center [241, 192] width 6 height 7
click at [371, 169] on icon "Done" at bounding box center [373, 168] width 6 height 4
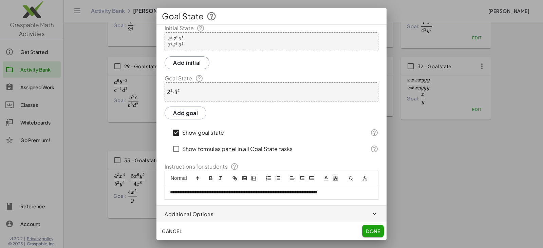
click at [180, 87] on div "· 2 3 · 3 2" at bounding box center [272, 92] width 214 height 19
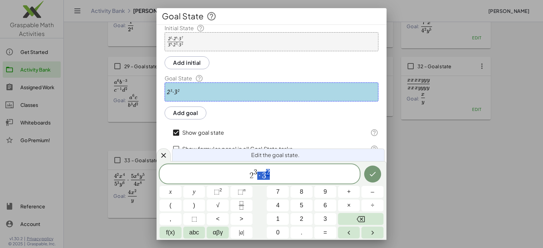
drag, startPoint x: 260, startPoint y: 173, endPoint x: 273, endPoint y: 173, distance: 12.9
drag, startPoint x: 255, startPoint y: 176, endPoint x: 266, endPoint y: 175, distance: 11.2
click at [266, 175] on span "2 3 ​" at bounding box center [260, 174] width 200 height 12
click at [243, 205] on icon "Fraction" at bounding box center [241, 205] width 8 height 8
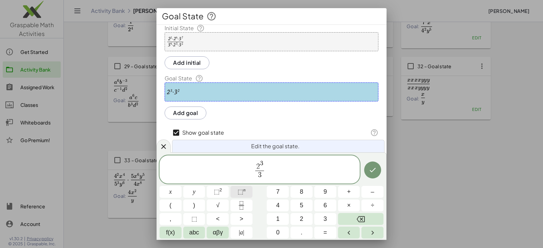
click at [244, 192] on sup "n" at bounding box center [245, 190] width 2 height 5
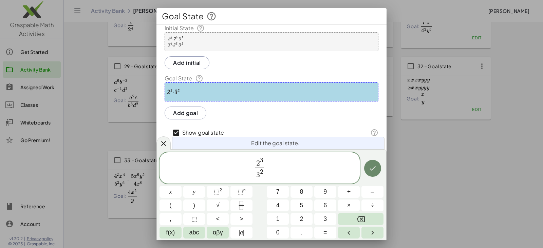
click at [369, 167] on icon "Done" at bounding box center [373, 168] width 8 height 8
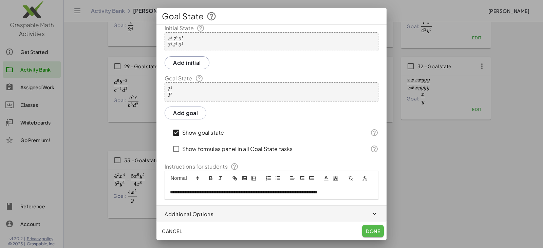
click at [371, 230] on span "Done" at bounding box center [373, 231] width 14 height 6
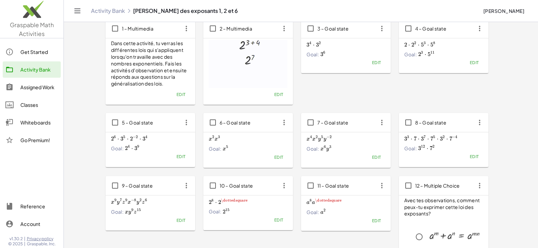
scroll to position [0, 0]
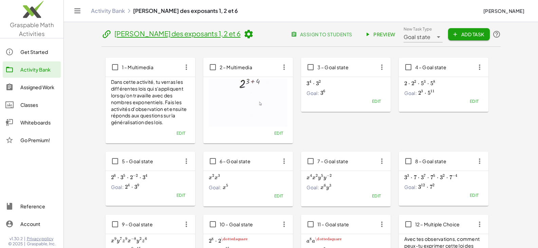
click at [374, 37] on span "Preview" at bounding box center [381, 34] width 30 height 6
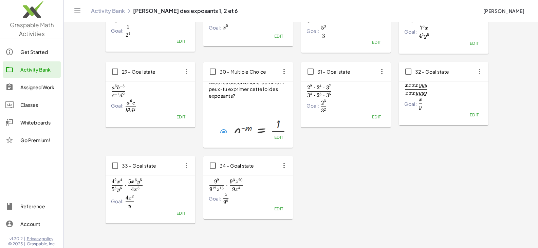
scroll to position [620, 0]
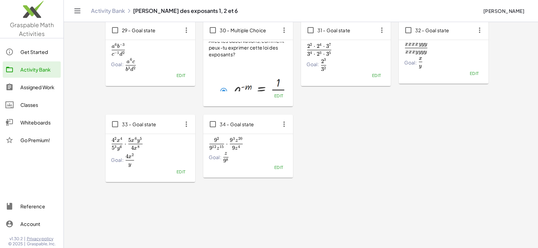
click at [144, 156] on div "Goal: 4 x 2 y \frac{4x^2}{y} y 4 x 2 ​" at bounding box center [150, 161] width 79 height 14
click at [178, 171] on span "Edit" at bounding box center [180, 171] width 9 height 5
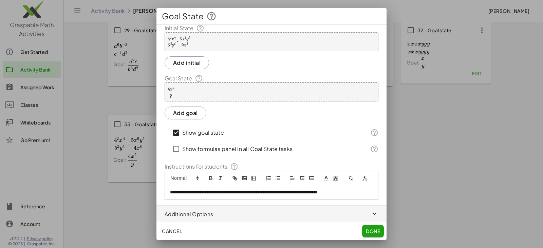
scroll to position [15, 0]
click at [173, 86] on div at bounding box center [171, 92] width 9 height 12
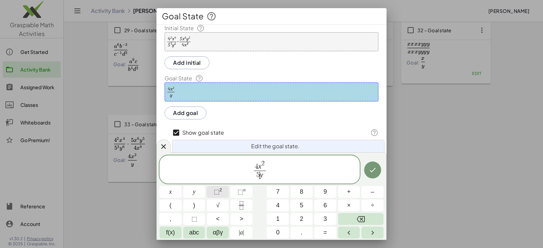
click at [216, 192] on span "⬚" at bounding box center [217, 192] width 6 height 7
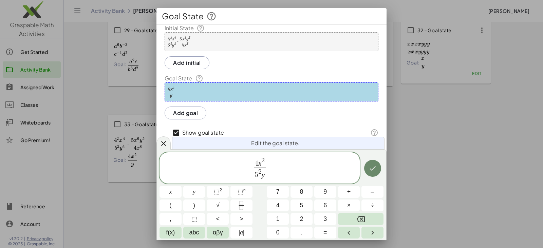
click at [380, 171] on button "Done" at bounding box center [372, 168] width 17 height 17
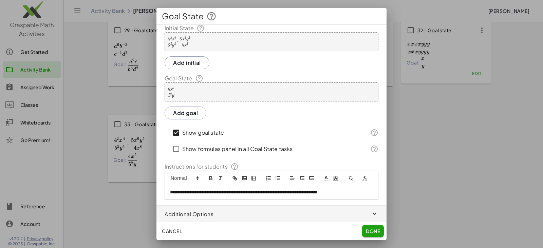
click at [371, 230] on span "Done" at bounding box center [373, 231] width 14 height 6
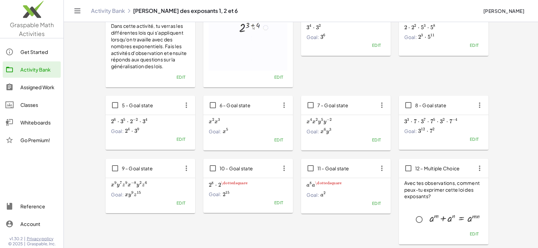
scroll to position [0, 0]
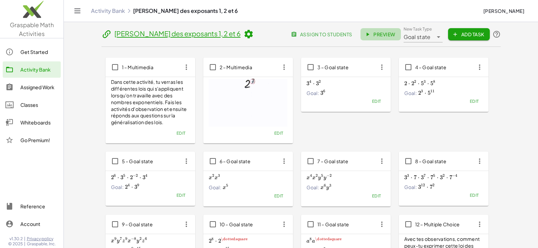
click at [380, 34] on span "Preview" at bounding box center [381, 34] width 30 height 6
click at [29, 69] on div "Activity Bank" at bounding box center [39, 70] width 38 height 8
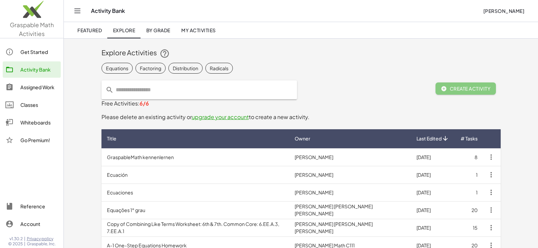
click at [188, 31] on span "My Activities" at bounding box center [198, 30] width 35 height 6
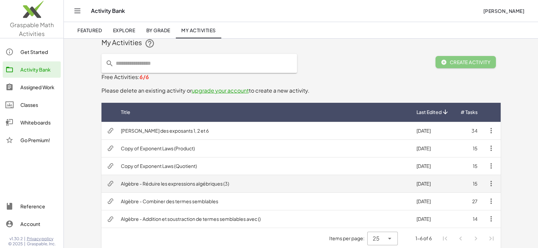
scroll to position [15, 0]
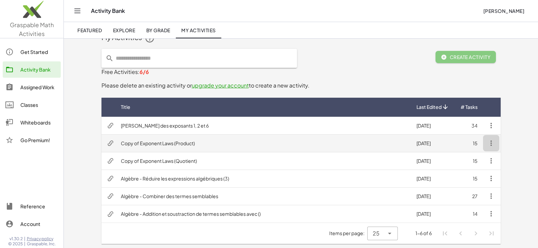
click at [493, 144] on icon "button" at bounding box center [491, 143] width 8 height 8
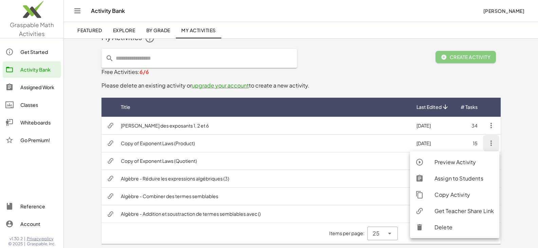
click at [441, 227] on div "Delete" at bounding box center [464, 228] width 59 height 8
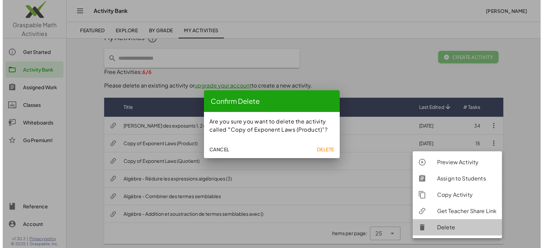
scroll to position [0, 0]
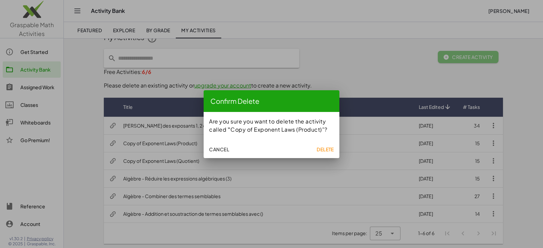
click at [326, 149] on span "Delete" at bounding box center [325, 149] width 17 height 6
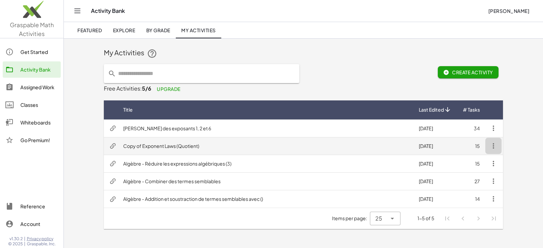
click at [493, 146] on icon "button" at bounding box center [494, 146] width 8 height 8
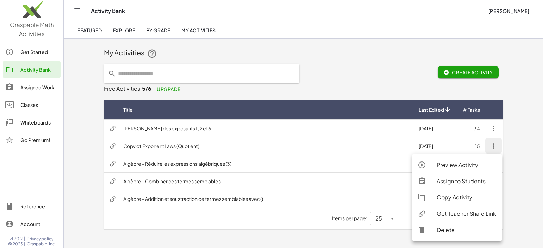
click at [446, 230] on div "Delete" at bounding box center [466, 230] width 59 height 8
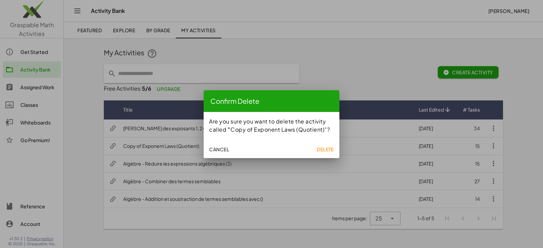
click at [322, 153] on button "Delete" at bounding box center [325, 149] width 23 height 12
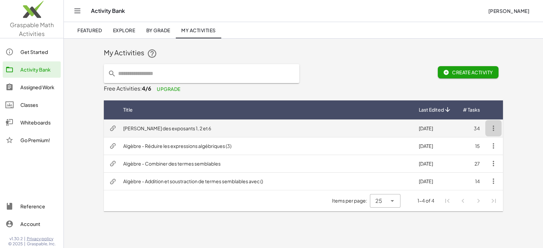
click at [494, 130] on icon "button" at bounding box center [494, 128] width 8 height 8
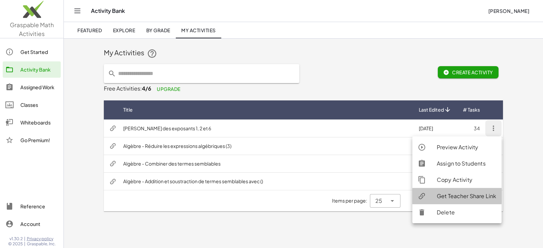
click at [442, 196] on div "Get Teacher Share Link" at bounding box center [466, 196] width 59 height 8
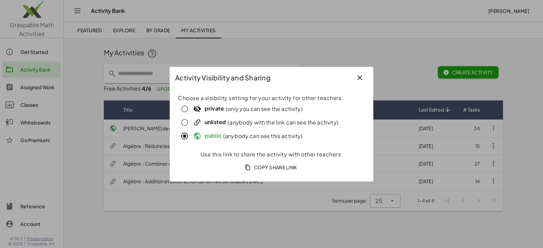
click at [267, 168] on span "Copy Share Link" at bounding box center [271, 167] width 51 height 6
click at [359, 78] on icon "button" at bounding box center [360, 78] width 8 height 8
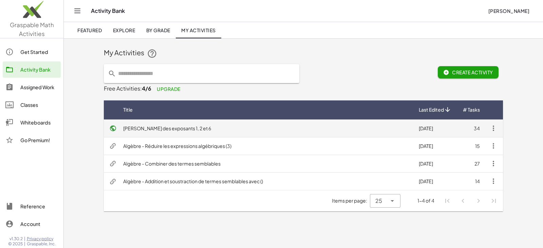
click at [159, 128] on td "[PERSON_NAME] des exposants 1, 2 et 6" at bounding box center [266, 129] width 296 height 18
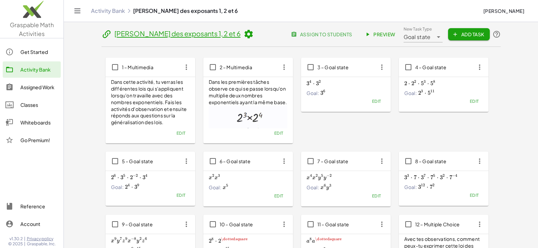
click at [105, 34] on icon at bounding box center [107, 34] width 10 height 10
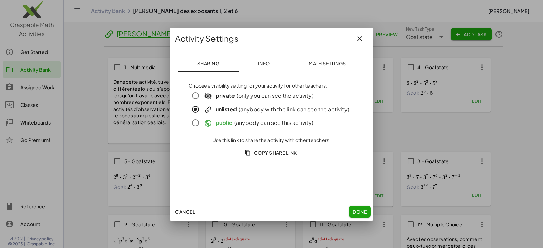
click at [356, 210] on span "Done" at bounding box center [360, 212] width 14 height 6
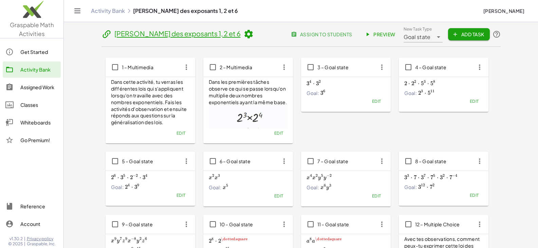
click at [106, 36] on icon at bounding box center [107, 34] width 10 height 10
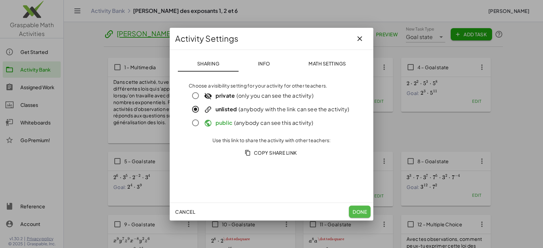
click at [360, 210] on span "Done" at bounding box center [360, 212] width 14 height 6
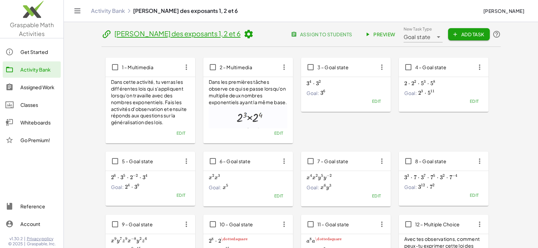
click at [244, 34] on icon at bounding box center [249, 34] width 10 height 10
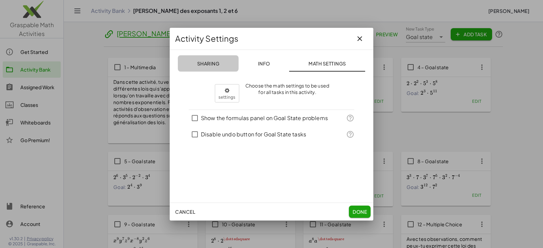
click at [203, 63] on span "Sharing" at bounding box center [208, 63] width 22 height 6
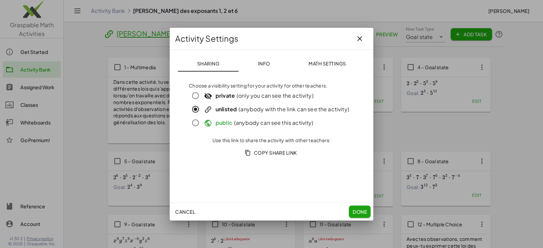
click at [259, 62] on span "Info" at bounding box center [264, 63] width 12 height 6
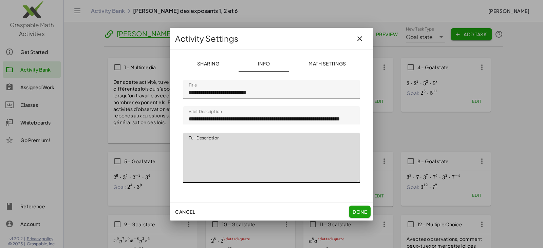
drag, startPoint x: 354, startPoint y: 155, endPoint x: 177, endPoint y: 144, distance: 176.6
click at [177, 144] on div "**********" at bounding box center [272, 126] width 204 height 153
click at [249, 161] on textarea "Full Description" at bounding box center [271, 158] width 177 height 50
click at [214, 152] on textarea "Full Description" at bounding box center [271, 158] width 177 height 50
click at [256, 153] on textarea "Full Description" at bounding box center [271, 158] width 177 height 50
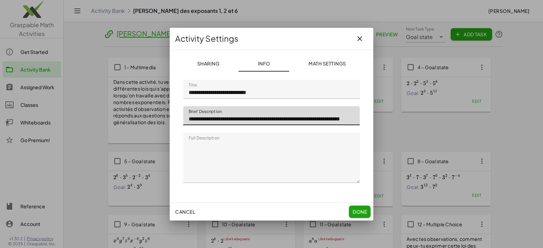
drag, startPoint x: 323, startPoint y: 119, endPoint x: 328, endPoint y: 119, distance: 5.1
click at [328, 119] on input "**********" at bounding box center [271, 115] width 177 height 19
type input "**********"
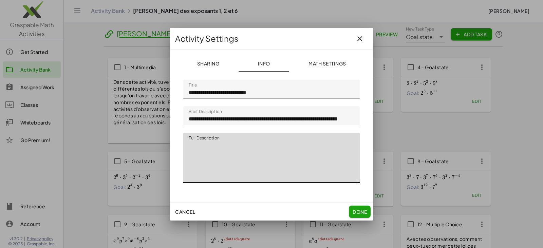
drag, startPoint x: 260, startPoint y: 153, endPoint x: 340, endPoint y: 152, distance: 80.8
click at [340, 152] on textarea "Full Description" at bounding box center [271, 158] width 177 height 50
click at [353, 154] on textarea "Full Description" at bounding box center [271, 158] width 177 height 50
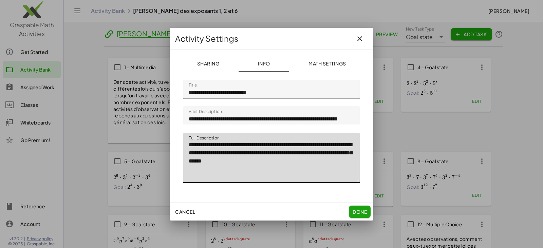
type textarea "**********"
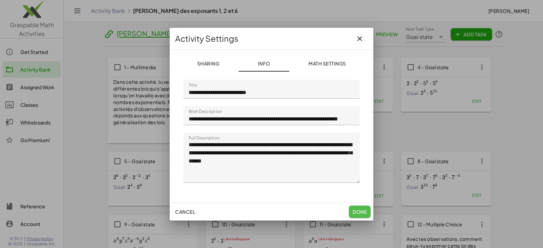
click at [363, 213] on span "Done" at bounding box center [360, 212] width 14 height 6
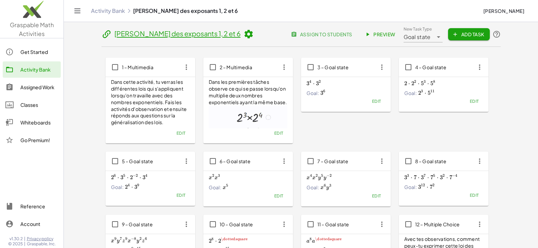
click at [37, 68] on div "Activity Bank" at bounding box center [39, 70] width 38 height 8
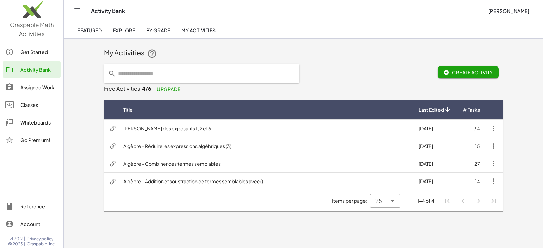
click at [202, 30] on span "My Activities" at bounding box center [198, 30] width 35 height 6
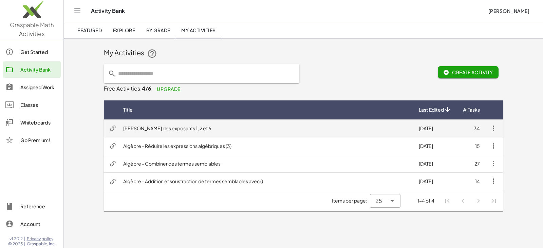
click at [495, 133] on button "button" at bounding box center [494, 128] width 16 height 16
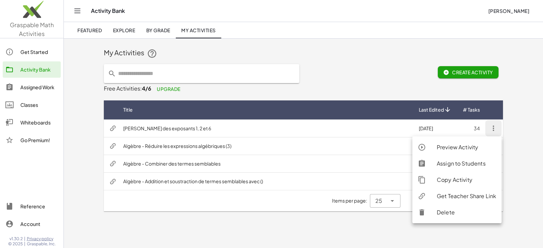
click at [457, 197] on div "Get Teacher Share Link" at bounding box center [466, 196] width 59 height 8
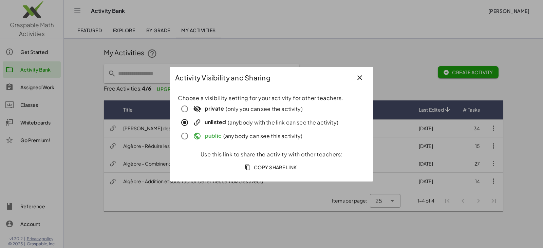
click at [214, 122] on strong "unlisted" at bounding box center [215, 122] width 21 height 7
click at [261, 166] on span "Copy Share Link" at bounding box center [271, 167] width 51 height 6
click at [361, 77] on icon "button" at bounding box center [360, 78] width 8 height 8
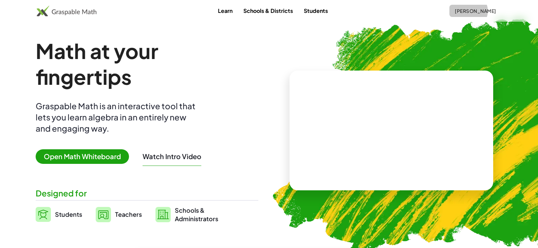
click at [490, 13] on span "[PERSON_NAME]" at bounding box center [475, 11] width 41 height 6
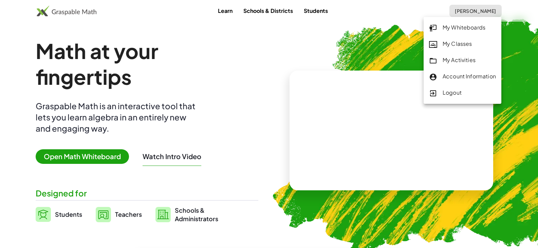
click at [459, 60] on div "My Activities" at bounding box center [462, 60] width 67 height 9
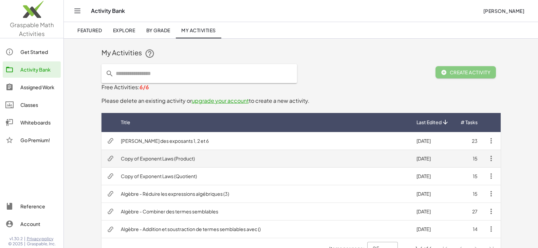
scroll to position [15, 0]
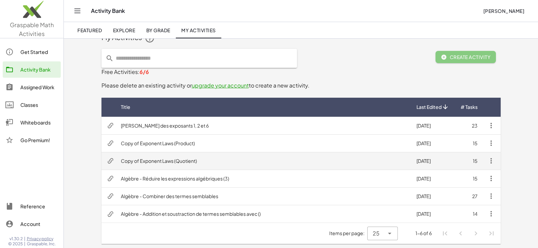
click at [265, 162] on td "Copy of Exponent Laws (Quotient)" at bounding box center [263, 161] width 296 height 18
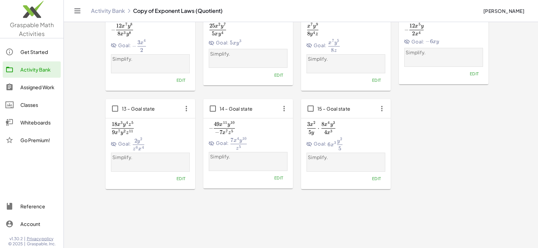
scroll to position [236, 0]
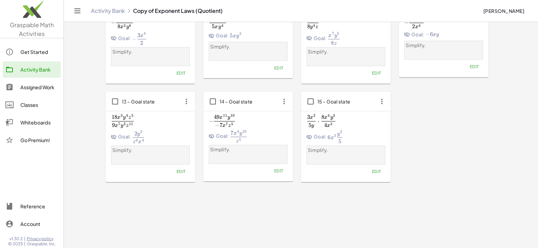
click at [382, 173] on button "Edit" at bounding box center [376, 172] width 17 height 10
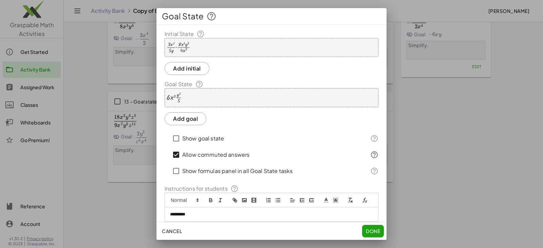
scroll to position [0, 0]
click at [218, 47] on div "· · 3 · x 2 · 5 · y · · 8 · x 4 · y 3 · 4 · x 3" at bounding box center [272, 47] width 214 height 19
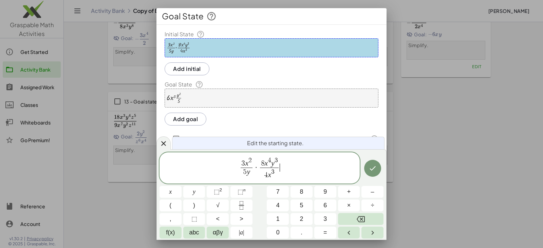
click at [302, 171] on span "3 x 2 5 y ​ · 8 x 4 y 3 4 x 3 ​ ​" at bounding box center [260, 169] width 200 height 24
drag, startPoint x: 305, startPoint y: 171, endPoint x: 231, endPoint y: 166, distance: 73.9
click at [231, 166] on span "3 x 2 5 y ​ · 8 x 4 y 3 4 x 3 ​" at bounding box center [260, 169] width 200 height 24
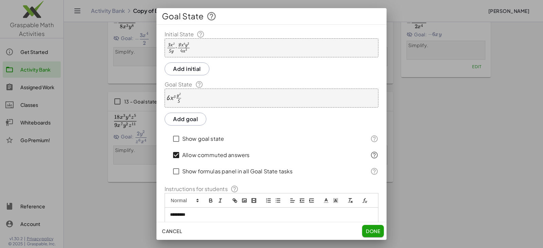
click at [371, 231] on span "Done" at bounding box center [373, 231] width 14 height 6
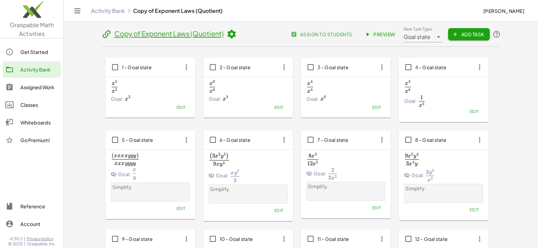
click at [35, 69] on div "Activity Bank" at bounding box center [39, 70] width 38 height 8
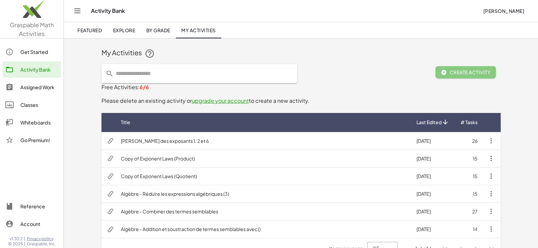
click at [128, 30] on span "Explore" at bounding box center [124, 30] width 22 height 6
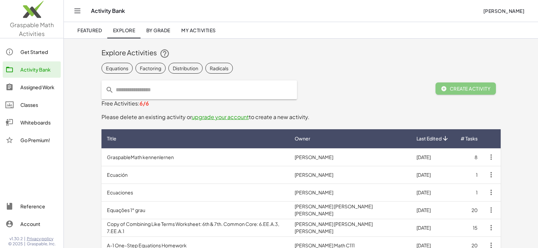
click at [136, 88] on input "text" at bounding box center [203, 90] width 179 height 19
type input "**********"
click at [213, 92] on input "**********" at bounding box center [198, 90] width 168 height 19
drag, startPoint x: 181, startPoint y: 93, endPoint x: 66, endPoint y: 85, distance: 115.4
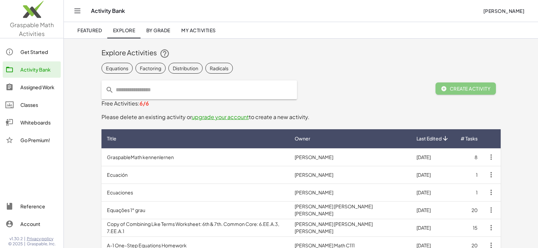
click at [118, 31] on span "Explore" at bounding box center [124, 30] width 22 height 6
click at [159, 91] on input "text" at bounding box center [203, 90] width 179 height 19
paste input "**********"
type input "**********"
click at [114, 54] on div "Explore Activities" at bounding box center [301, 53] width 399 height 11
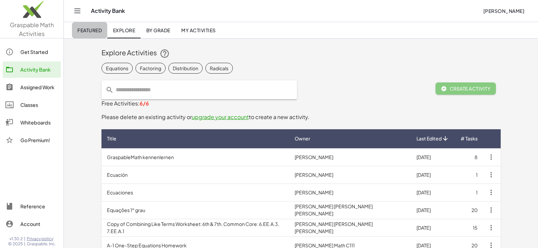
click at [96, 32] on span "Featured" at bounding box center [89, 30] width 24 height 6
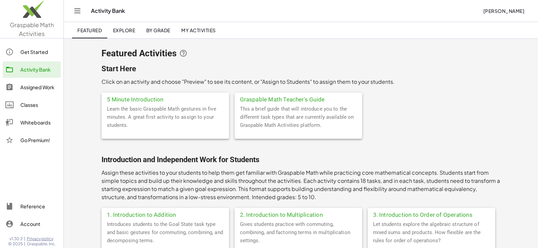
click at [161, 28] on span "By Grade" at bounding box center [158, 30] width 24 height 6
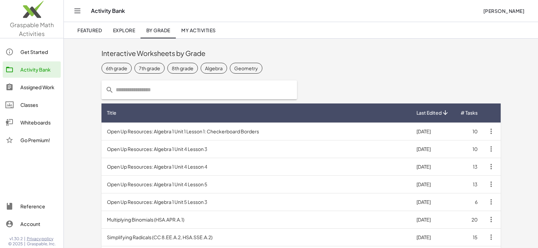
click at [140, 86] on input "text" at bounding box center [203, 90] width 179 height 19
paste input "**********"
type input "**********"
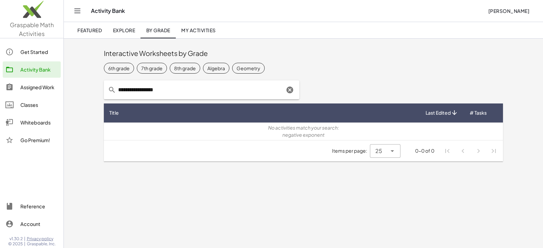
click at [124, 31] on span "Explore" at bounding box center [124, 30] width 22 height 6
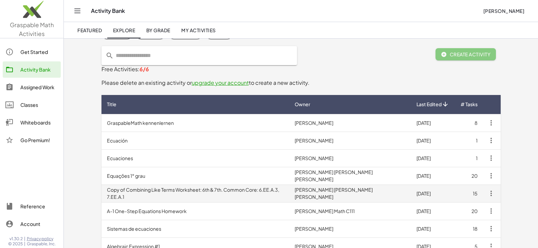
scroll to position [34, 0]
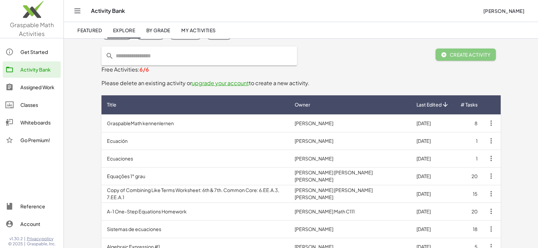
click at [165, 55] on input "text" at bounding box center [203, 56] width 179 height 19
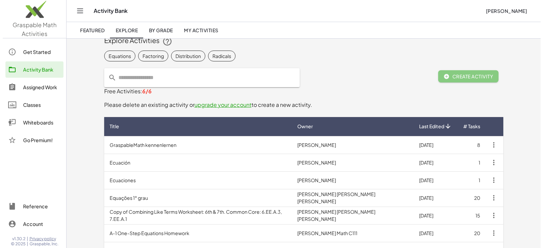
scroll to position [0, 0]
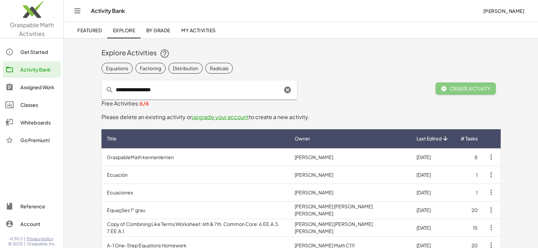
type input "**********"
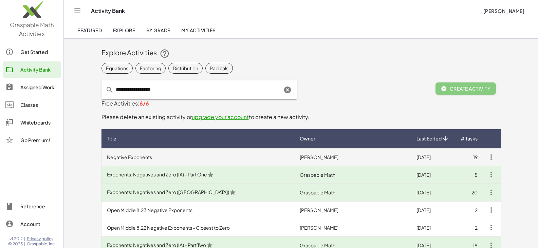
click at [145, 157] on td "Negative Exponents" at bounding box center [198, 157] width 193 height 18
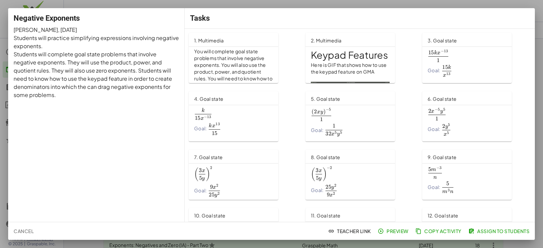
click at [217, 39] on span "1. Multimedia" at bounding box center [209, 40] width 30 height 6
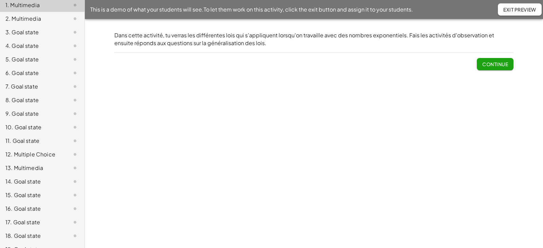
scroll to position [170, 0]
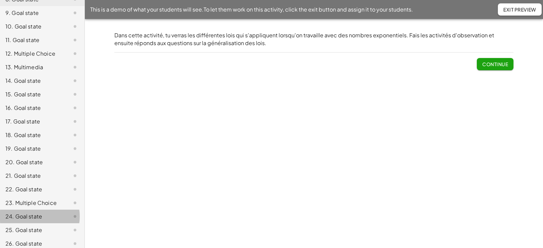
click at [30, 215] on div "24. Goal state" at bounding box center [32, 217] width 55 height 8
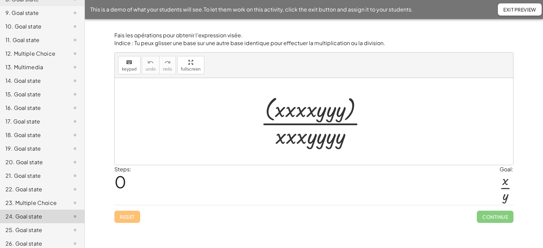
click at [279, 115] on div at bounding box center [316, 121] width 118 height 55
click at [280, 112] on div at bounding box center [316, 121] width 118 height 55
click at [291, 112] on div at bounding box center [316, 121] width 118 height 55
click at [298, 111] on div at bounding box center [317, 121] width 114 height 55
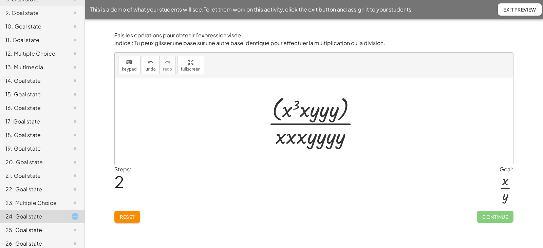
click at [305, 111] on div at bounding box center [317, 121] width 104 height 55
click at [300, 138] on div at bounding box center [316, 121] width 97 height 55
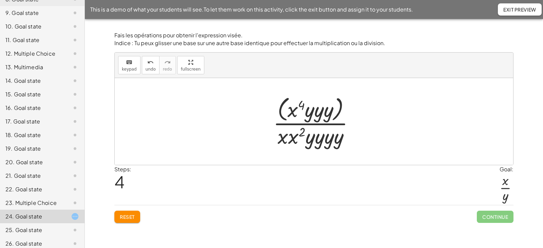
click at [293, 139] on div at bounding box center [316, 121] width 93 height 55
click at [341, 106] on div at bounding box center [316, 121] width 93 height 55
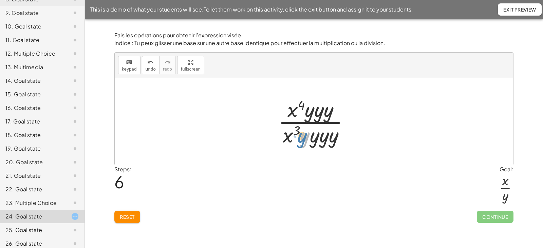
click at [303, 138] on div at bounding box center [316, 121] width 83 height 52
click at [151, 70] on span "undo" at bounding box center [151, 69] width 10 height 5
drag, startPoint x: 304, startPoint y: 140, endPoint x: 310, endPoint y: 112, distance: 29.0
click at [310, 112] on div at bounding box center [316, 121] width 93 height 55
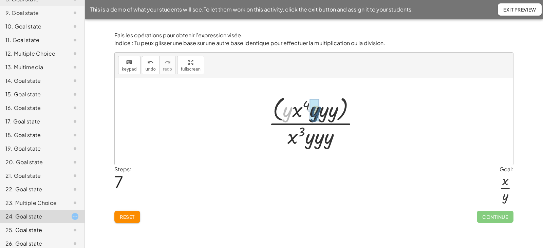
drag, startPoint x: 288, startPoint y: 114, endPoint x: 316, endPoint y: 113, distance: 28.5
drag, startPoint x: 309, startPoint y: 141, endPoint x: 336, endPoint y: 114, distance: 38.0
click at [336, 114] on div at bounding box center [317, 121] width 100 height 55
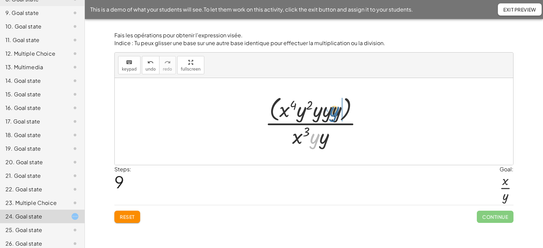
drag, startPoint x: 317, startPoint y: 143, endPoint x: 337, endPoint y: 115, distance: 33.8
click at [337, 115] on div at bounding box center [317, 121] width 110 height 55
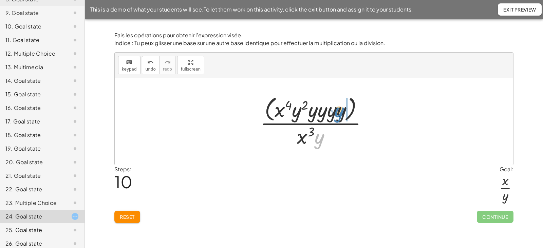
drag, startPoint x: 324, startPoint y: 141, endPoint x: 346, endPoint y: 113, distance: 35.8
click at [346, 113] on div at bounding box center [317, 121] width 120 height 55
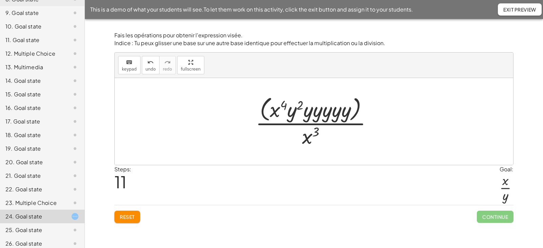
click at [309, 111] on div at bounding box center [316, 121] width 129 height 55
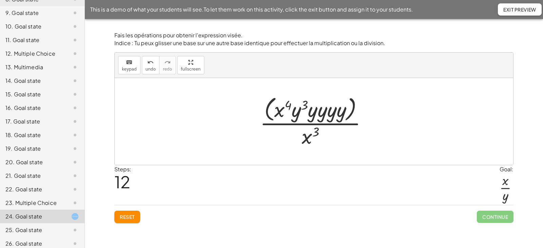
click at [300, 114] on div at bounding box center [317, 121] width 120 height 55
click at [294, 115] on div at bounding box center [317, 121] width 120 height 55
click at [317, 114] on div at bounding box center [317, 121] width 120 height 55
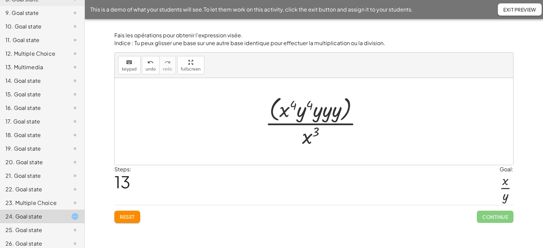
click at [315, 113] on div at bounding box center [317, 121] width 110 height 55
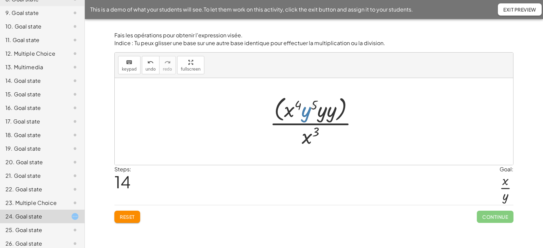
click at [321, 115] on div at bounding box center [317, 121] width 100 height 55
click at [325, 116] on div at bounding box center [316, 121] width 91 height 55
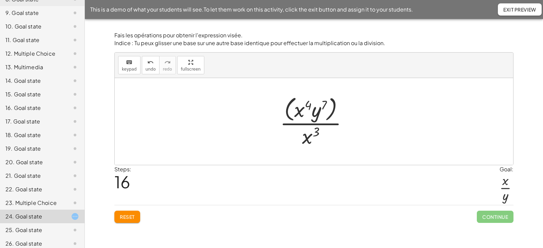
click at [288, 112] on div at bounding box center [317, 121] width 80 height 55
drag, startPoint x: 307, startPoint y: 137, endPoint x: 299, endPoint y: 110, distance: 28.5
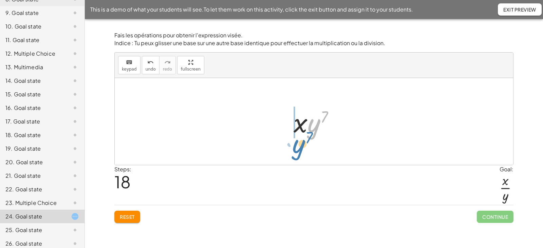
drag, startPoint x: 315, startPoint y: 130, endPoint x: 299, endPoint y: 153, distance: 27.5
click at [299, 153] on div "· ( · x · x · x · x · y · y · y ) · x · x · x · y · y · y · y · ( · x 2 · x · x…" at bounding box center [314, 121] width 399 height 87
click at [132, 218] on span "Reset" at bounding box center [127, 217] width 15 height 6
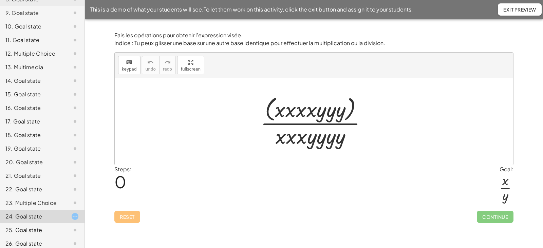
click at [286, 110] on div at bounding box center [316, 121] width 118 height 55
click at [298, 111] on div at bounding box center [317, 121] width 114 height 55
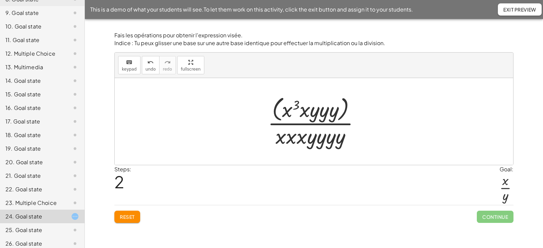
click at [292, 111] on div at bounding box center [317, 121] width 104 height 55
click at [306, 114] on div at bounding box center [317, 121] width 104 height 55
click at [317, 114] on div at bounding box center [316, 121] width 97 height 55
click at [325, 114] on div at bounding box center [316, 121] width 97 height 55
click at [284, 139] on div at bounding box center [316, 121] width 97 height 55
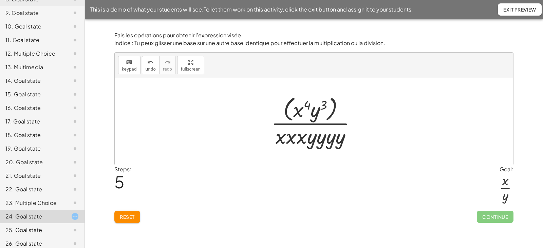
click at [282, 139] on div at bounding box center [316, 121] width 97 height 55
click at [292, 139] on div at bounding box center [316, 121] width 97 height 55
click at [299, 139] on div at bounding box center [316, 121] width 93 height 55
click at [312, 141] on div at bounding box center [316, 121] width 83 height 55
click at [321, 142] on div at bounding box center [317, 121] width 82 height 55
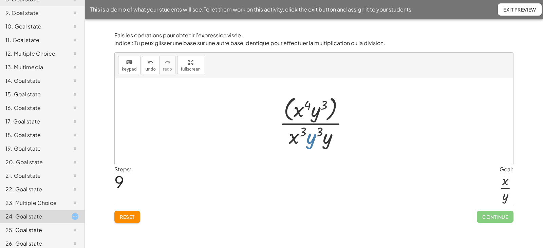
click at [327, 141] on div at bounding box center [317, 121] width 82 height 55
click at [334, 109] on div at bounding box center [317, 121] width 82 height 55
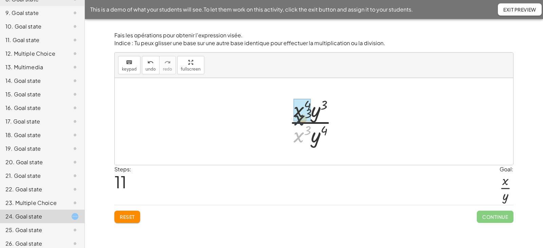
drag, startPoint x: 302, startPoint y: 137, endPoint x: 302, endPoint y: 118, distance: 19.7
drag, startPoint x: 308, startPoint y: 142, endPoint x: 314, endPoint y: 119, distance: 23.8
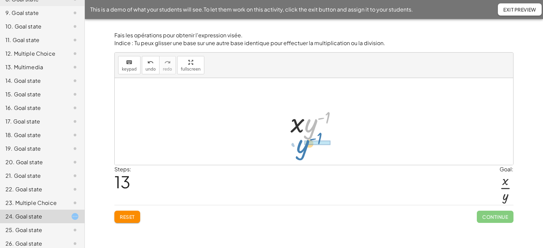
drag, startPoint x: 308, startPoint y: 129, endPoint x: 300, endPoint y: 149, distance: 22.1
click at [300, 149] on div "· ( · x · x · x · x · y · y · y ) · x · x · x · y · y · y · y · ( · x 2 · x · x…" at bounding box center [314, 121] width 399 height 87
drag, startPoint x: 301, startPoint y: 125, endPoint x: 313, endPoint y: 112, distance: 17.1
click at [313, 112] on div at bounding box center [316, 121] width 51 height 52
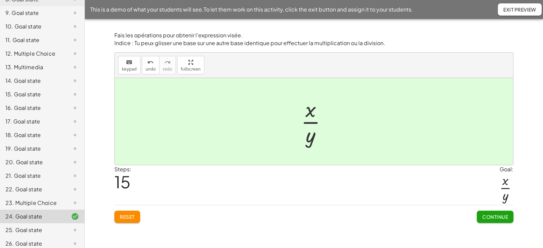
click at [118, 216] on button "Reset" at bounding box center [127, 217] width 26 height 12
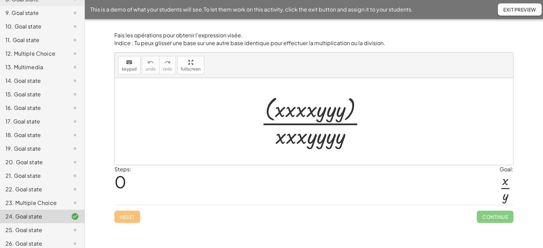
click div
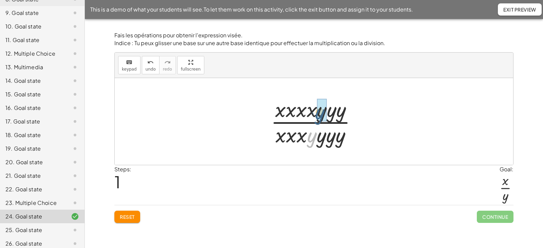
drag, startPoint x: 314, startPoint y: 139, endPoint x: 322, endPoint y: 115, distance: 24.8
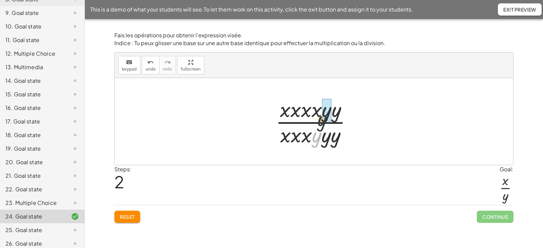
drag, startPoint x: 317, startPoint y: 137, endPoint x: 324, endPoint y: 118, distance: 20.8
drag, startPoint x: 320, startPoint y: 139, endPoint x: 333, endPoint y: 114, distance: 28.3
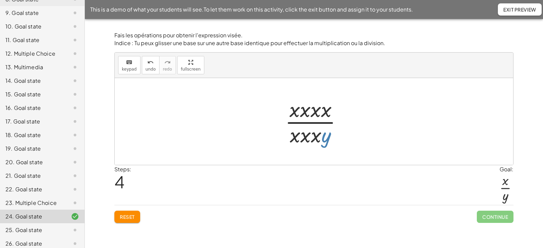
click div
drag, startPoint x: 317, startPoint y: 137, endPoint x: 286, endPoint y: 111, distance: 40.2
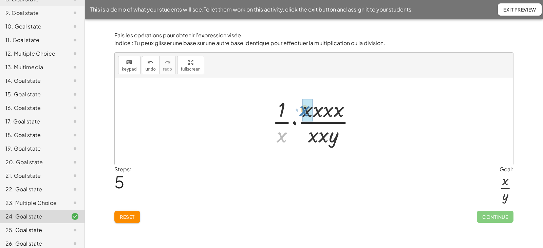
drag, startPoint x: 281, startPoint y: 139, endPoint x: 304, endPoint y: 112, distance: 35.1
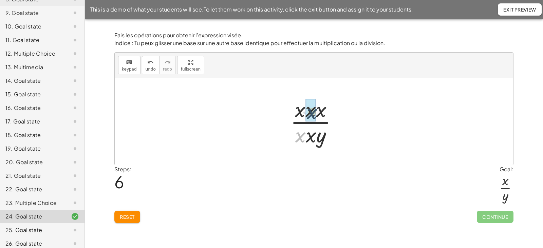
drag, startPoint x: 298, startPoint y: 137, endPoint x: 309, endPoint y: 113, distance: 26.7
drag, startPoint x: 304, startPoint y: 138, endPoint x: 305, endPoint y: 114, distance: 23.8
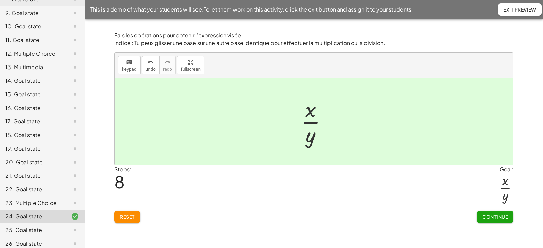
click button "Reset"
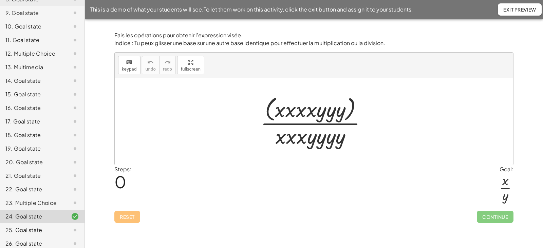
click span "Exit Preview"
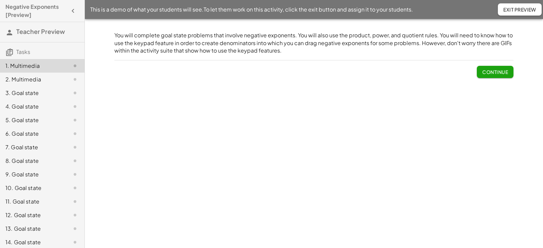
click at [489, 72] on span "Continue" at bounding box center [496, 72] width 26 height 6
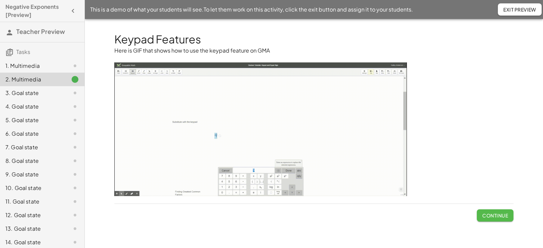
click at [488, 218] on span "Continue" at bounding box center [496, 216] width 26 height 6
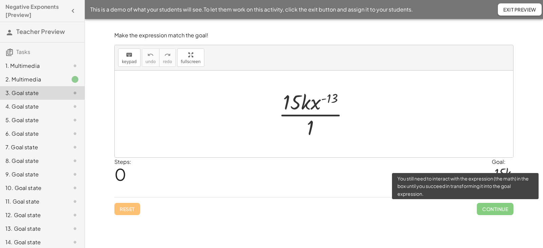
click at [495, 210] on span "Continue" at bounding box center [495, 209] width 37 height 12
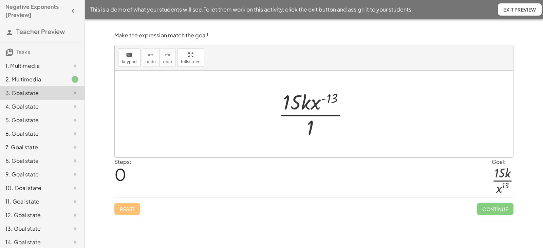
click at [39, 106] on div "4. Goal state" at bounding box center [32, 107] width 55 height 8
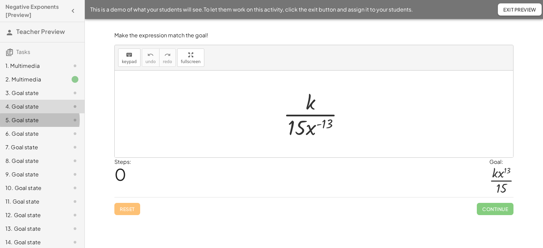
click at [32, 120] on div "5. Goal state" at bounding box center [32, 120] width 55 height 8
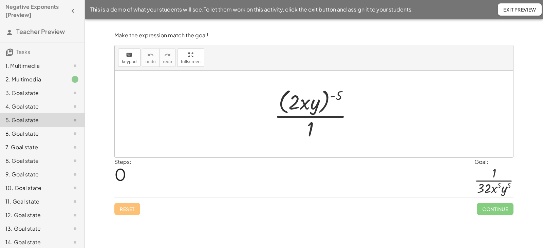
click at [327, 96] on div at bounding box center [316, 113] width 91 height 55
drag, startPoint x: 339, startPoint y: 96, endPoint x: 322, endPoint y: 96, distance: 17.0
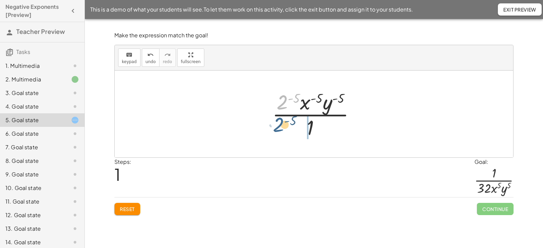
drag, startPoint x: 283, startPoint y: 103, endPoint x: 280, endPoint y: 127, distance: 23.7
click at [280, 127] on div at bounding box center [316, 114] width 95 height 52
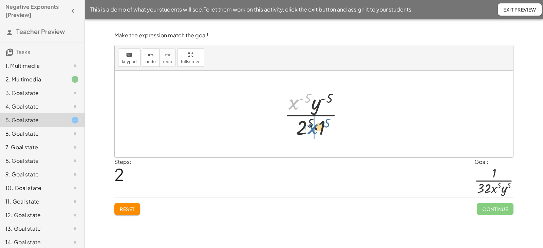
drag, startPoint x: 294, startPoint y: 106, endPoint x: 313, endPoint y: 131, distance: 31.5
click at [313, 131] on div at bounding box center [317, 114] width 72 height 52
drag, startPoint x: 304, startPoint y: 109, endPoint x: 334, endPoint y: 132, distance: 37.4
click at [334, 132] on div at bounding box center [316, 114] width 69 height 52
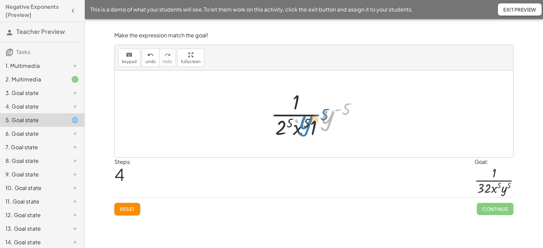
drag, startPoint x: 324, startPoint y: 121, endPoint x: 301, endPoint y: 127, distance: 23.1
click at [301, 127] on div at bounding box center [317, 114] width 99 height 52
drag, startPoint x: 325, startPoint y: 117, endPoint x: 289, endPoint y: 102, distance: 39.6
click at [289, 102] on div at bounding box center [317, 114] width 99 height 52
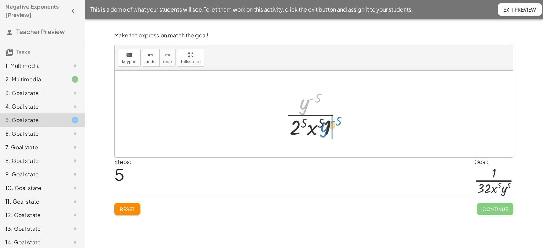
drag, startPoint x: 307, startPoint y: 108, endPoint x: 327, endPoint y: 130, distance: 30.6
click at [327, 130] on div at bounding box center [316, 114] width 69 height 52
click at [321, 126] on div at bounding box center [317, 114] width 86 height 52
click at [292, 126] on div at bounding box center [317, 114] width 78 height 52
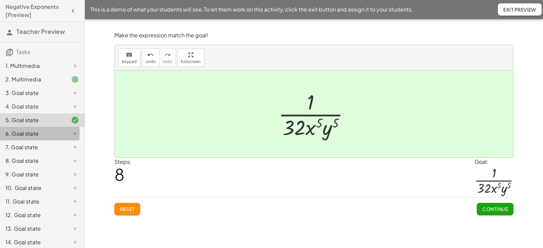
click at [43, 130] on div "6. Goal state" at bounding box center [32, 134] width 55 height 8
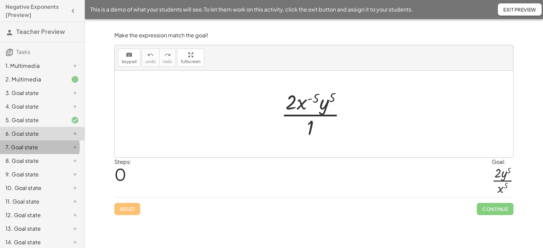
click at [39, 146] on div "7. Goal state" at bounding box center [32, 147] width 55 height 8
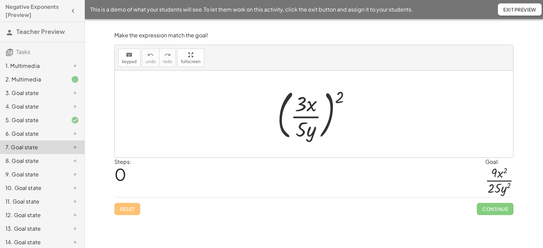
click at [37, 181] on div "8. Goal state" at bounding box center [42, 188] width 85 height 14
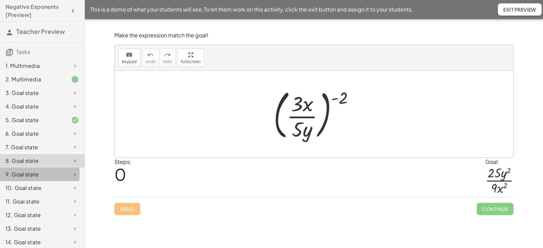
click at [34, 179] on div "9. Goal state" at bounding box center [32, 175] width 55 height 8
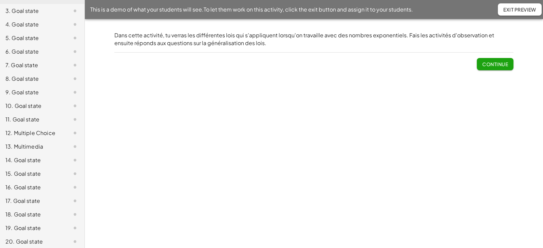
scroll to position [172, 0]
click at [31, 225] on div "25. Goal state" at bounding box center [32, 228] width 55 height 8
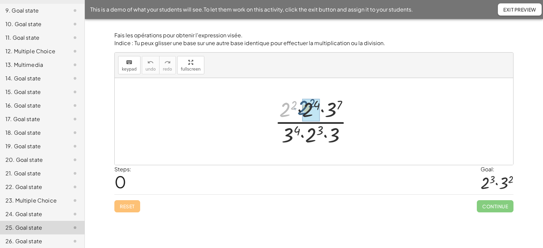
drag, startPoint x: 286, startPoint y: 112, endPoint x: 305, endPoint y: 110, distance: 19.1
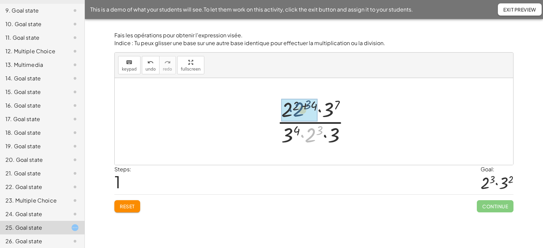
drag, startPoint x: 311, startPoint y: 137, endPoint x: 300, endPoint y: 110, distance: 28.6
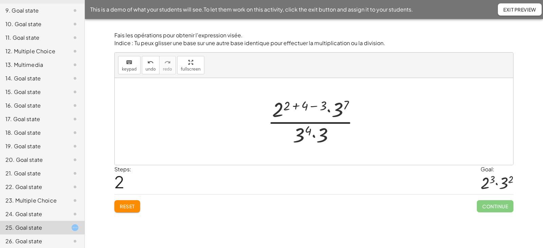
click at [296, 107] on div at bounding box center [317, 121] width 104 height 52
click at [304, 107] on div at bounding box center [317, 121] width 86 height 52
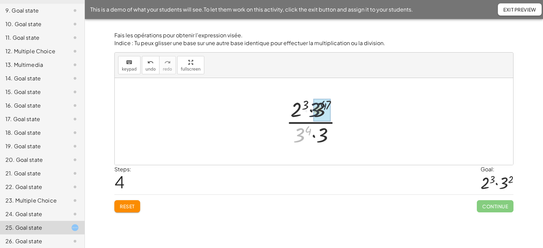
drag, startPoint x: 302, startPoint y: 136, endPoint x: 313, endPoint y: 118, distance: 20.9
drag, startPoint x: 313, startPoint y: 135, endPoint x: 325, endPoint y: 107, distance: 29.5
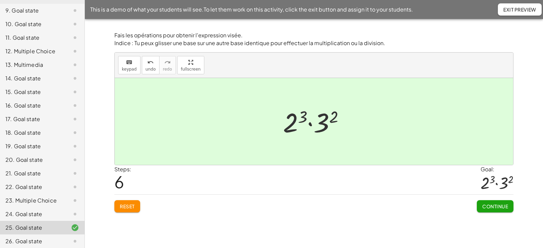
click at [490, 209] on span "Continue" at bounding box center [496, 206] width 26 height 6
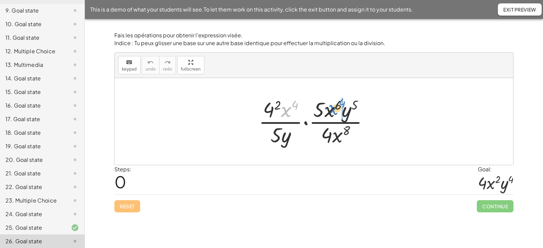
drag, startPoint x: 287, startPoint y: 113, endPoint x: 333, endPoint y: 111, distance: 45.9
click at [333, 111] on div at bounding box center [316, 121] width 122 height 52
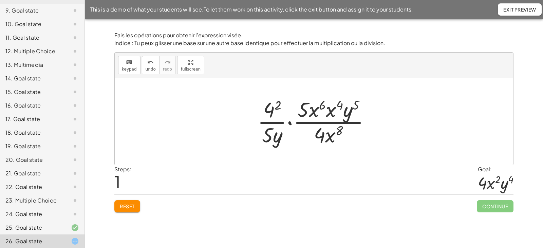
click at [329, 112] on div at bounding box center [316, 121] width 125 height 52
click at [329, 106] on div at bounding box center [317, 121] width 126 height 52
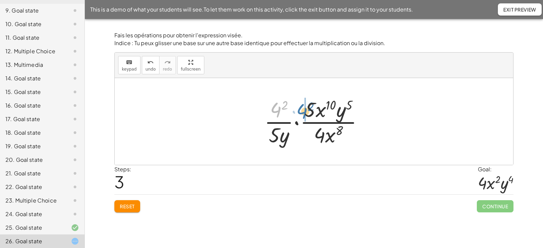
drag, startPoint x: 278, startPoint y: 111, endPoint x: 304, endPoint y: 113, distance: 26.5
click at [304, 113] on div at bounding box center [316, 121] width 111 height 52
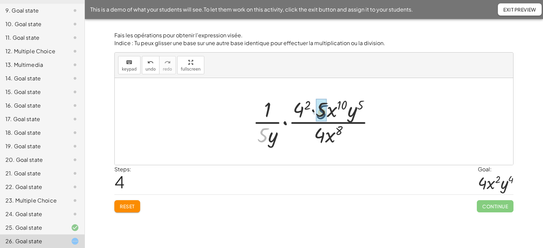
drag, startPoint x: 264, startPoint y: 138, endPoint x: 324, endPoint y: 114, distance: 65.3
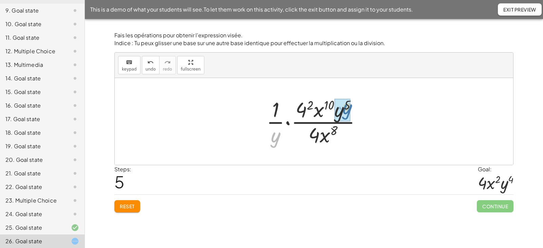
drag, startPoint x: 275, startPoint y: 140, endPoint x: 347, endPoint y: 112, distance: 77.0
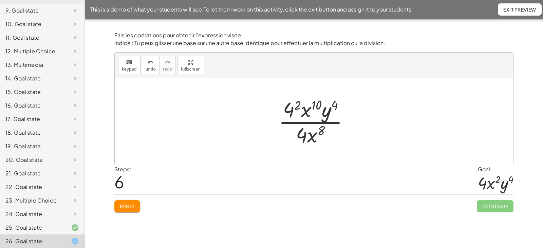
click at [303, 136] on div at bounding box center [316, 121] width 83 height 52
click at [302, 138] on div at bounding box center [316, 121] width 83 height 52
click at [305, 124] on div at bounding box center [316, 121] width 83 height 52
drag, startPoint x: 304, startPoint y: 137, endPoint x: 291, endPoint y: 117, distance: 24.1
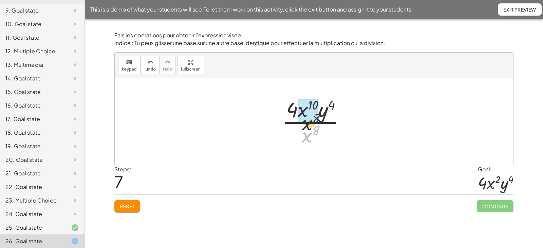
drag, startPoint x: 305, startPoint y: 136, endPoint x: 306, endPoint y: 115, distance: 20.0
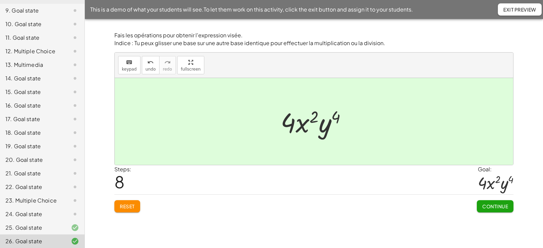
click at [484, 205] on span "Continue" at bounding box center [496, 206] width 26 height 6
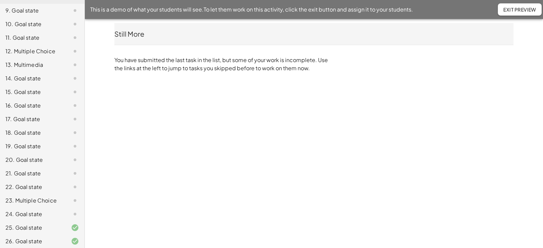
click at [516, 10] on span "Exit Preview" at bounding box center [520, 9] width 33 height 6
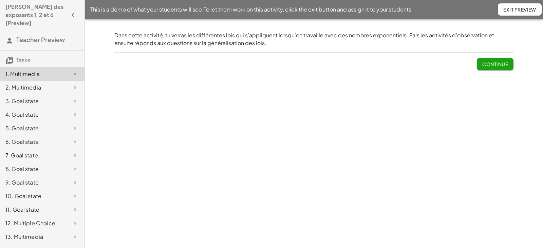
click at [488, 68] on button "Continue" at bounding box center [495, 64] width 37 height 12
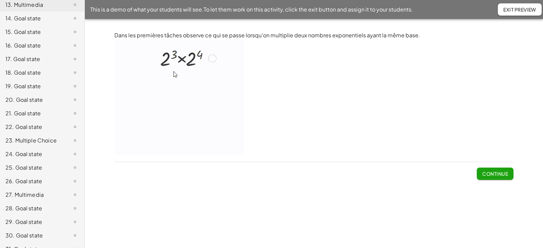
scroll to position [238, 0]
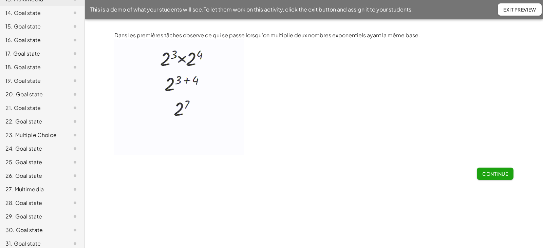
click at [24, 189] on div "27. Multimedia" at bounding box center [32, 189] width 55 height 8
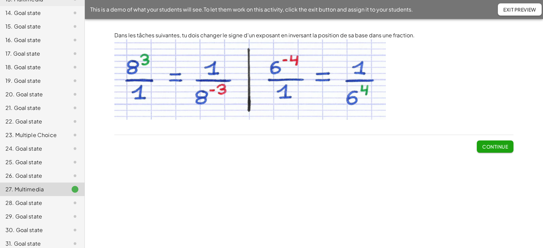
click at [480, 143] on button "Continue" at bounding box center [495, 147] width 37 height 12
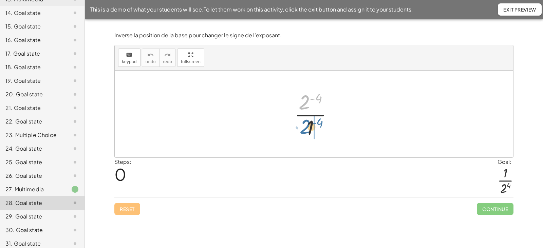
drag, startPoint x: 304, startPoint y: 104, endPoint x: 305, endPoint y: 129, distance: 25.2
click at [305, 129] on div at bounding box center [316, 114] width 51 height 52
click at [300, 127] on div at bounding box center [316, 114] width 57 height 52
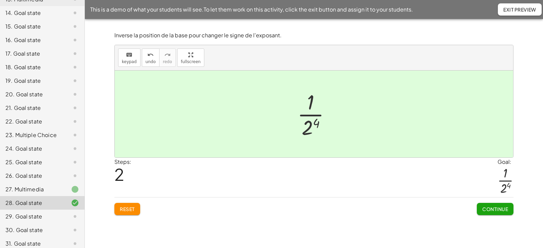
click at [489, 208] on span "Continue" at bounding box center [496, 209] width 26 height 6
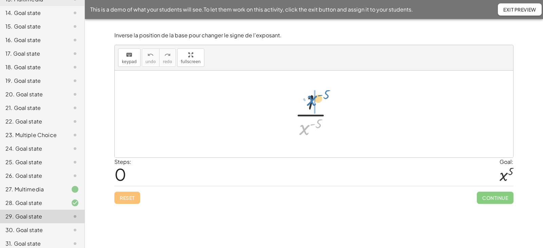
drag, startPoint x: 304, startPoint y: 131, endPoint x: 315, endPoint y: 102, distance: 30.4
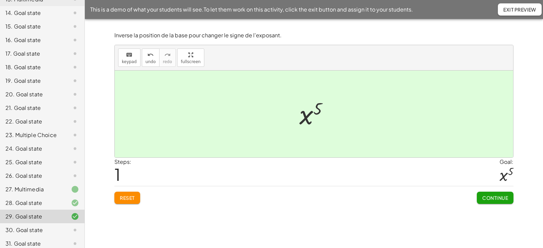
click at [504, 196] on span "Continue" at bounding box center [496, 198] width 26 height 6
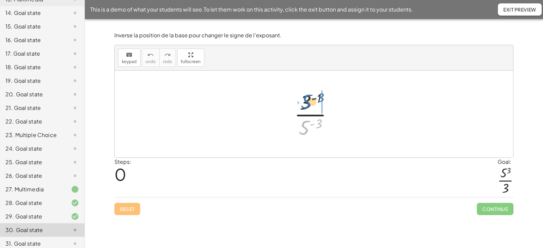
drag, startPoint x: 307, startPoint y: 129, endPoint x: 309, endPoint y: 103, distance: 26.2
click at [309, 103] on div at bounding box center [316, 114] width 51 height 52
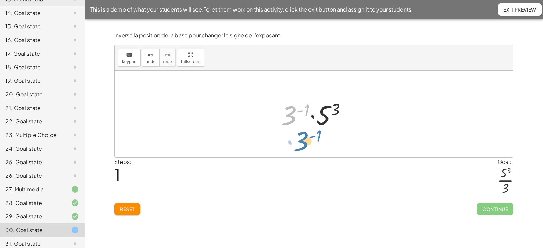
drag, startPoint x: 290, startPoint y: 116, endPoint x: 302, endPoint y: 142, distance: 28.7
click at [302, 142] on div "· 3 ( - 1 ) · 5 ( - 3 ) · 3 ( - 1 ) · 3 ( - 1 ) · 5 3" at bounding box center [314, 114] width 399 height 87
drag, startPoint x: 289, startPoint y: 118, endPoint x: 293, endPoint y: 141, distance: 23.7
click at [293, 141] on div "· 3 ( - 1 ) · 5 ( - 3 ) · 3 ( - 1 ) · 3 ( - 1 ) · 5 3" at bounding box center [314, 114] width 399 height 87
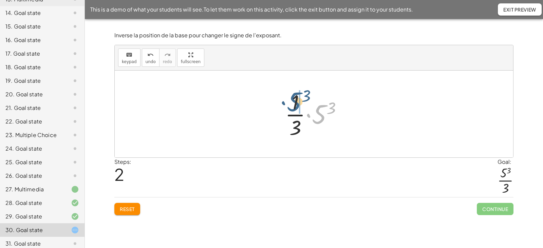
drag, startPoint x: 319, startPoint y: 113, endPoint x: 293, endPoint y: 101, distance: 28.7
click at [293, 101] on div at bounding box center [317, 114] width 70 height 52
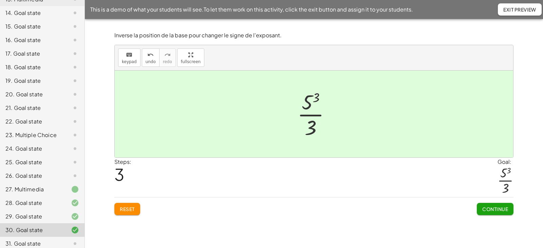
click at [486, 211] on span "Continue" at bounding box center [496, 209] width 26 height 6
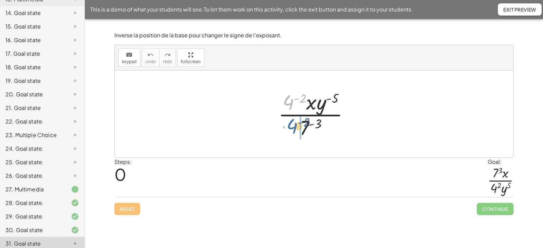
drag, startPoint x: 289, startPoint y: 104, endPoint x: 292, endPoint y: 131, distance: 26.7
click at [292, 131] on div at bounding box center [316, 114] width 83 height 52
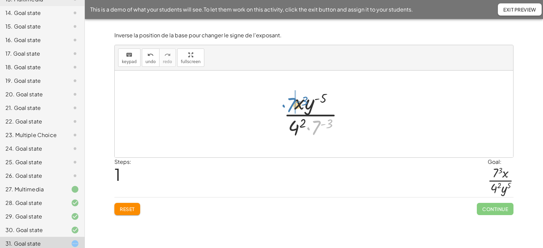
drag, startPoint x: 318, startPoint y: 127, endPoint x: 293, endPoint y: 105, distance: 33.7
click at [293, 105] on div at bounding box center [317, 114] width 72 height 52
drag, startPoint x: 316, startPoint y: 107, endPoint x: 323, endPoint y: 130, distance: 23.7
click at [323, 130] on div at bounding box center [317, 114] width 76 height 52
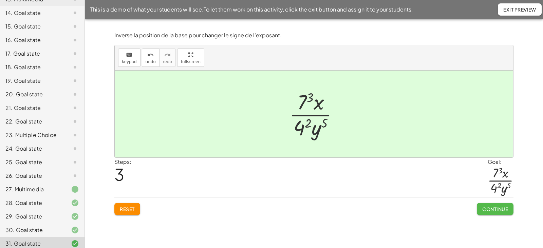
click at [489, 208] on span "Continue" at bounding box center [496, 209] width 26 height 6
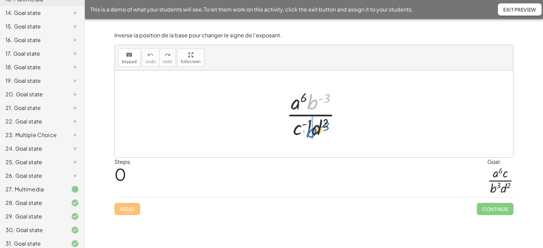
drag, startPoint x: 312, startPoint y: 103, endPoint x: 311, endPoint y: 132, distance: 28.5
click at [311, 132] on div at bounding box center [316, 114] width 67 height 52
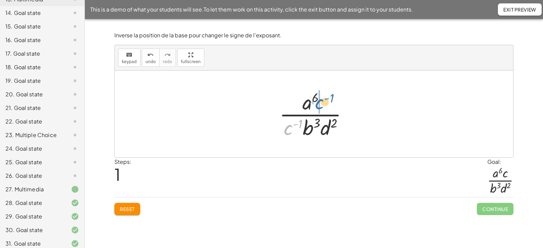
drag, startPoint x: 287, startPoint y: 130, endPoint x: 318, endPoint y: 105, distance: 40.8
click at [318, 105] on div at bounding box center [316, 114] width 81 height 52
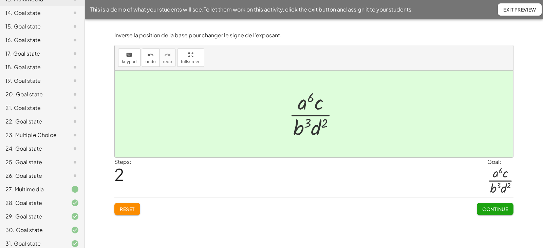
click at [488, 206] on button "Continue" at bounding box center [495, 209] width 37 height 12
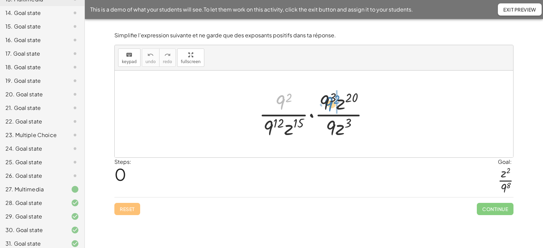
drag, startPoint x: 279, startPoint y: 103, endPoint x: 327, endPoint y: 104, distance: 48.3
click at [327, 104] on div at bounding box center [317, 114] width 122 height 52
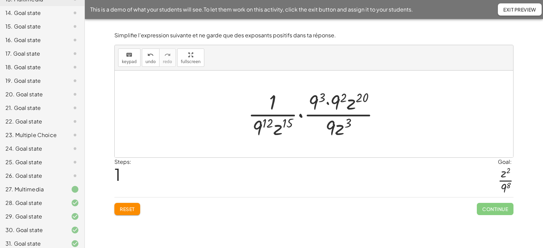
click at [327, 104] on div at bounding box center [317, 114] width 144 height 52
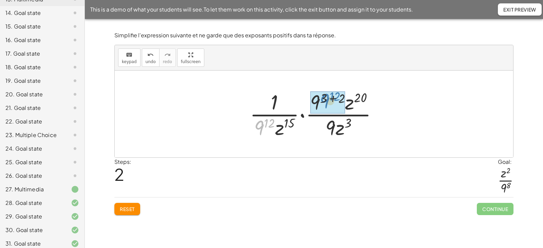
drag, startPoint x: 263, startPoint y: 128, endPoint x: 328, endPoint y: 101, distance: 70.8
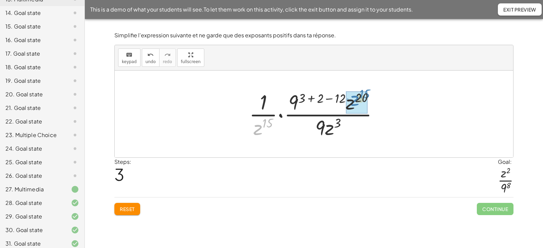
drag, startPoint x: 257, startPoint y: 130, endPoint x: 354, endPoint y: 102, distance: 100.5
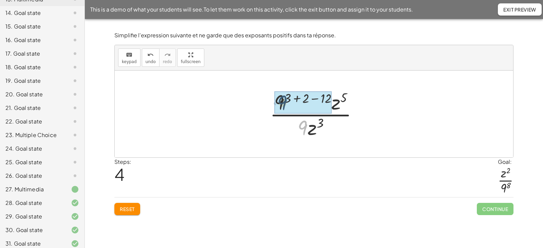
drag, startPoint x: 304, startPoint y: 128, endPoint x: 284, endPoint y: 102, distance: 32.8
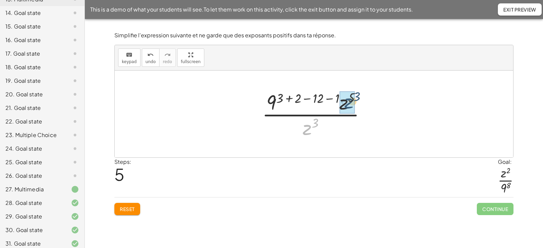
drag, startPoint x: 307, startPoint y: 130, endPoint x: 349, endPoint y: 103, distance: 50.4
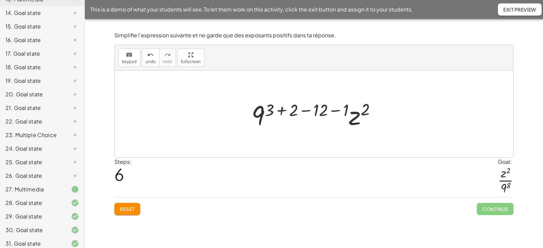
click at [282, 110] on div at bounding box center [316, 114] width 137 height 35
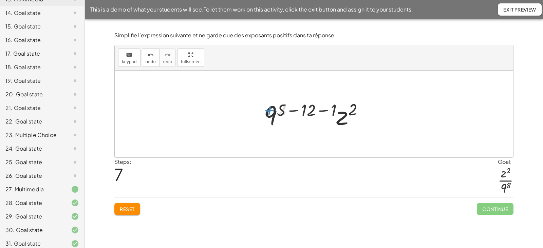
click at [294, 111] on div at bounding box center [317, 114] width 112 height 35
click at [317, 111] on div at bounding box center [317, 114] width 96 height 35
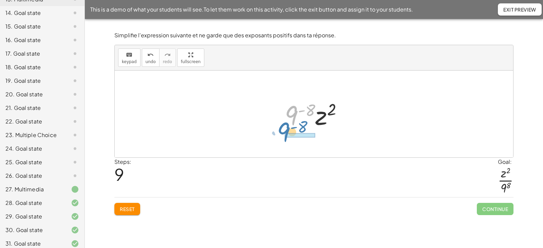
drag, startPoint x: 295, startPoint y: 115, endPoint x: 287, endPoint y: 132, distance: 18.4
click at [287, 132] on div "· · 9 2 · 9 12 · z 15 · · 9 3 · z 20 · 9 · z 3 · · 1 · 9 12 · z 15 · · 9 3 · 9 …" at bounding box center [314, 114] width 79 height 38
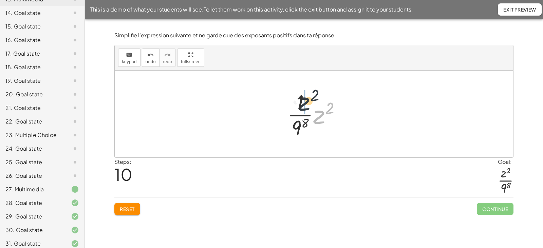
drag, startPoint x: 318, startPoint y: 118, endPoint x: 300, endPoint y: 104, distance: 22.7
click at [300, 104] on div at bounding box center [317, 114] width 66 height 52
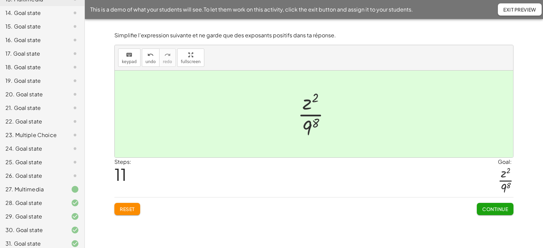
click at [486, 209] on span "Continue" at bounding box center [496, 209] width 26 height 6
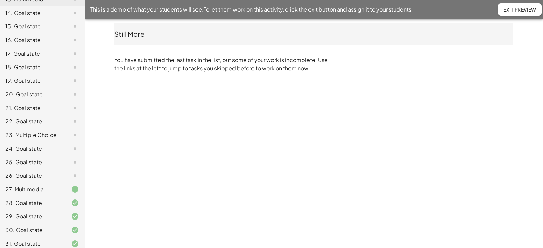
click at [510, 10] on span "Exit Preview" at bounding box center [520, 9] width 33 height 6
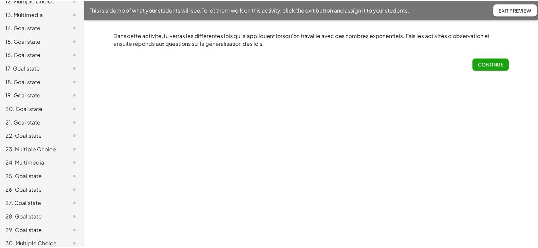
scroll to position [232, 0]
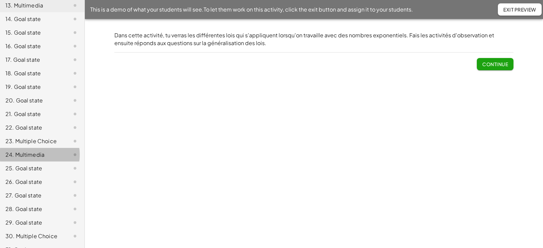
click at [33, 153] on div "24. Multimedia" at bounding box center [32, 155] width 55 height 8
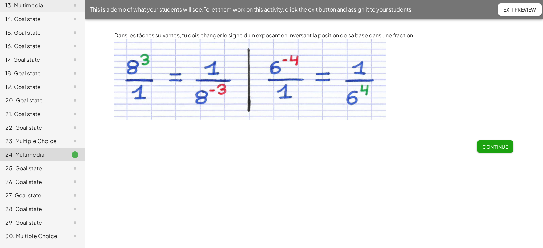
click at [491, 151] on button "Continue" at bounding box center [495, 147] width 37 height 12
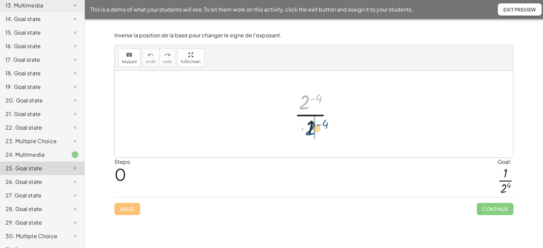
drag, startPoint x: 306, startPoint y: 101, endPoint x: 312, endPoint y: 127, distance: 26.9
click at [312, 127] on div at bounding box center [316, 114] width 51 height 52
click at [302, 126] on div at bounding box center [316, 114] width 57 height 52
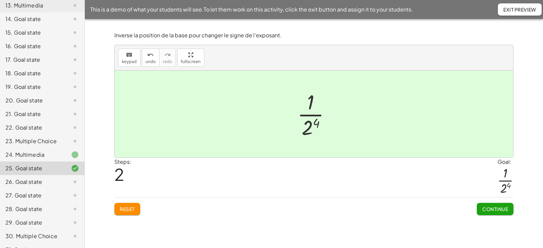
click at [483, 208] on span "Continue" at bounding box center [496, 209] width 26 height 6
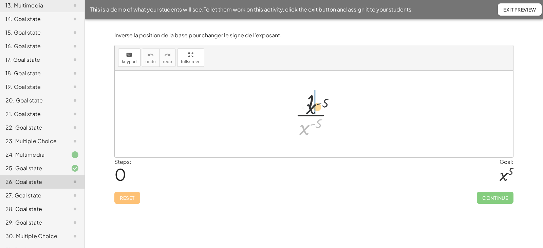
drag, startPoint x: 305, startPoint y: 130, endPoint x: 313, endPoint y: 106, distance: 25.5
click at [313, 106] on div at bounding box center [317, 114] width 50 height 52
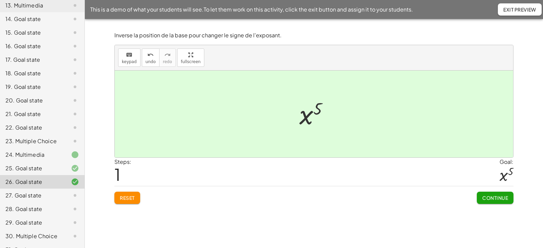
click at [489, 196] on span "Continue" at bounding box center [496, 198] width 26 height 6
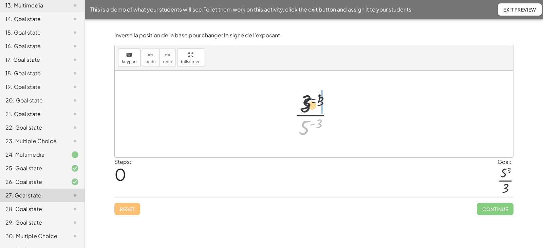
drag, startPoint x: 308, startPoint y: 126, endPoint x: 311, endPoint y: 102, distance: 24.2
click at [311, 102] on div at bounding box center [316, 114] width 51 height 52
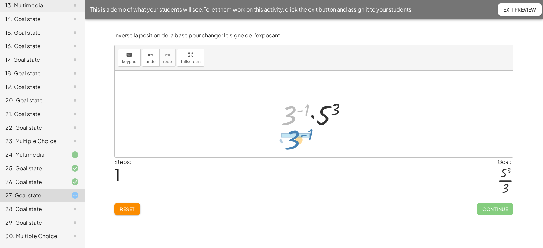
drag, startPoint x: 291, startPoint y: 113, endPoint x: 294, endPoint y: 138, distance: 24.6
click at [294, 138] on div "· 3 ( - 1 ) · 5 ( - 3 ) · 3 ( - 1 ) · 3 ( - 1 ) · 5 3" at bounding box center [314, 114] width 399 height 87
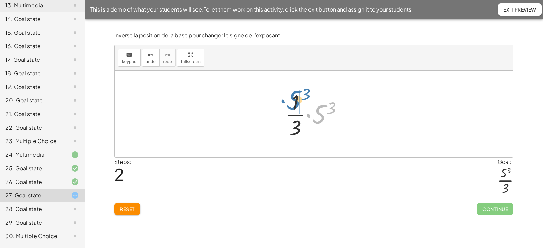
drag, startPoint x: 319, startPoint y: 114, endPoint x: 293, endPoint y: 100, distance: 29.3
click at [293, 100] on div at bounding box center [317, 114] width 70 height 52
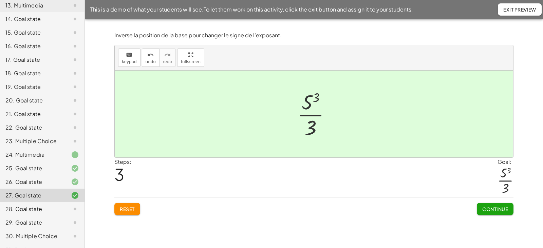
click at [481, 205] on button "Continue" at bounding box center [495, 209] width 37 height 12
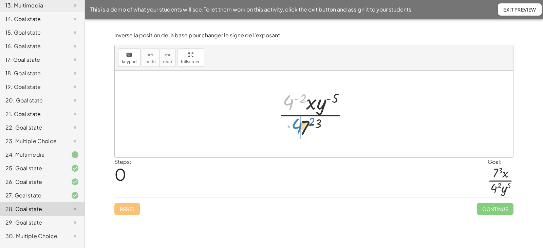
drag, startPoint x: 289, startPoint y: 105, endPoint x: 294, endPoint y: 131, distance: 26.7
click at [294, 131] on div at bounding box center [316, 114] width 83 height 52
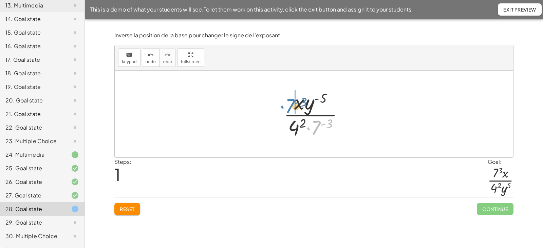
drag, startPoint x: 317, startPoint y: 128, endPoint x: 291, endPoint y: 107, distance: 33.5
click at [291, 107] on div at bounding box center [317, 114] width 72 height 52
drag, startPoint x: 318, startPoint y: 106, endPoint x: 324, endPoint y: 128, distance: 22.8
click at [324, 128] on div at bounding box center [317, 114] width 76 height 52
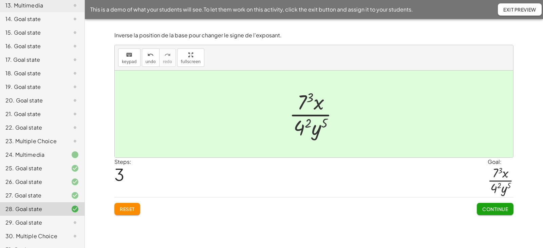
click at [492, 208] on span "Continue" at bounding box center [496, 209] width 26 height 6
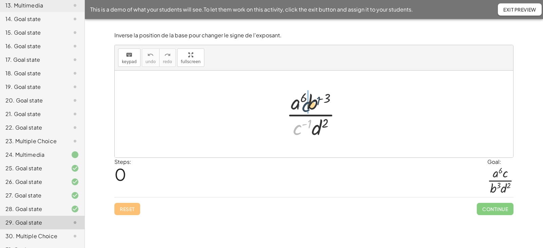
drag, startPoint x: 297, startPoint y: 129, endPoint x: 306, endPoint y: 106, distance: 25.0
click at [306, 106] on div at bounding box center [316, 114] width 67 height 52
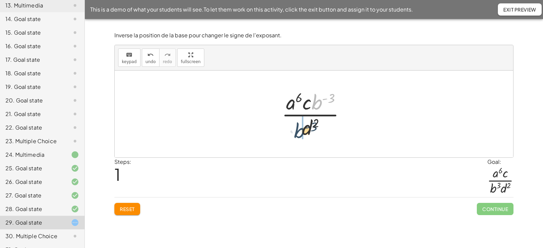
drag, startPoint x: 316, startPoint y: 103, endPoint x: 297, endPoint y: 132, distance: 34.8
click at [297, 132] on div at bounding box center [317, 114] width 76 height 52
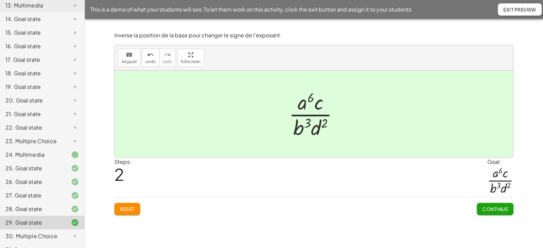
click at [481, 206] on button "Continue" at bounding box center [495, 209] width 37 height 12
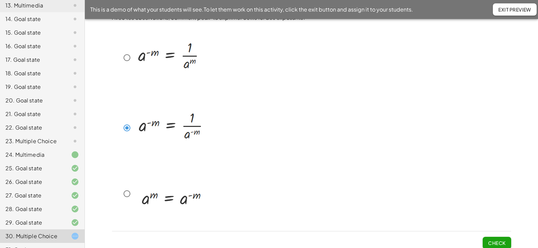
scroll to position [14, 0]
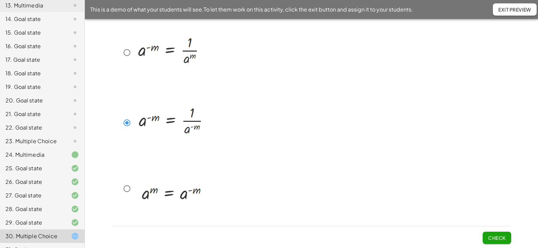
click at [488, 236] on span "Check" at bounding box center [497, 238] width 18 height 6
click at [495, 237] on span "Check" at bounding box center [497, 238] width 18 height 6
click at [490, 235] on span "Check" at bounding box center [497, 238] width 18 height 6
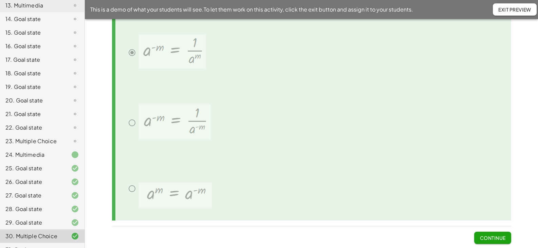
click at [489, 235] on span "Continue" at bounding box center [493, 238] width 26 height 6
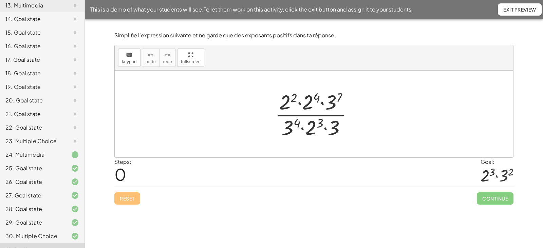
click at [509, 11] on span "Exit Preview" at bounding box center [520, 9] width 33 height 6
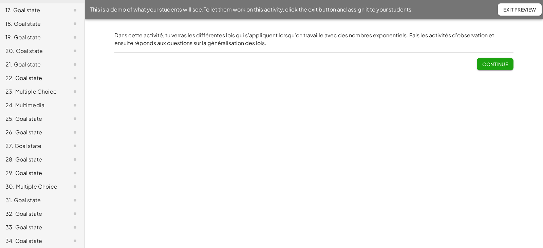
scroll to position [286, 0]
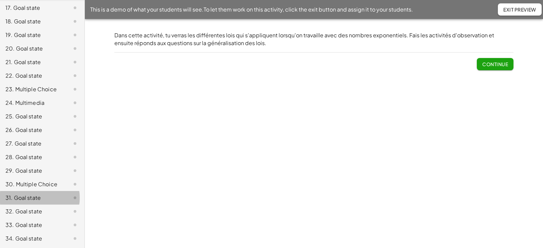
click at [25, 199] on div "31. Goal state" at bounding box center [32, 198] width 55 height 8
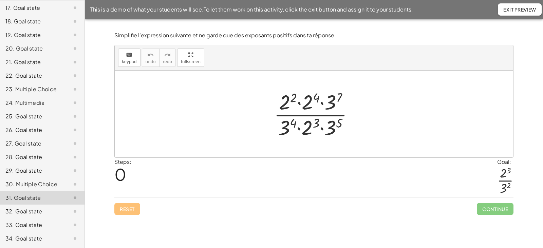
click at [299, 103] on div at bounding box center [317, 114] width 92 height 52
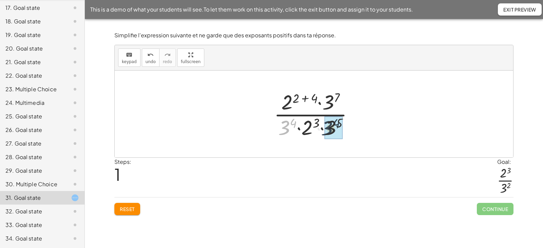
drag, startPoint x: 284, startPoint y: 128, endPoint x: 331, endPoint y: 129, distance: 47.6
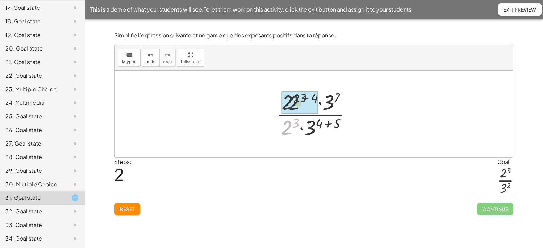
drag, startPoint x: 285, startPoint y: 128, endPoint x: 288, endPoint y: 114, distance: 14.2
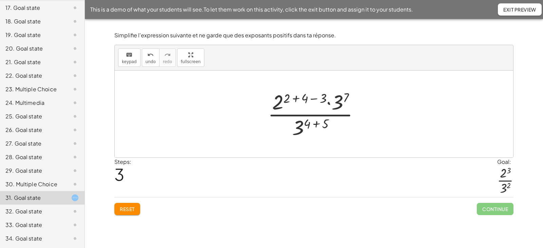
click at [296, 99] on div at bounding box center [317, 114] width 104 height 52
click at [305, 100] on div at bounding box center [317, 114] width 86 height 52
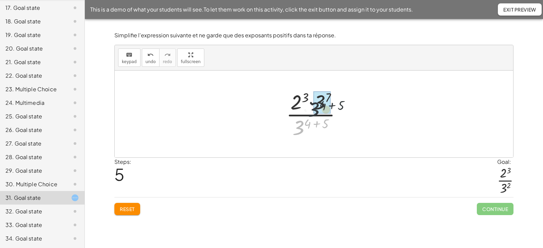
drag, startPoint x: 302, startPoint y: 127, endPoint x: 325, endPoint y: 102, distance: 34.2
click at [325, 102] on div at bounding box center [317, 114] width 68 height 52
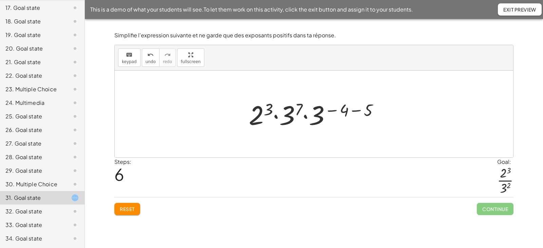
click at [307, 117] on div at bounding box center [317, 114] width 143 height 35
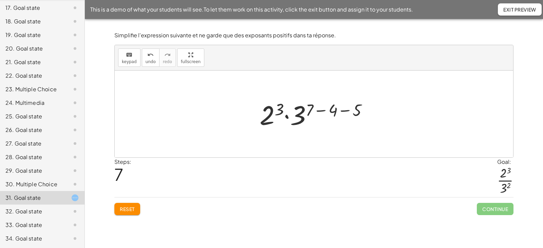
click at [322, 111] on div at bounding box center [316, 114] width 121 height 35
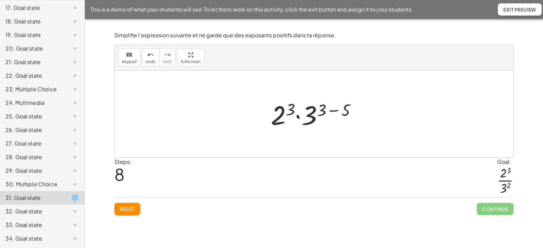
click at [332, 111] on div at bounding box center [317, 114] width 98 height 35
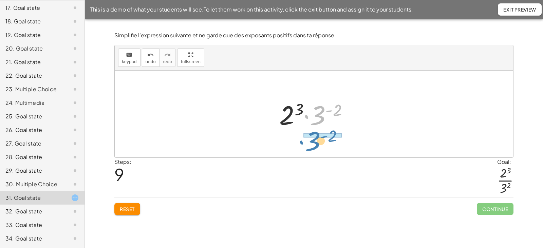
drag, startPoint x: 318, startPoint y: 114, endPoint x: 313, endPoint y: 140, distance: 26.2
click at [313, 140] on div "· 2 2 · 2 4 · 3 7 · 3 4 · 2 3 · 3 5 · 2 ( + 2 + 4 ) · 3 7 · 3 4 · 2 3 · 3 5 · 2…" at bounding box center [314, 114] width 399 height 87
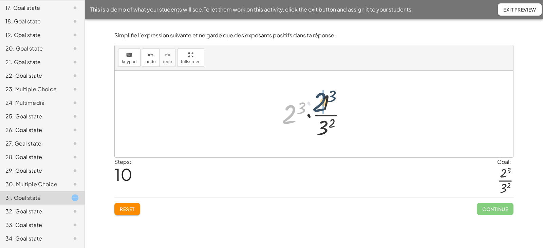
drag, startPoint x: 291, startPoint y: 117, endPoint x: 323, endPoint y: 104, distance: 33.9
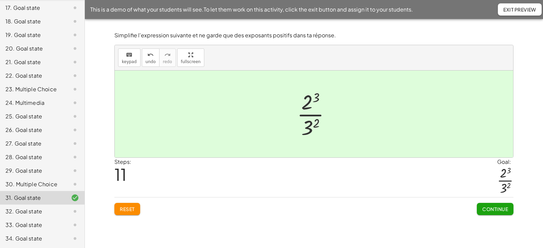
click at [486, 210] on span "Continue" at bounding box center [496, 209] width 26 height 6
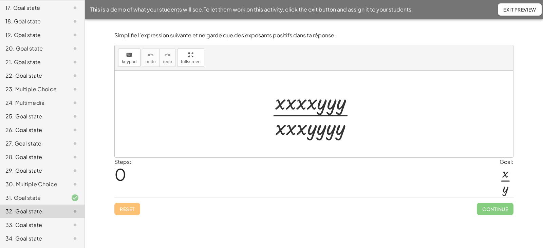
click at [281, 106] on div at bounding box center [317, 114] width 98 height 52
click at [289, 106] on div at bounding box center [317, 114] width 98 height 52
click at [298, 106] on div at bounding box center [316, 114] width 97 height 52
click at [305, 104] on div at bounding box center [316, 114] width 97 height 52
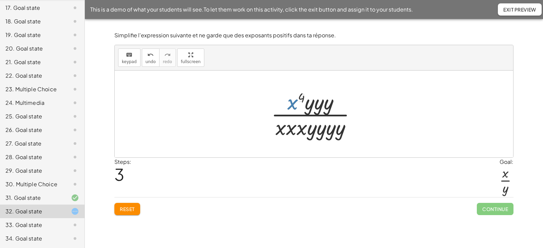
click at [317, 108] on div at bounding box center [316, 114] width 97 height 52
click at [326, 107] on div at bounding box center [316, 114] width 97 height 52
click at [324, 132] on div at bounding box center [316, 114] width 97 height 52
click at [328, 132] on div at bounding box center [317, 114] width 94 height 52
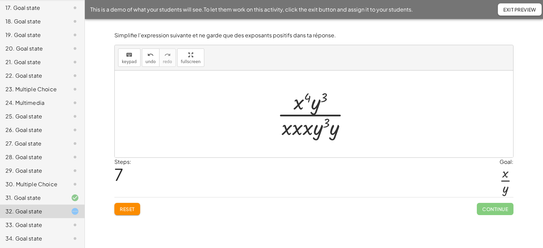
click at [333, 132] on div at bounding box center [316, 114] width 85 height 52
click at [314, 130] on div at bounding box center [316, 114] width 75 height 52
click at [305, 130] on div at bounding box center [316, 114] width 71 height 52
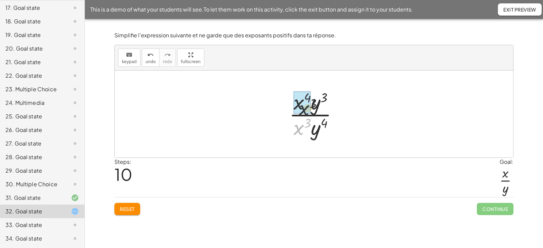
drag, startPoint x: 298, startPoint y: 129, endPoint x: 303, endPoint y: 106, distance: 23.7
drag, startPoint x: 314, startPoint y: 106, endPoint x: 308, endPoint y: 130, distance: 24.5
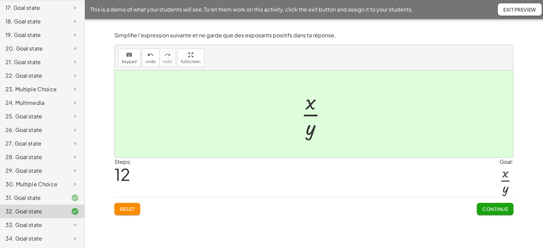
click at [483, 209] on span "Continue" at bounding box center [496, 209] width 26 height 6
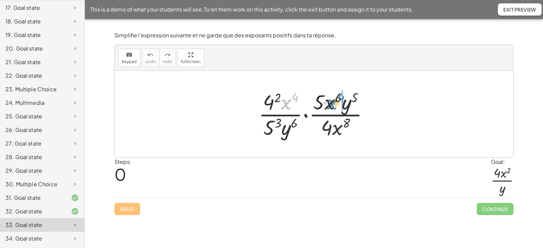
drag, startPoint x: 288, startPoint y: 106, endPoint x: 335, endPoint y: 106, distance: 46.2
click at [335, 106] on div at bounding box center [316, 114] width 122 height 52
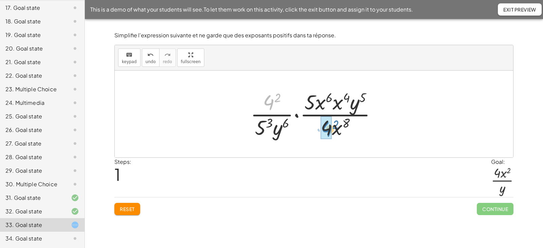
drag, startPoint x: 271, startPoint y: 102, endPoint x: 329, endPoint y: 129, distance: 64.0
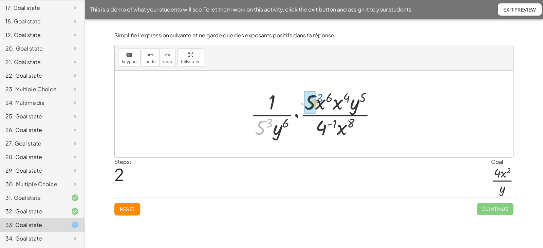
drag, startPoint x: 261, startPoint y: 128, endPoint x: 311, endPoint y: 103, distance: 56.1
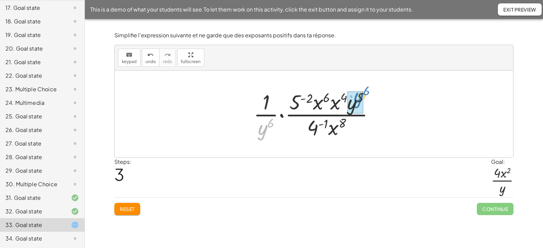
drag, startPoint x: 268, startPoint y: 128, endPoint x: 363, endPoint y: 96, distance: 101.0
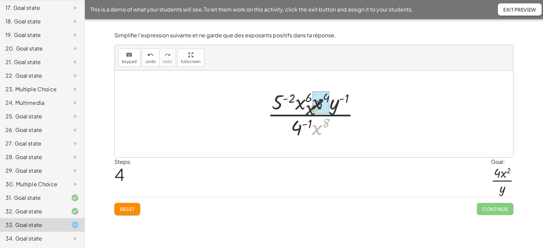
drag, startPoint x: 321, startPoint y: 130, endPoint x: 316, endPoint y: 105, distance: 25.6
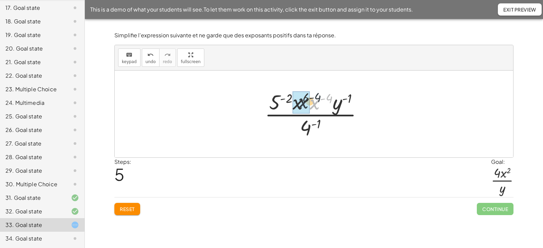
drag, startPoint x: 315, startPoint y: 106, endPoint x: 302, endPoint y: 105, distance: 12.9
click at [319, 99] on div at bounding box center [317, 114] width 106 height 52
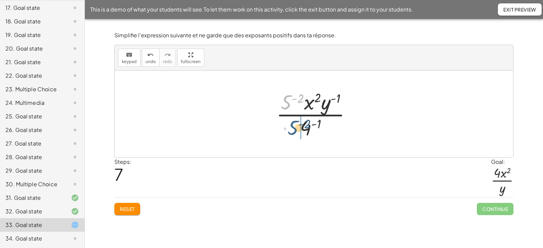
drag, startPoint x: 289, startPoint y: 103, endPoint x: 296, endPoint y: 130, distance: 28.3
click at [296, 130] on div at bounding box center [316, 114] width 87 height 52
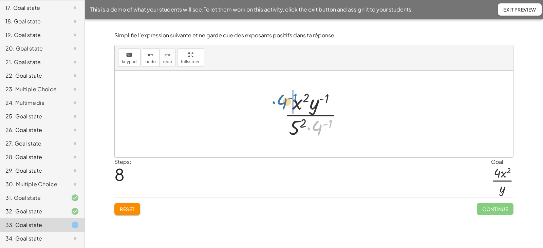
drag, startPoint x: 318, startPoint y: 129, endPoint x: 283, endPoint y: 103, distance: 44.0
click at [283, 103] on div at bounding box center [316, 114] width 71 height 52
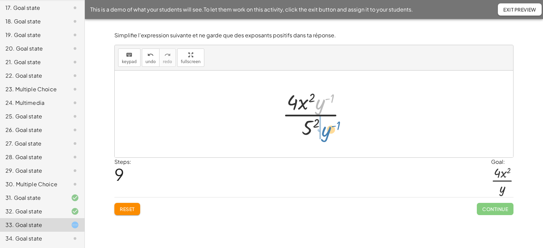
drag, startPoint x: 318, startPoint y: 107, endPoint x: 324, endPoint y: 134, distance: 27.9
click at [324, 134] on div at bounding box center [316, 114] width 75 height 52
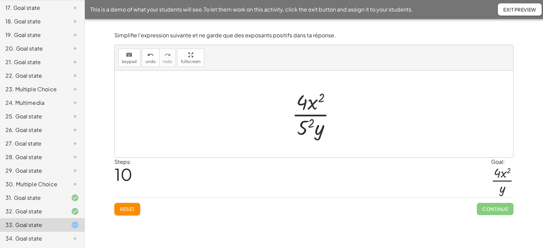
click at [123, 211] on span "Reset" at bounding box center [127, 209] width 15 height 6
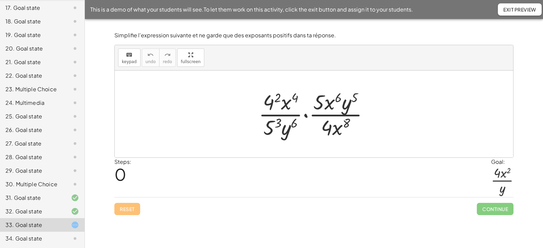
click at [511, 9] on span "Exit Preview" at bounding box center [520, 9] width 33 height 6
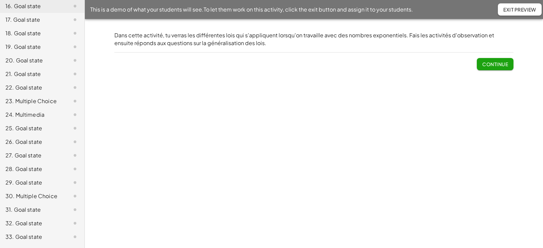
scroll to position [286, 0]
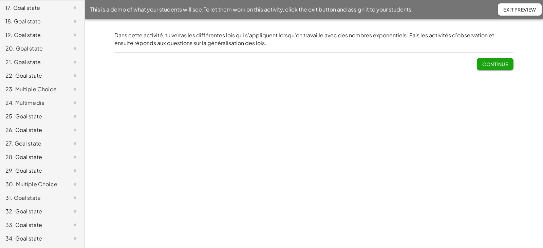
click at [23, 225] on div "33. Goal state" at bounding box center [32, 225] width 55 height 8
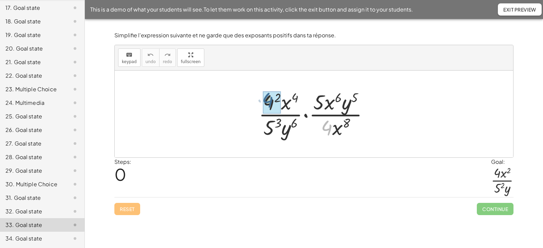
drag, startPoint x: 325, startPoint y: 128, endPoint x: 265, endPoint y: 100, distance: 67.2
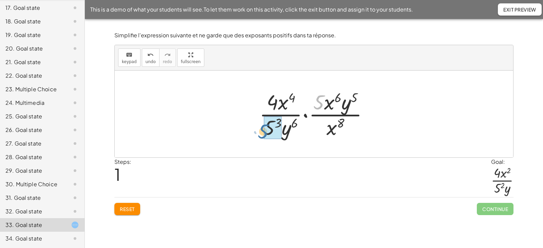
drag, startPoint x: 318, startPoint y: 101, endPoint x: 269, endPoint y: 131, distance: 57.7
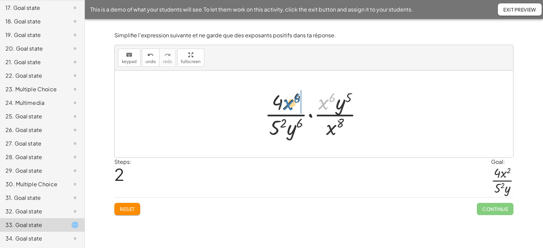
drag, startPoint x: 321, startPoint y: 105, endPoint x: 286, endPoint y: 106, distance: 35.3
click at [286, 106] on div at bounding box center [317, 114] width 110 height 52
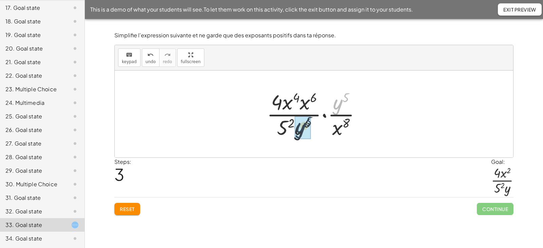
drag, startPoint x: 337, startPoint y: 106, endPoint x: 298, endPoint y: 131, distance: 47.0
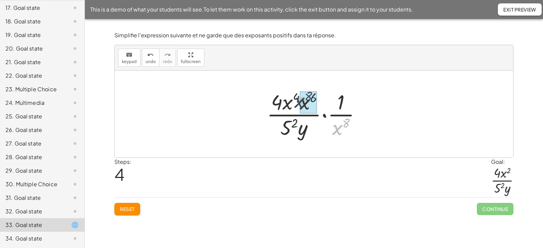
drag, startPoint x: 340, startPoint y: 131, endPoint x: 301, endPoint y: 103, distance: 48.2
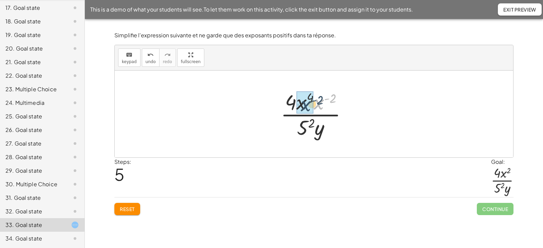
drag, startPoint x: 322, startPoint y: 105, endPoint x: 308, endPoint y: 106, distance: 13.7
click at [321, 100] on div at bounding box center [317, 114] width 74 height 52
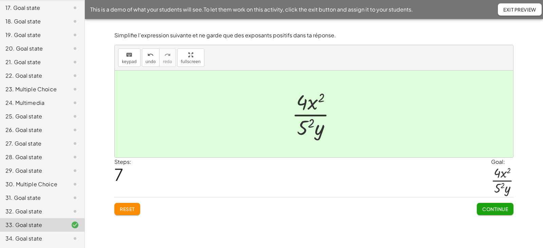
click at [490, 210] on span "Continue" at bounding box center [496, 209] width 26 height 6
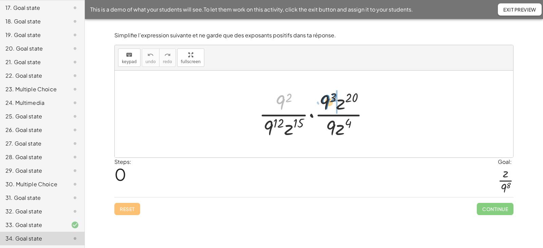
drag, startPoint x: 284, startPoint y: 104, endPoint x: 329, endPoint y: 103, distance: 45.2
click at [329, 103] on div at bounding box center [317, 114] width 122 height 52
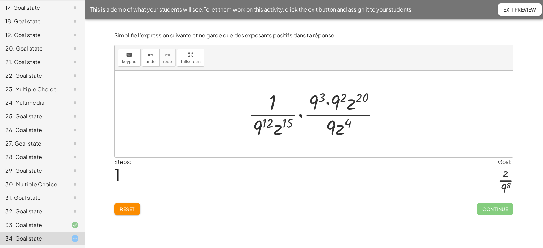
click at [327, 103] on div at bounding box center [317, 114] width 144 height 52
click at [333, 98] on div at bounding box center [317, 114] width 140 height 52
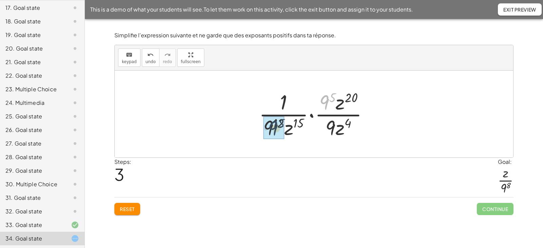
drag, startPoint x: 326, startPoint y: 103, endPoint x: 270, endPoint y: 130, distance: 62.0
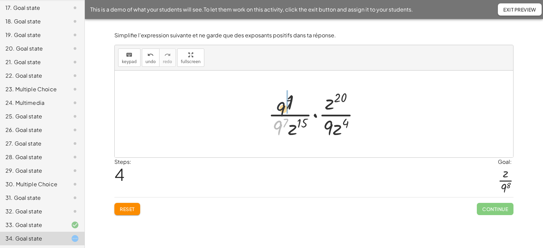
drag, startPoint x: 280, startPoint y: 128, endPoint x: 284, endPoint y: 108, distance: 21.0
click at [284, 108] on div at bounding box center [317, 114] width 104 height 52
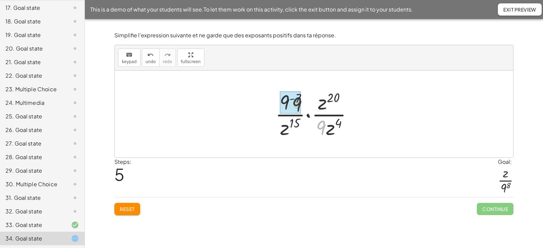
drag, startPoint x: 322, startPoint y: 127, endPoint x: 291, endPoint y: 101, distance: 40.4
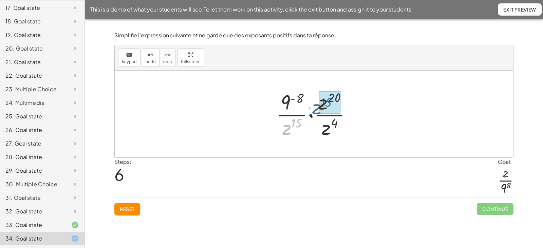
drag, startPoint x: 290, startPoint y: 127, endPoint x: 320, endPoint y: 106, distance: 36.8
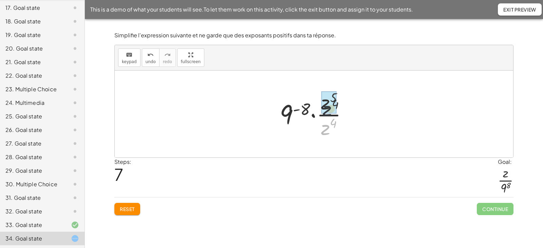
drag, startPoint x: 325, startPoint y: 129, endPoint x: 327, endPoint y: 105, distance: 24.3
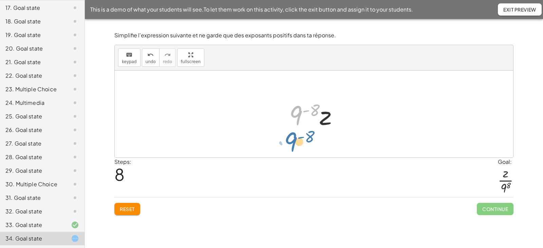
drag, startPoint x: 298, startPoint y: 115, endPoint x: 293, endPoint y: 143, distance: 28.6
click at [293, 143] on div "· · 9 2 · 9 12 · z 15 · · 9 3 · z 20 · 9 · z 4 · · 1 · 9 12 · z 15 · · 9 3 · 9 …" at bounding box center [314, 114] width 399 height 87
drag, startPoint x: 298, startPoint y: 115, endPoint x: 301, endPoint y: 138, distance: 23.3
click at [301, 138] on div "· · 9 2 · 9 12 · z 15 · · 9 3 · z 20 · 9 · z 4 · · 1 · 9 12 · z 15 · · 9 3 · 9 …" at bounding box center [314, 114] width 399 height 87
drag, startPoint x: 322, startPoint y: 120, endPoint x: 302, endPoint y: 104, distance: 24.9
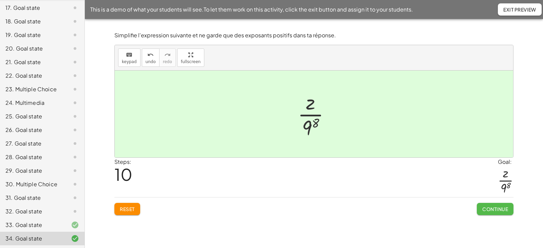
click at [486, 206] on button "Continue" at bounding box center [495, 209] width 37 height 12
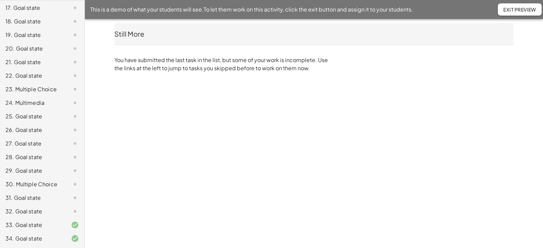
click at [508, 11] on span "Exit Preview" at bounding box center [520, 9] width 33 height 6
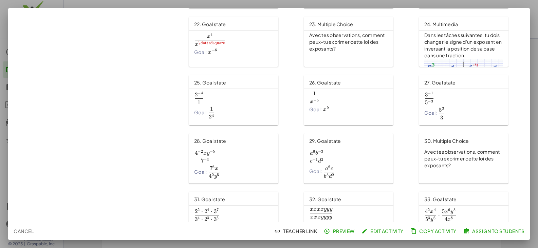
scroll to position [476, 0]
